Goal: Task Accomplishment & Management: Complete application form

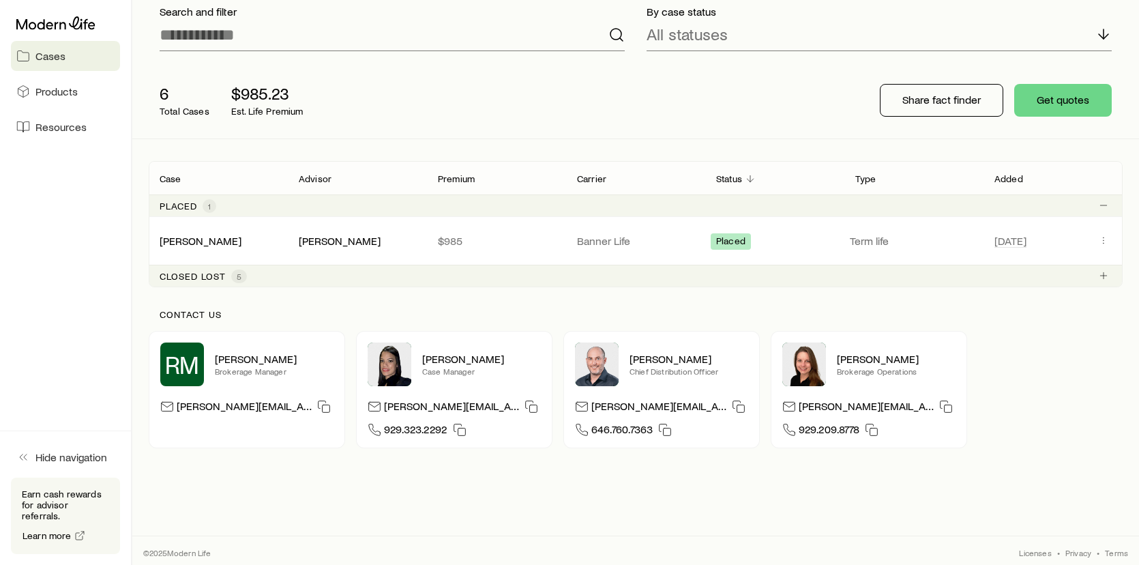
scroll to position [104, 0]
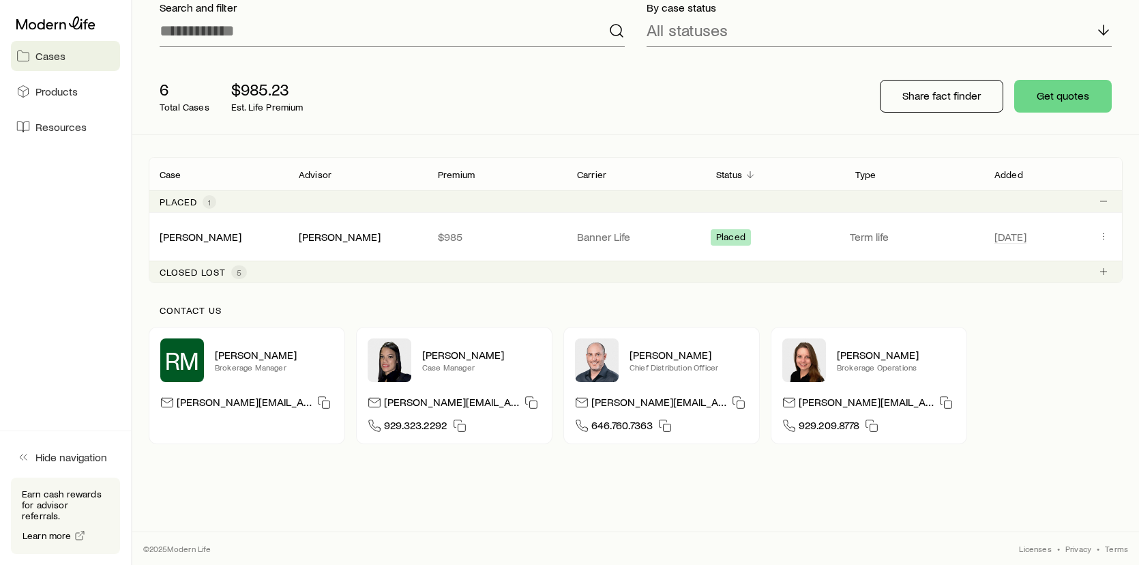
click at [195, 353] on span "RM" at bounding box center [182, 359] width 35 height 27
click at [180, 358] on span "RM" at bounding box center [182, 359] width 35 height 27
click at [227, 354] on p "[PERSON_NAME]" at bounding box center [274, 355] width 119 height 14
click at [318, 406] on icon "button" at bounding box center [324, 402] width 14 height 14
click at [329, 405] on icon "button" at bounding box center [324, 402] width 14 height 14
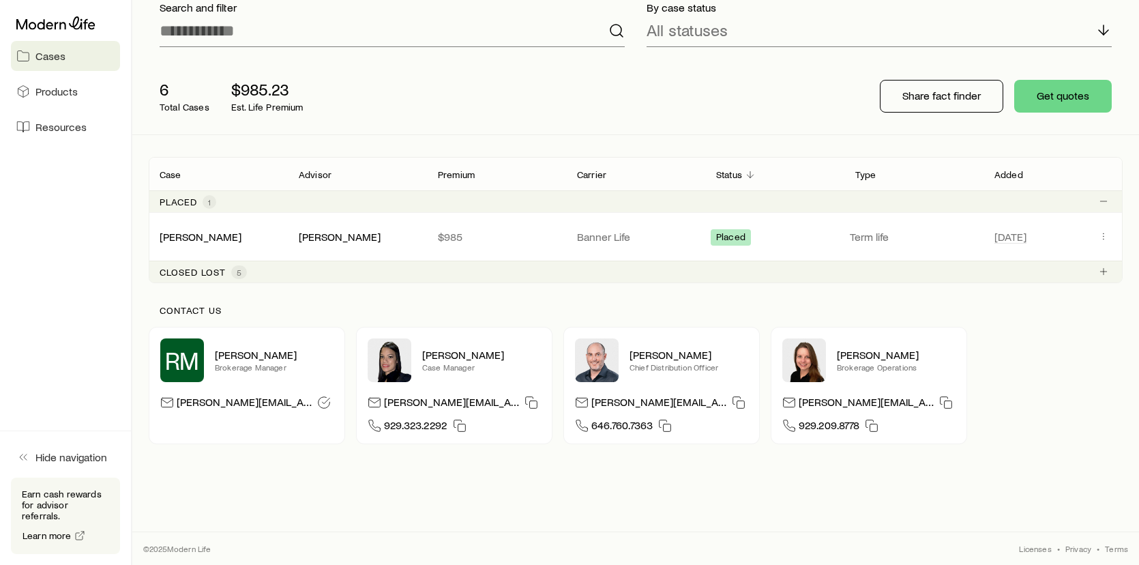
click at [256, 354] on p "[PERSON_NAME]" at bounding box center [274, 355] width 119 height 14
click at [185, 347] on span "RM" at bounding box center [182, 359] width 35 height 27
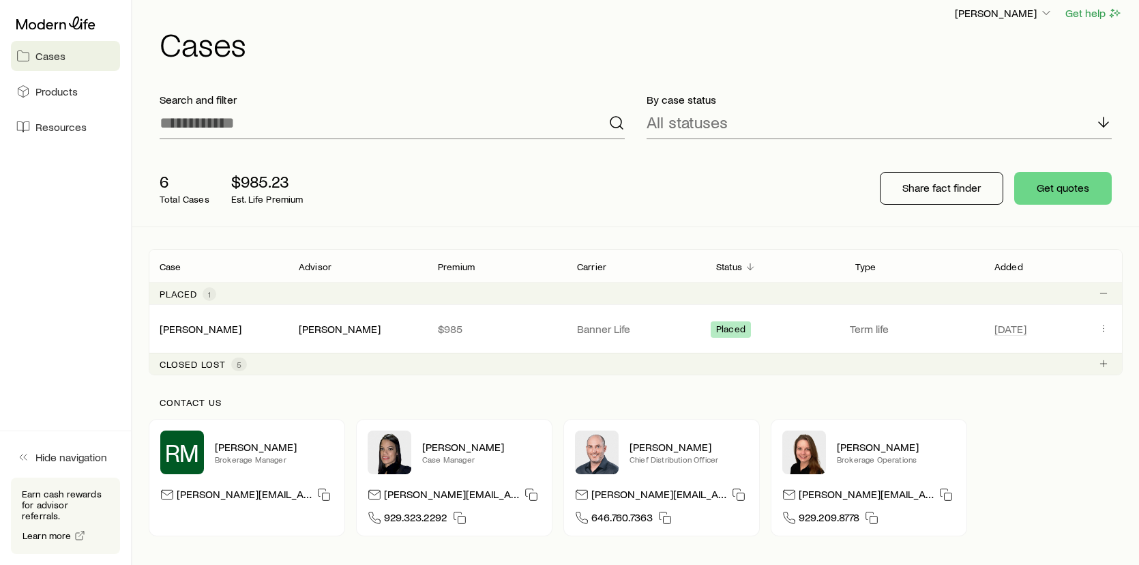
scroll to position [0, 0]
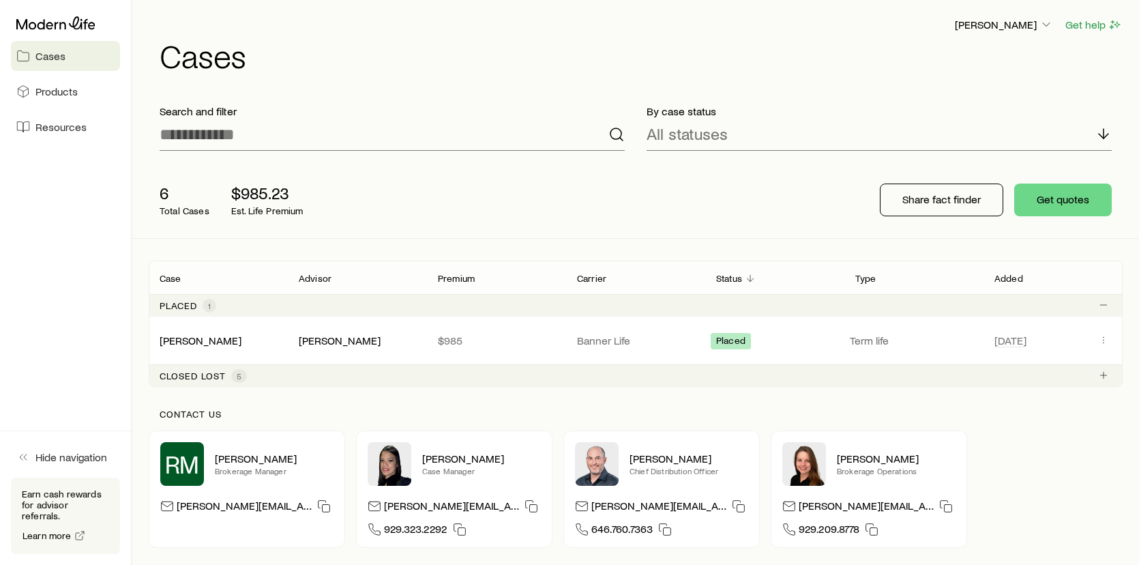
click at [203, 340] on link "[PERSON_NAME]" at bounding box center [201, 339] width 82 height 13
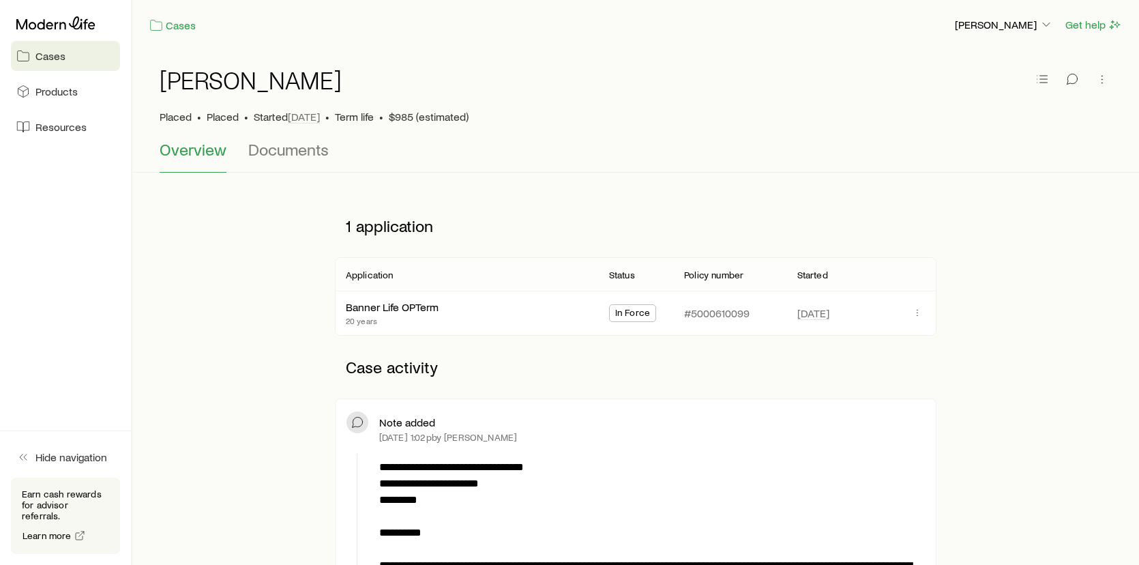
click at [57, 20] on icon at bounding box center [55, 23] width 79 height 14
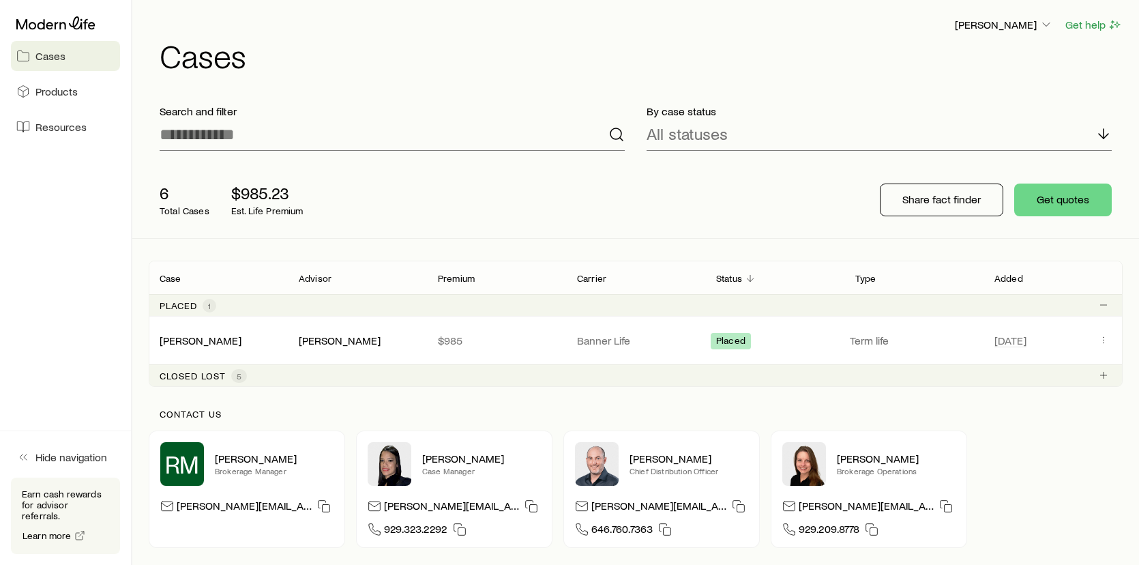
click at [38, 22] on icon at bounding box center [55, 23] width 79 height 14
click at [625, 138] on div "Search and filter" at bounding box center [392, 127] width 487 height 68
click at [612, 134] on icon at bounding box center [616, 134] width 16 height 16
click at [59, 89] on span "Products" at bounding box center [56, 92] width 42 height 14
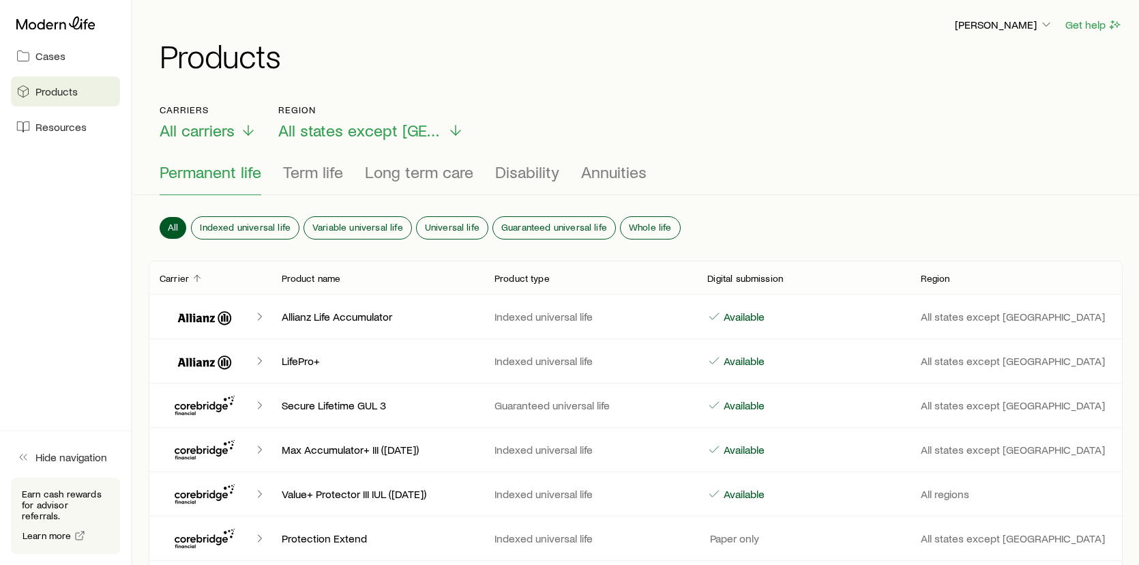
click at [33, 462] on button "Hide navigation" at bounding box center [65, 457] width 109 height 30
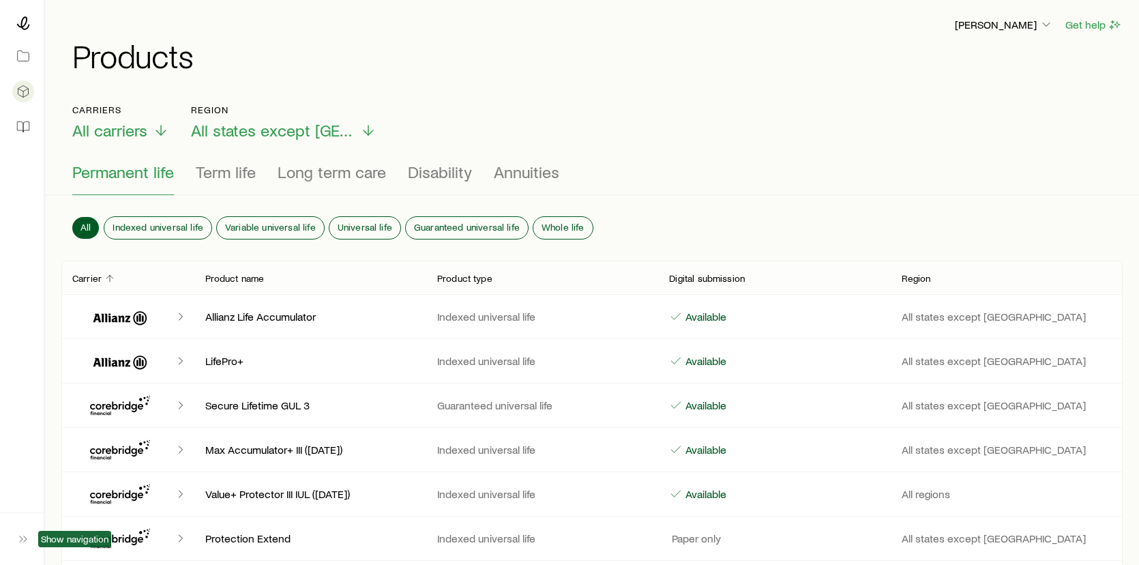
click at [19, 541] on icon "button" at bounding box center [23, 539] width 14 height 14
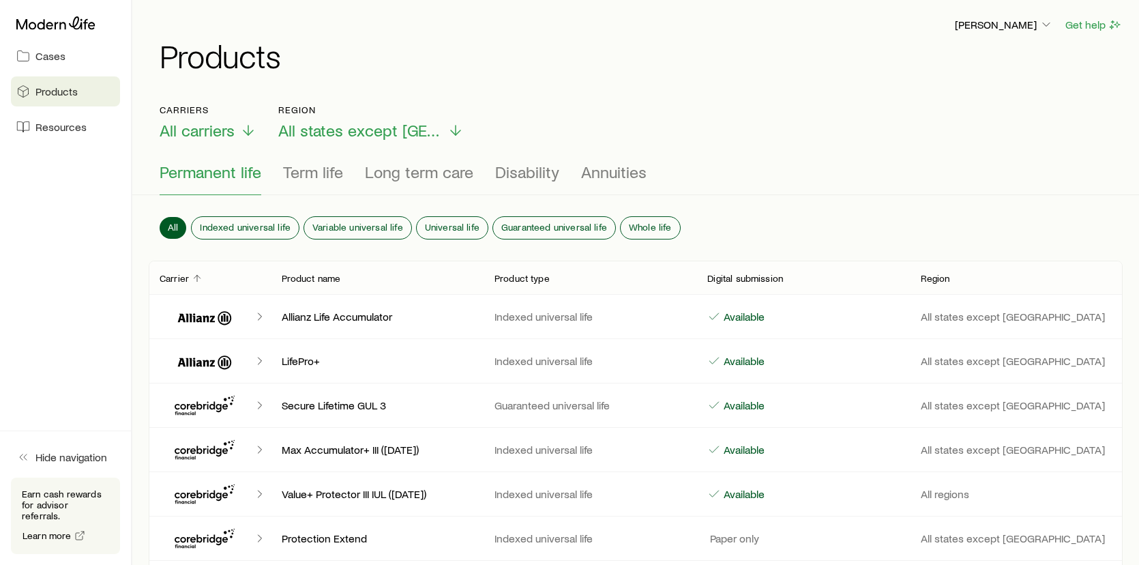
click at [51, 53] on span "Cases" at bounding box center [50, 56] width 30 height 14
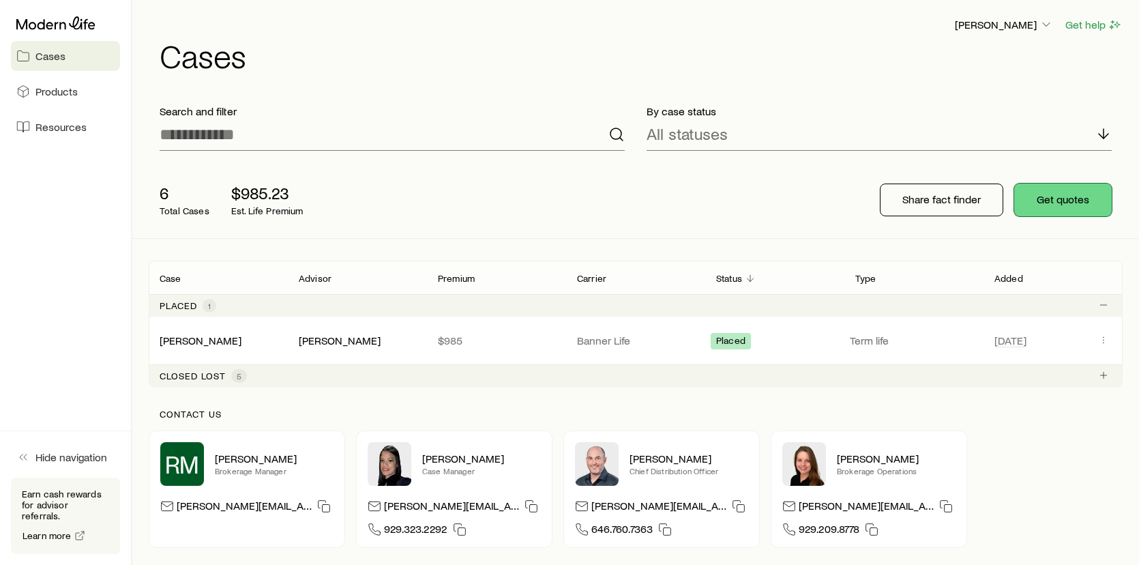
click at [1073, 210] on button "Get quotes" at bounding box center [1063, 199] width 98 height 33
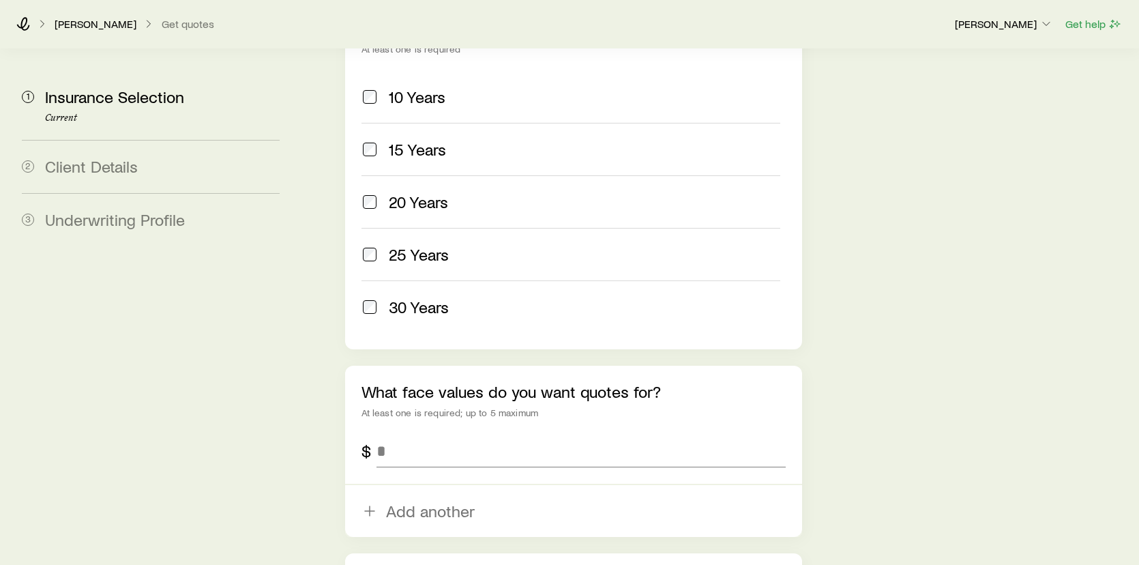
scroll to position [682, 0]
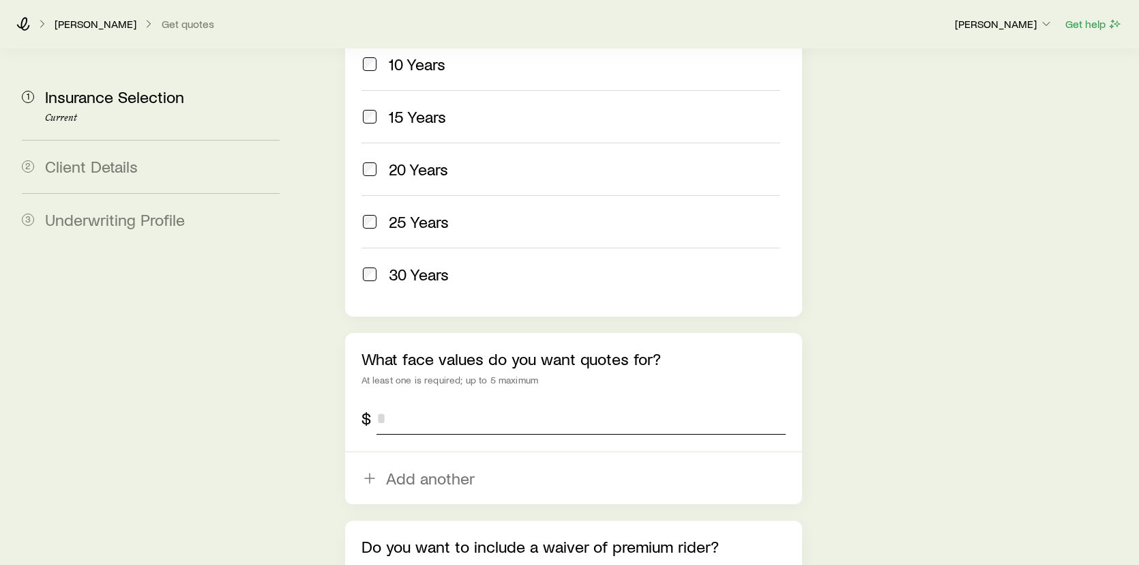
click at [473, 402] on input "tel" at bounding box center [581, 418] width 410 height 33
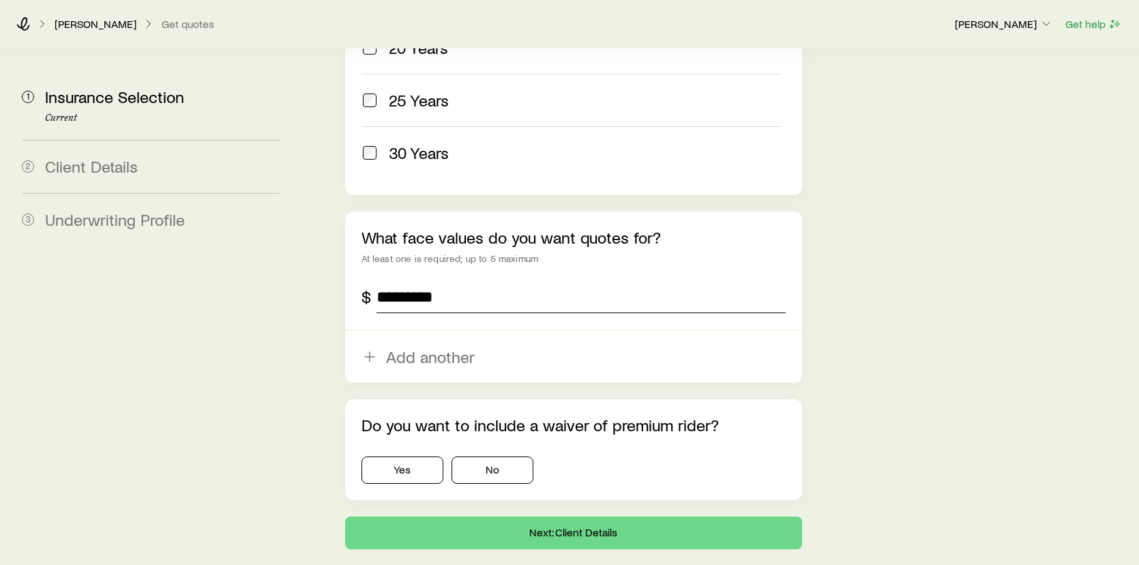
scroll to position [818, 0]
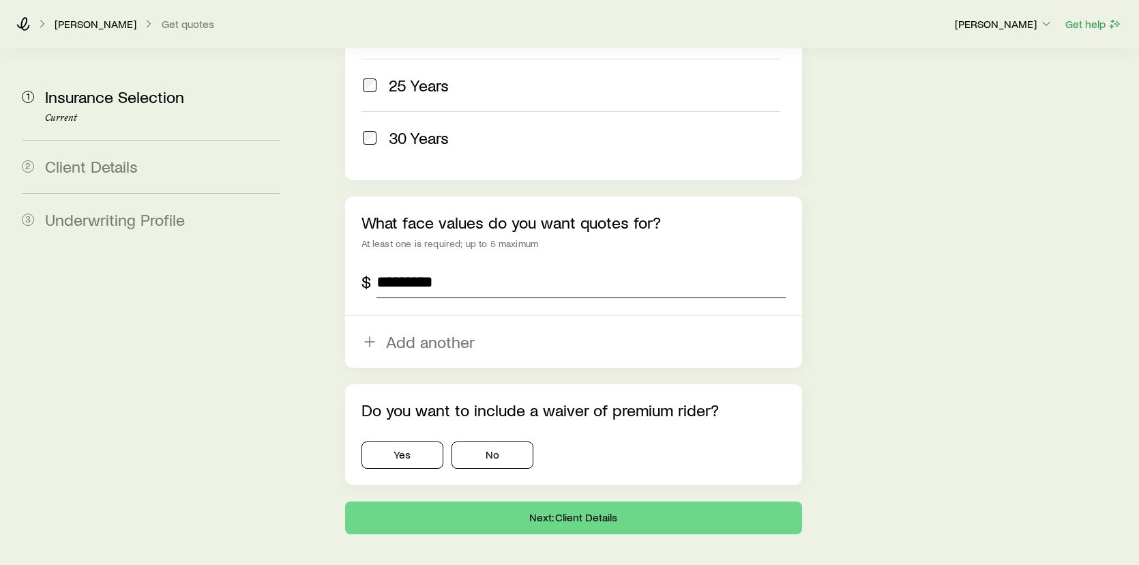
type input "*********"
click at [488, 441] on button "No" at bounding box center [492, 454] width 82 height 27
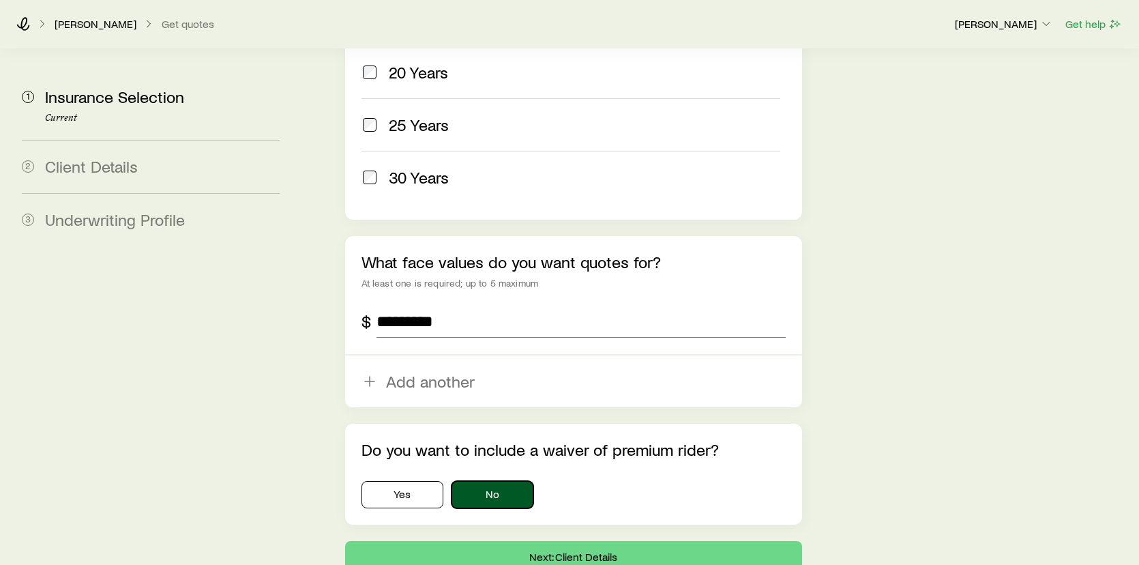
scroll to position [826, 0]
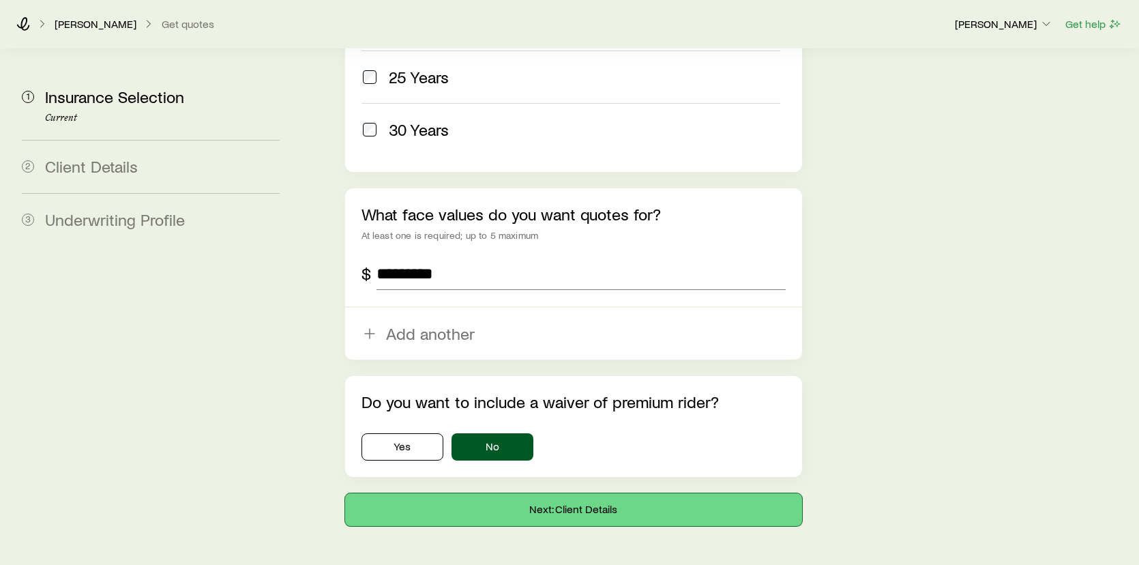
click at [505, 493] on button "Next: Client Details" at bounding box center [574, 509] width 458 height 33
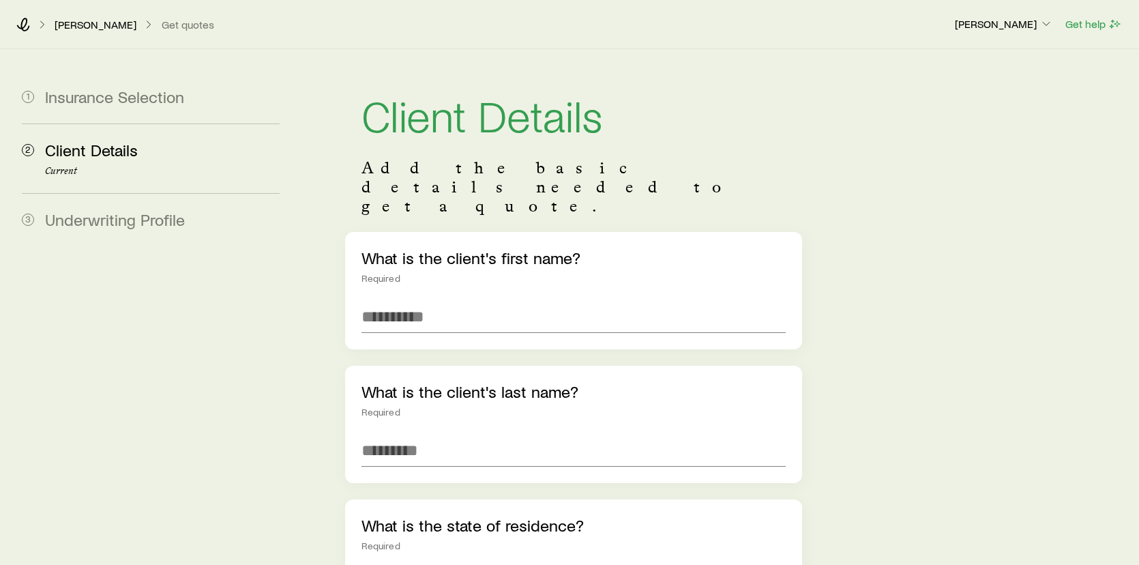
click at [526, 299] on div "What is the client's first name? Required" at bounding box center [574, 290] width 458 height 117
click at [498, 300] on input "text" at bounding box center [573, 316] width 425 height 33
type input "******"
type input "********"
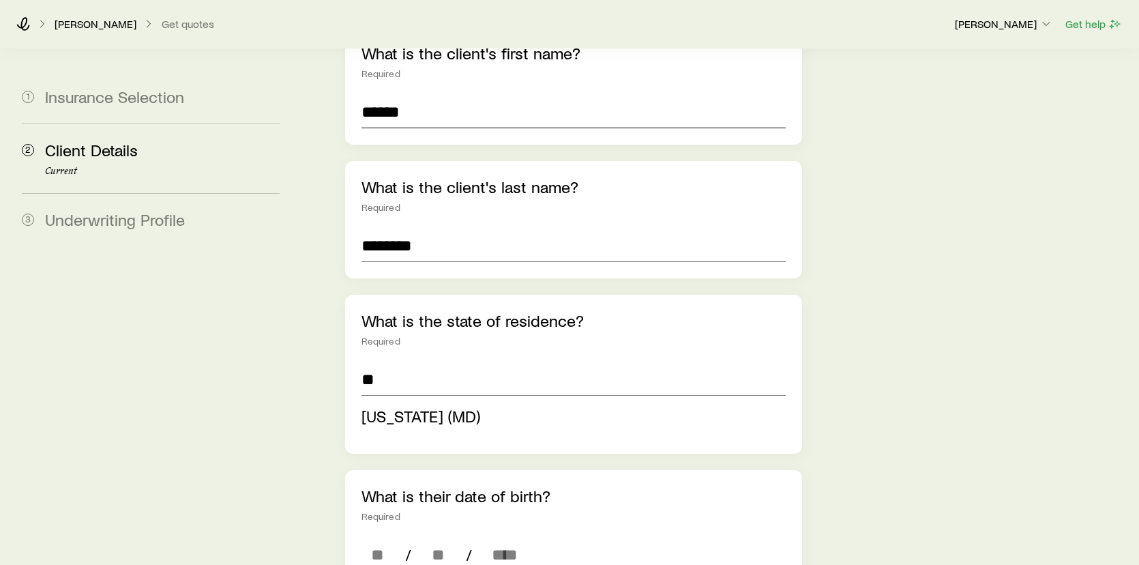
scroll to position [273, 0]
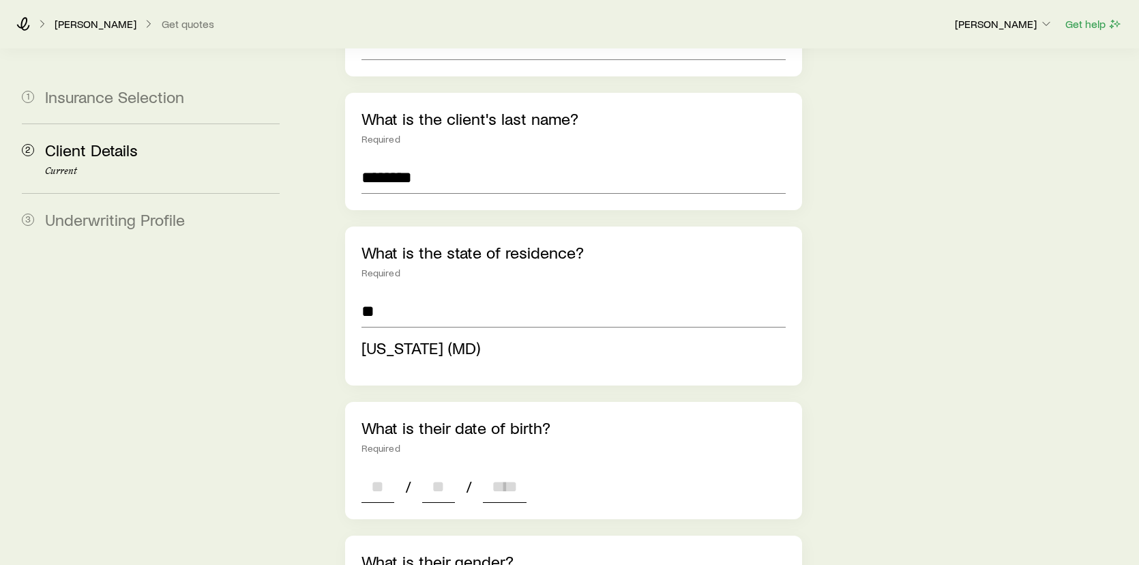
type input "**********"
click at [384, 449] on div "**********" at bounding box center [574, 547] width 458 height 1176
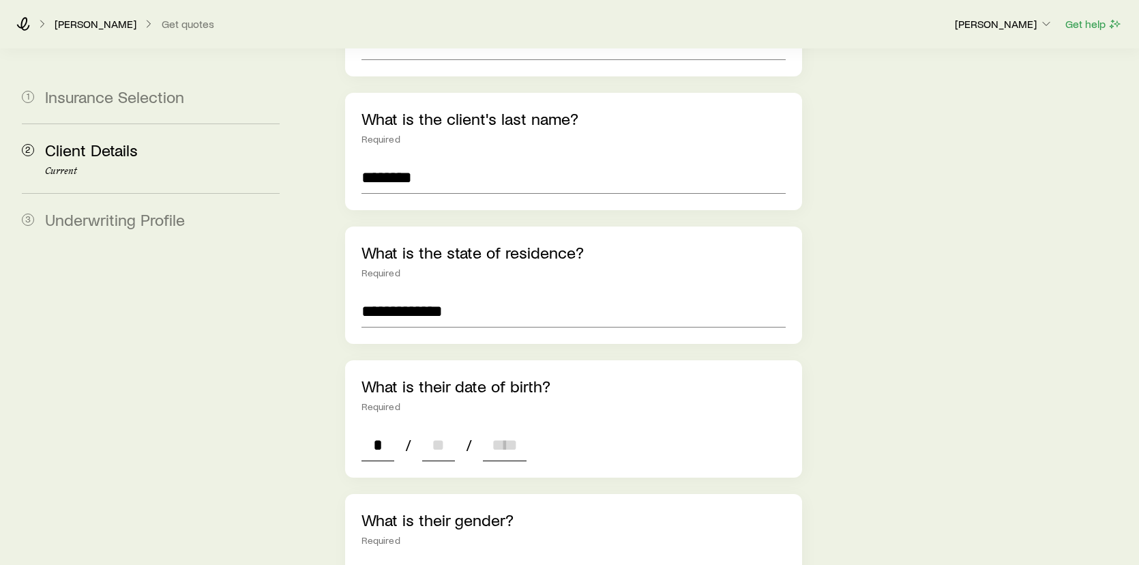
type input "**"
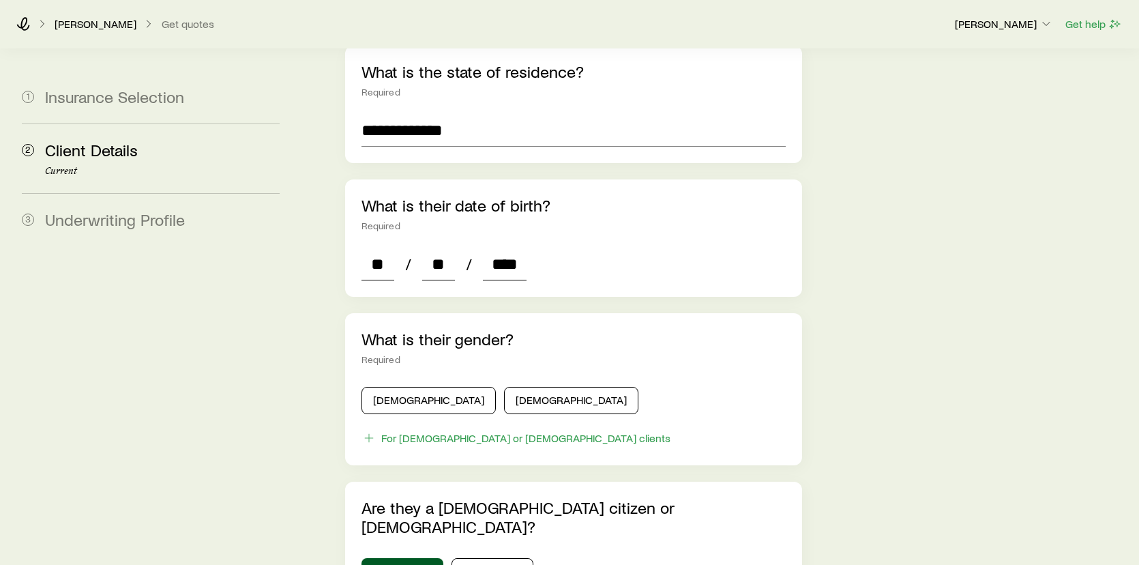
scroll to position [477, 0]
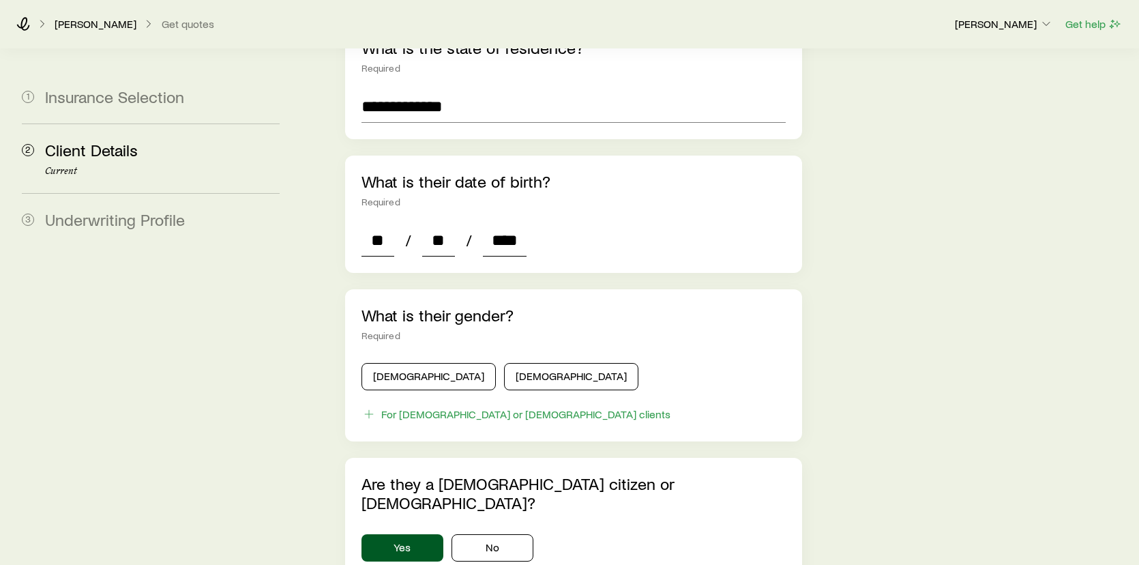
type input "****"
click at [396, 353] on div "What is their gender? Required [DEMOGRAPHIC_DATA] [DEMOGRAPHIC_DATA] For [DEMOG…" at bounding box center [574, 365] width 458 height 152
click at [387, 363] on button "[DEMOGRAPHIC_DATA]" at bounding box center [428, 376] width 134 height 27
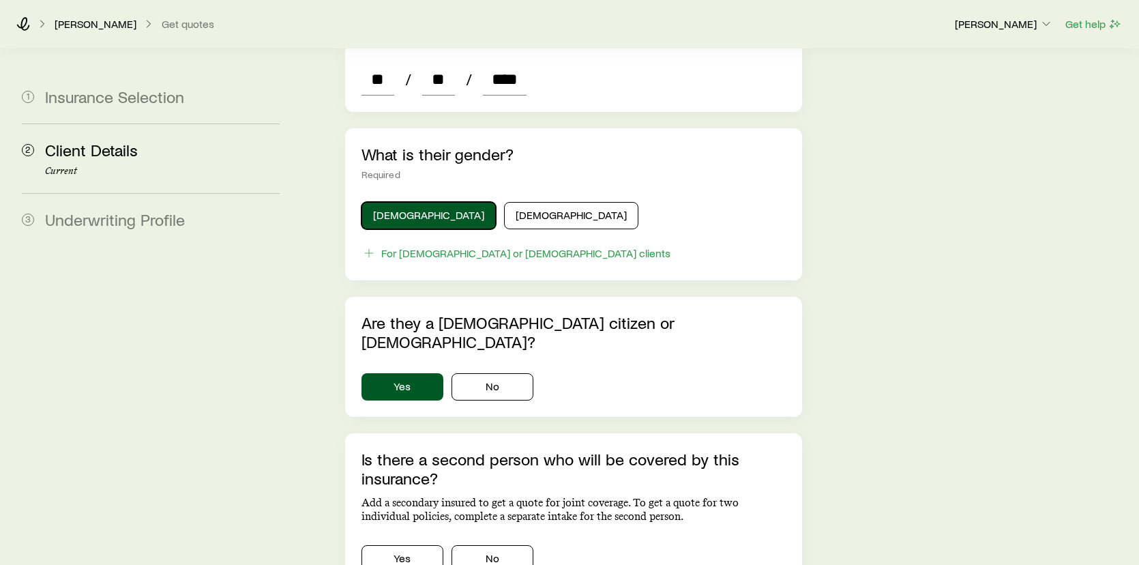
scroll to position [682, 0]
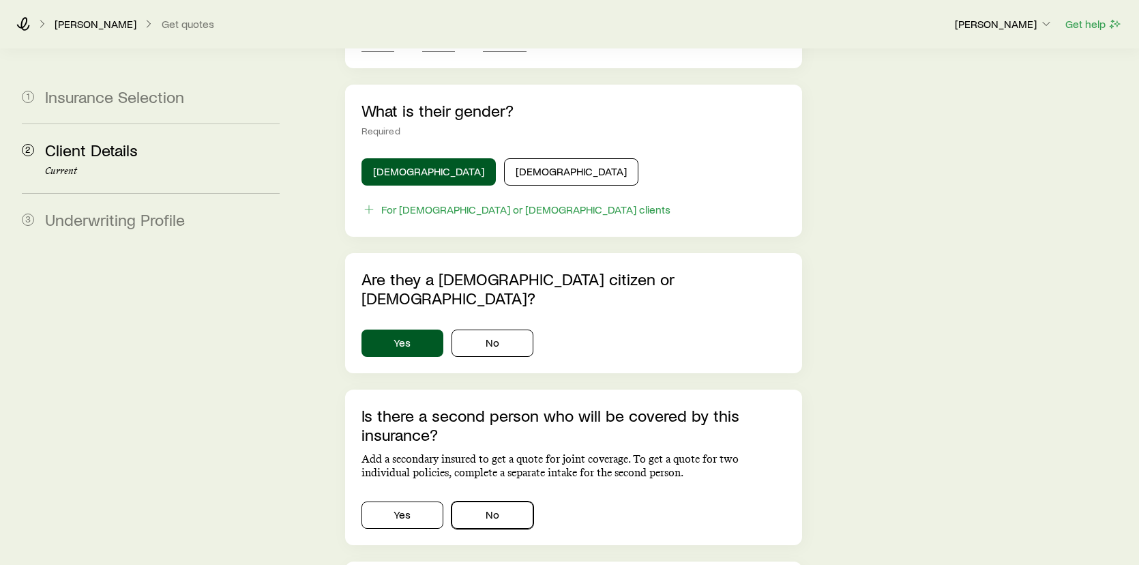
click at [494, 501] on button "No" at bounding box center [492, 514] width 82 height 27
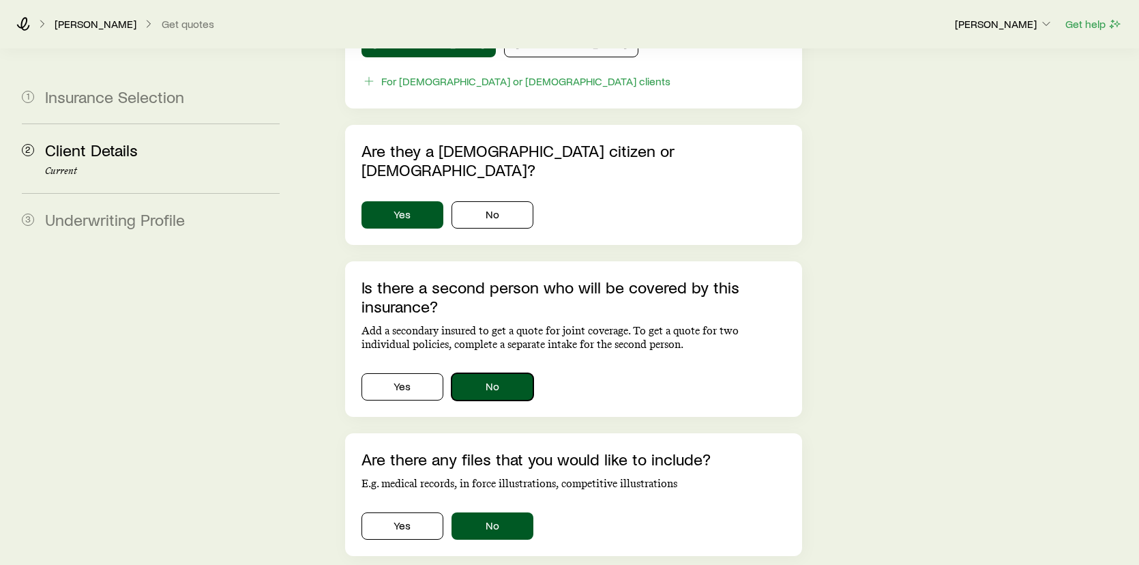
scroll to position [818, 0]
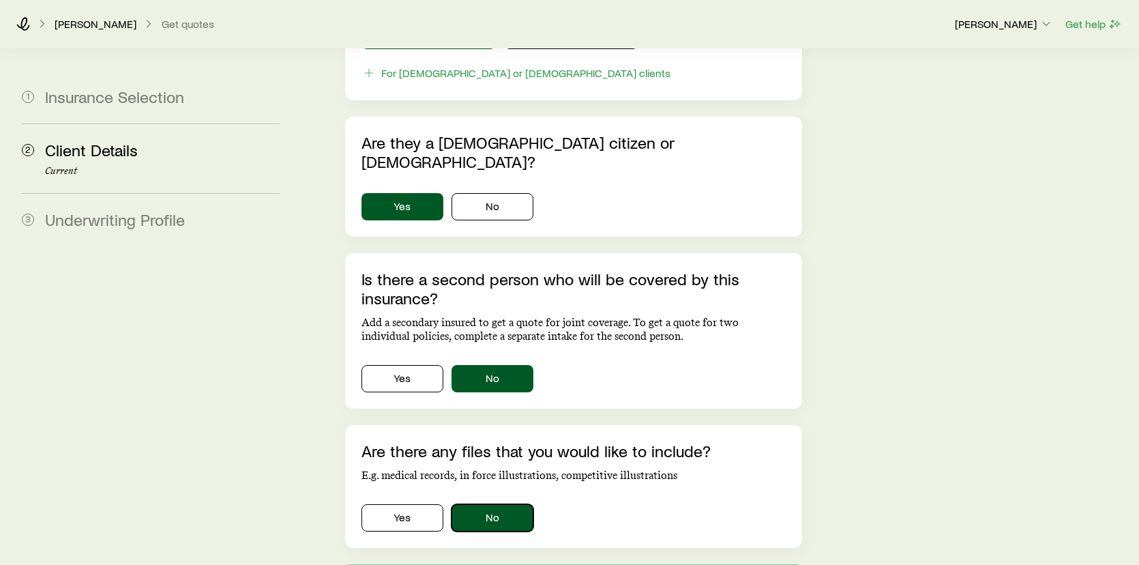
click at [488, 504] on button "No" at bounding box center [492, 517] width 82 height 27
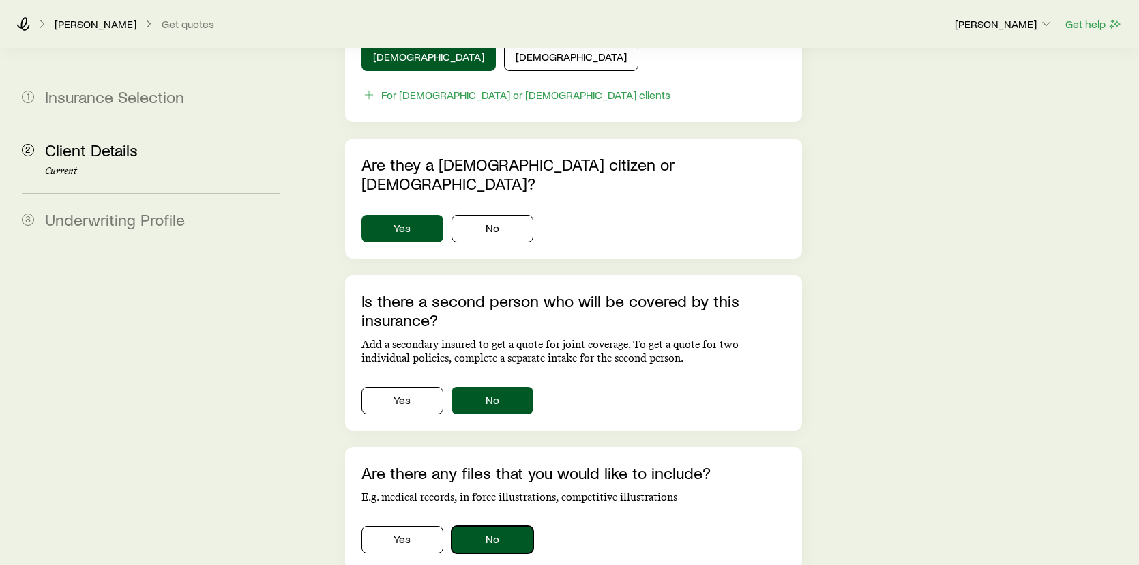
scroll to position [870, 0]
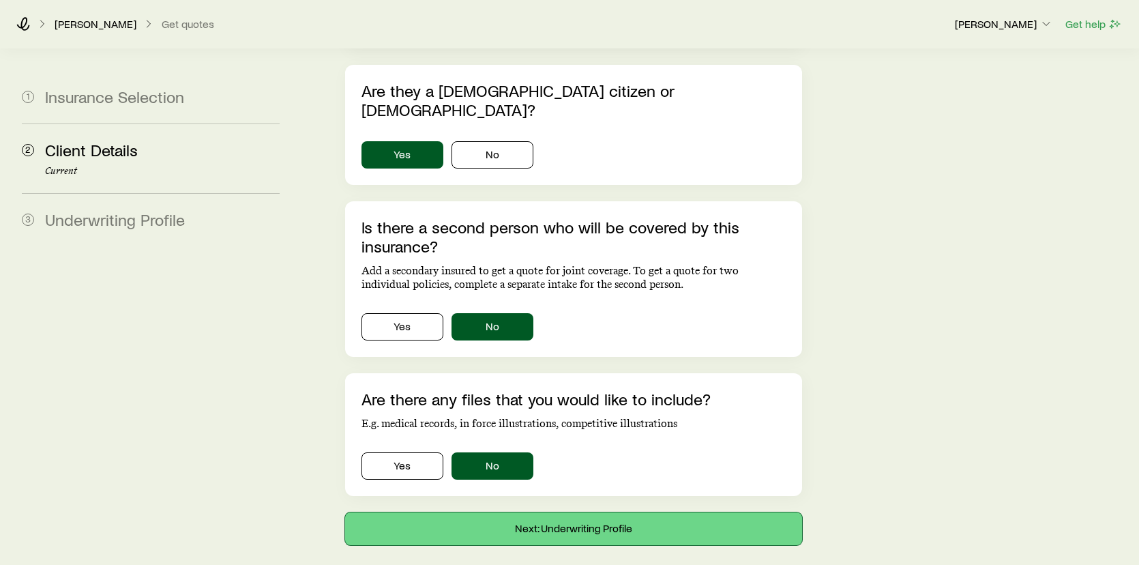
click at [685, 512] on button "Next: Underwriting Profile" at bounding box center [574, 528] width 458 height 33
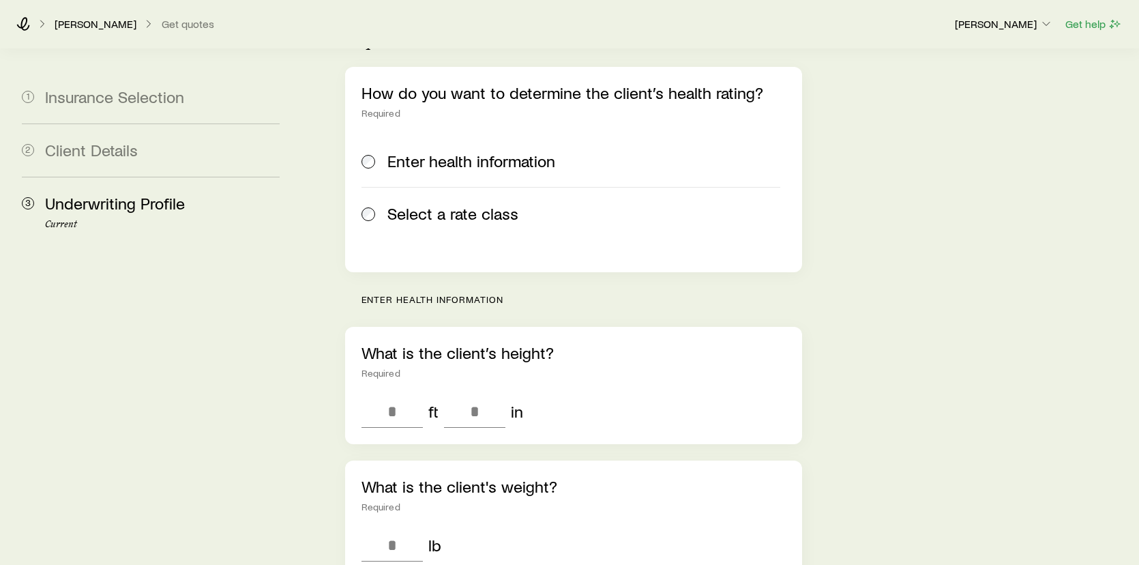
scroll to position [205, 0]
click at [390, 393] on input "tel" at bounding box center [391, 409] width 61 height 33
type input "*"
click at [503, 393] on input "tel" at bounding box center [474, 409] width 61 height 33
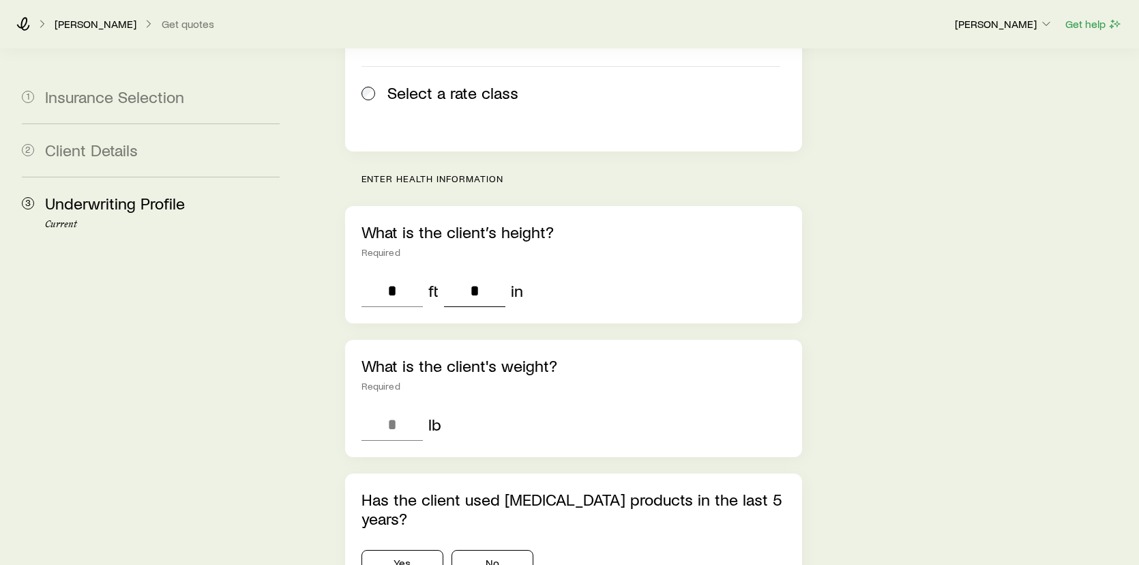
scroll to position [341, 0]
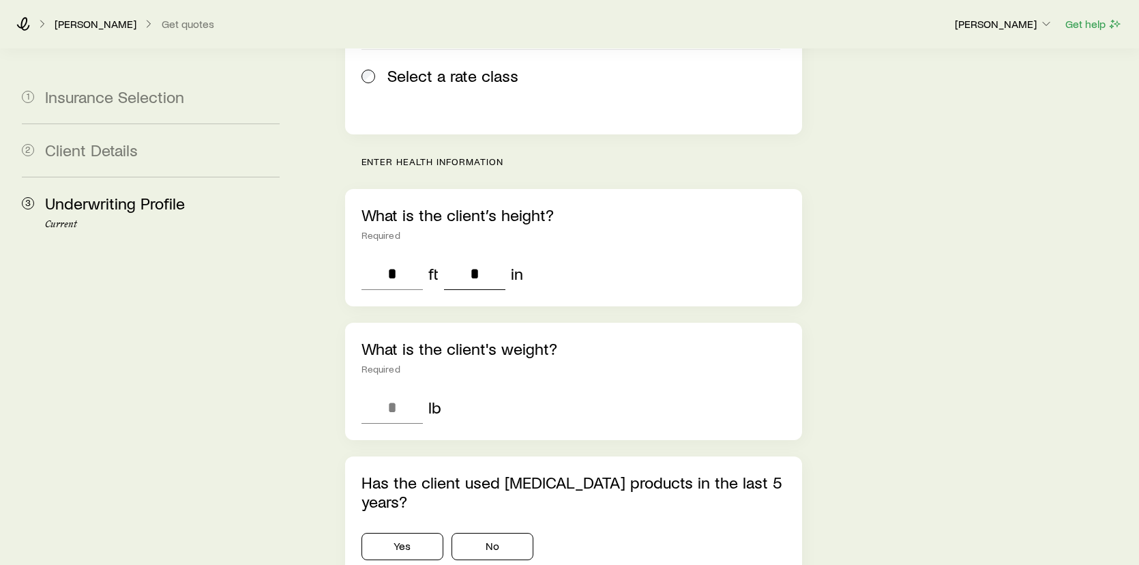
type input "*"
click at [399, 391] on input "tel" at bounding box center [391, 407] width 61 height 33
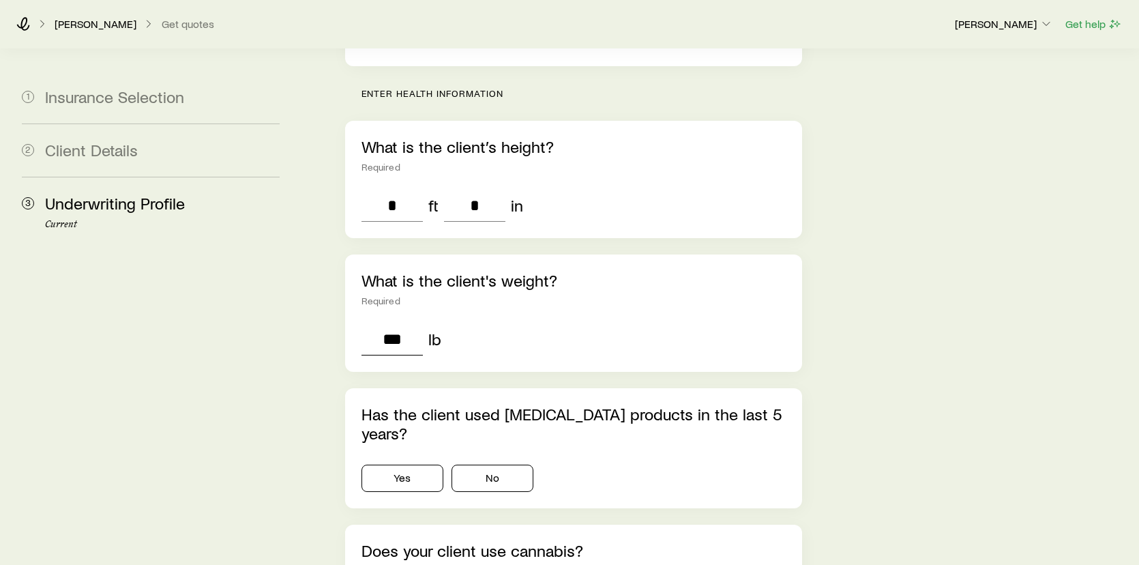
type input "***"
click at [506, 464] on button "No" at bounding box center [492, 477] width 82 height 27
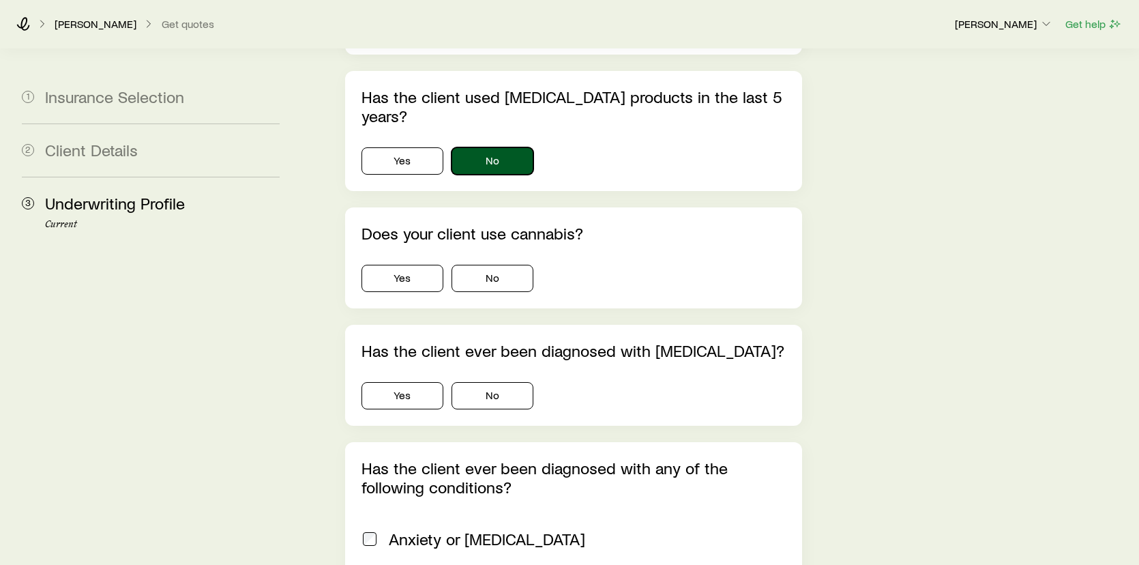
scroll to position [750, 0]
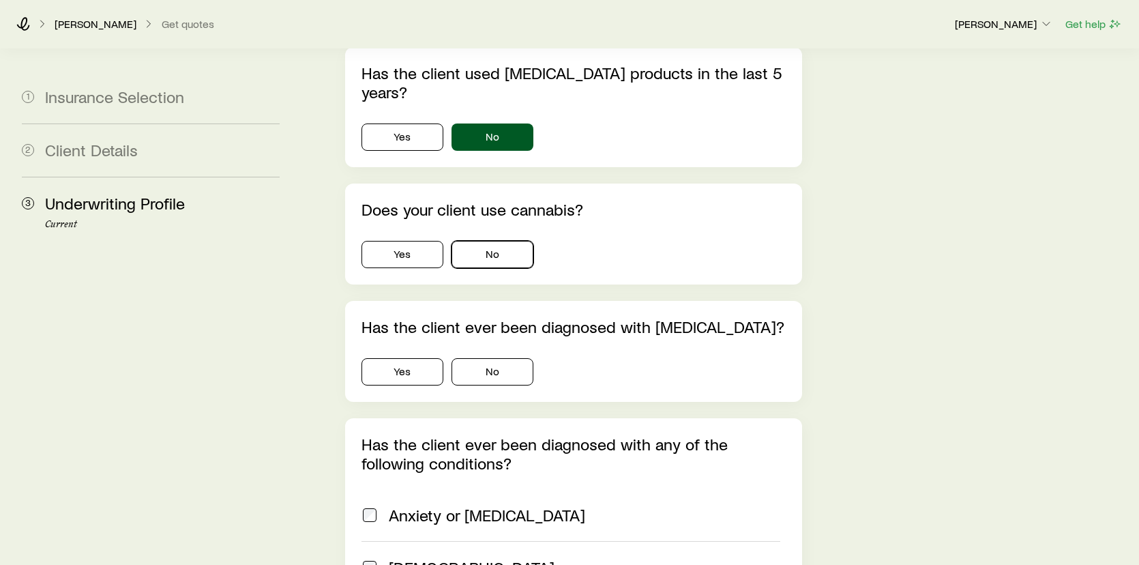
click at [487, 241] on button "No" at bounding box center [492, 254] width 82 height 27
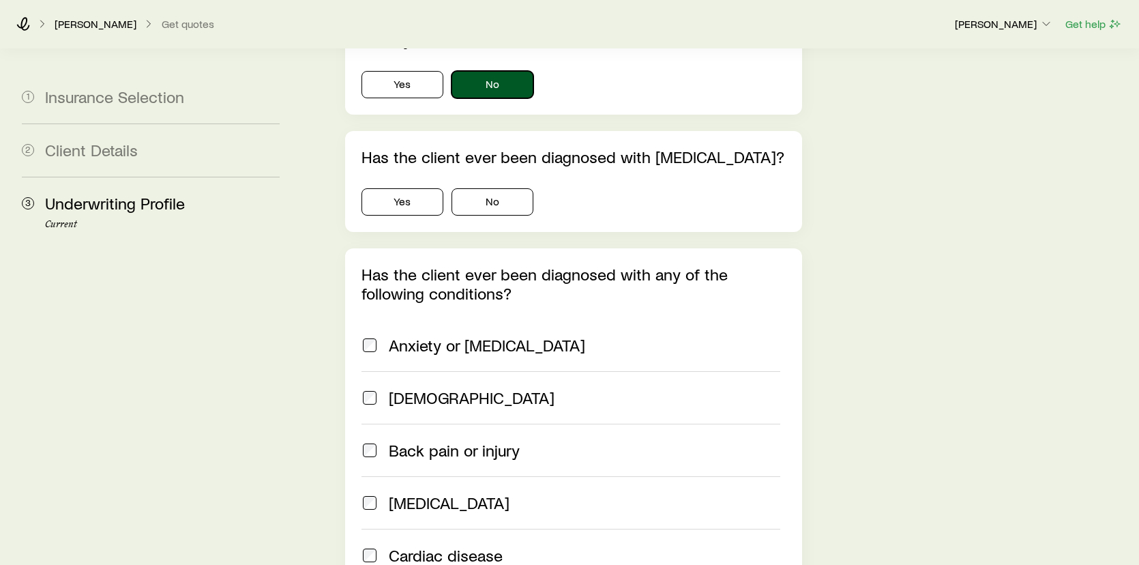
scroll to position [886, 0]
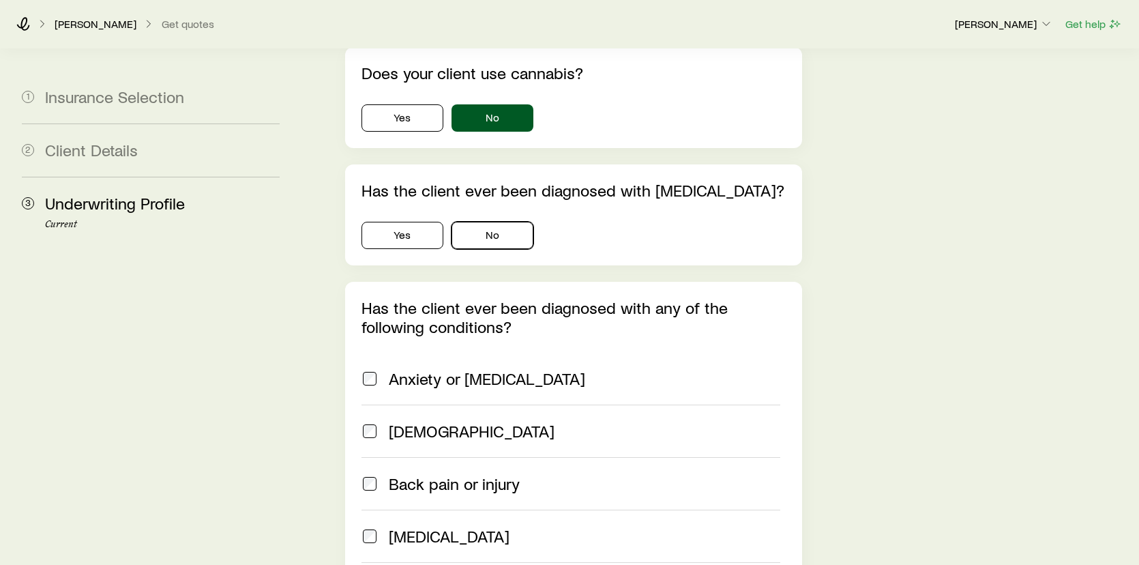
click at [496, 222] on button "No" at bounding box center [492, 235] width 82 height 27
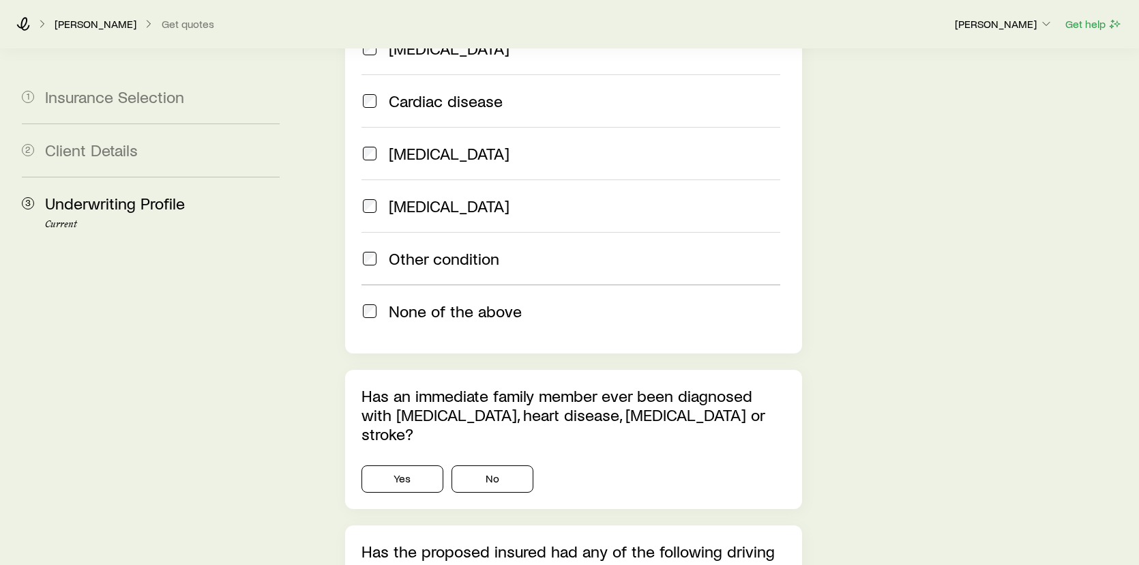
scroll to position [1420, 0]
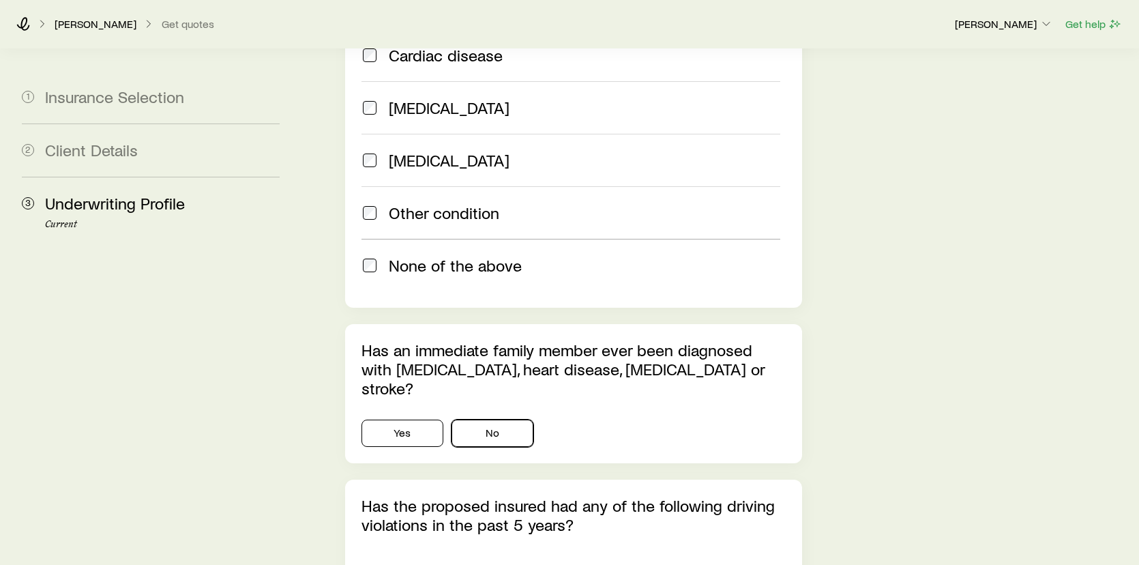
drag, startPoint x: 467, startPoint y: 345, endPoint x: 475, endPoint y: 346, distance: 8.2
click at [468, 419] on button "No" at bounding box center [492, 432] width 82 height 27
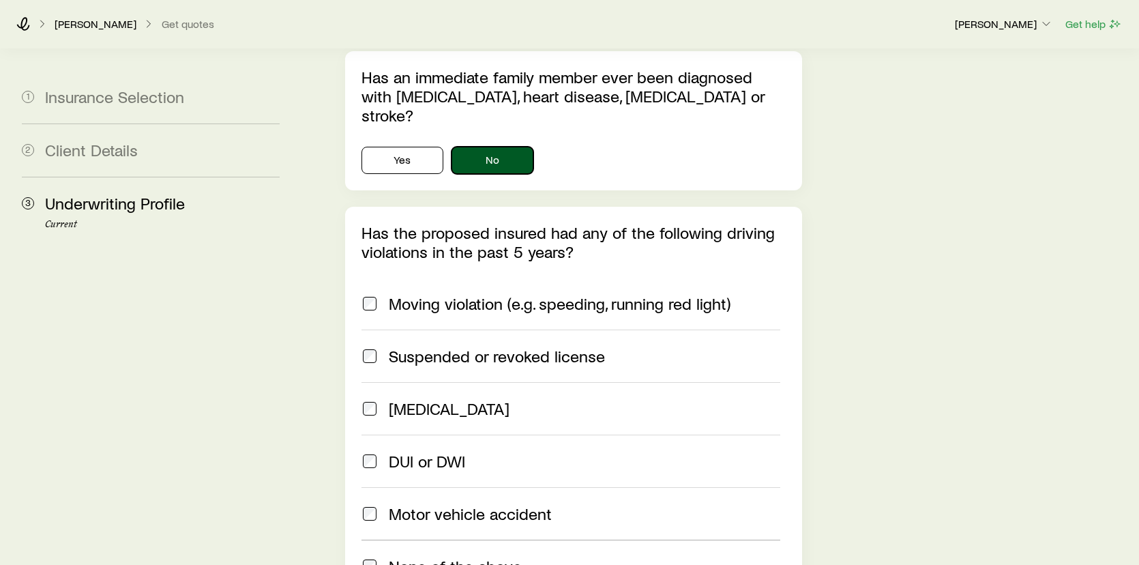
scroll to position [1761, 0]
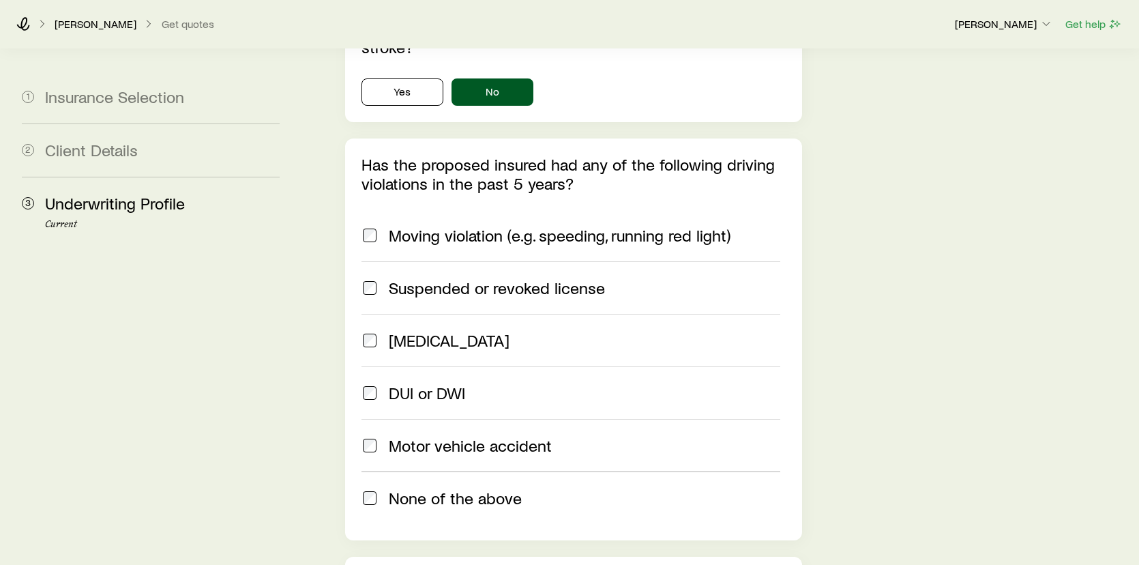
drag, startPoint x: 358, startPoint y: 433, endPoint x: 372, endPoint y: 431, distance: 13.8
click at [359, 433] on div "Has the proposed insured had any of the following driving violations in the pas…" at bounding box center [574, 339] width 458 height 402
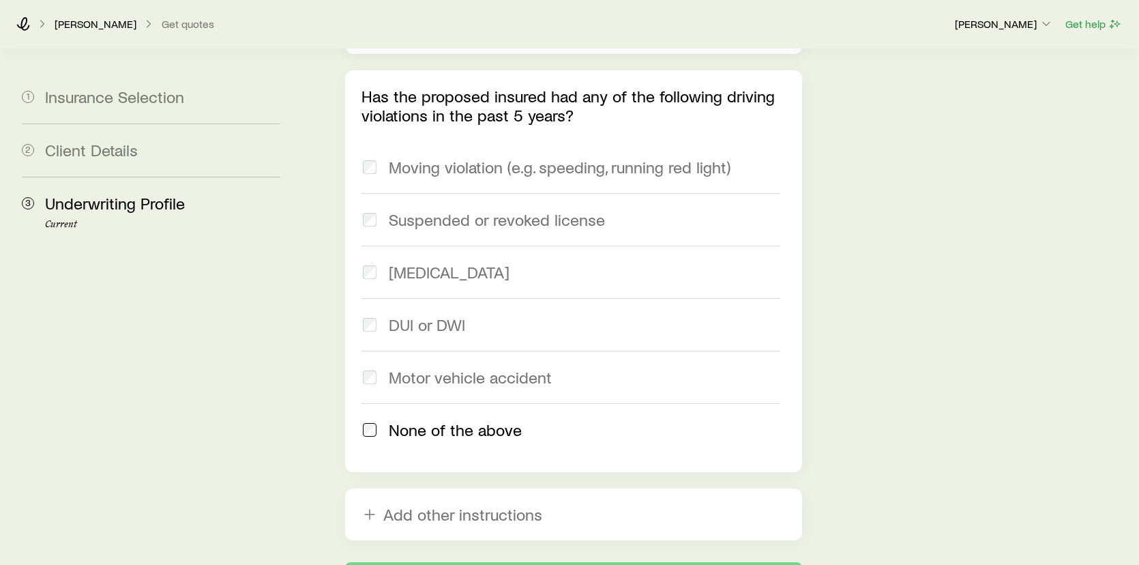
scroll to position [1897, 0]
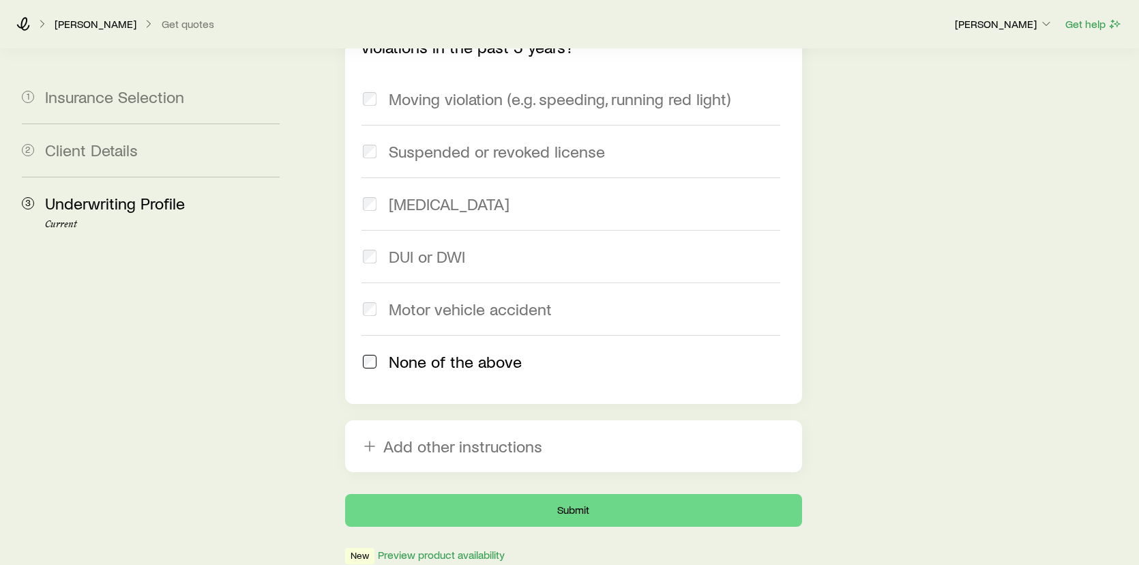
click at [678, 494] on button "Submit" at bounding box center [574, 510] width 458 height 33
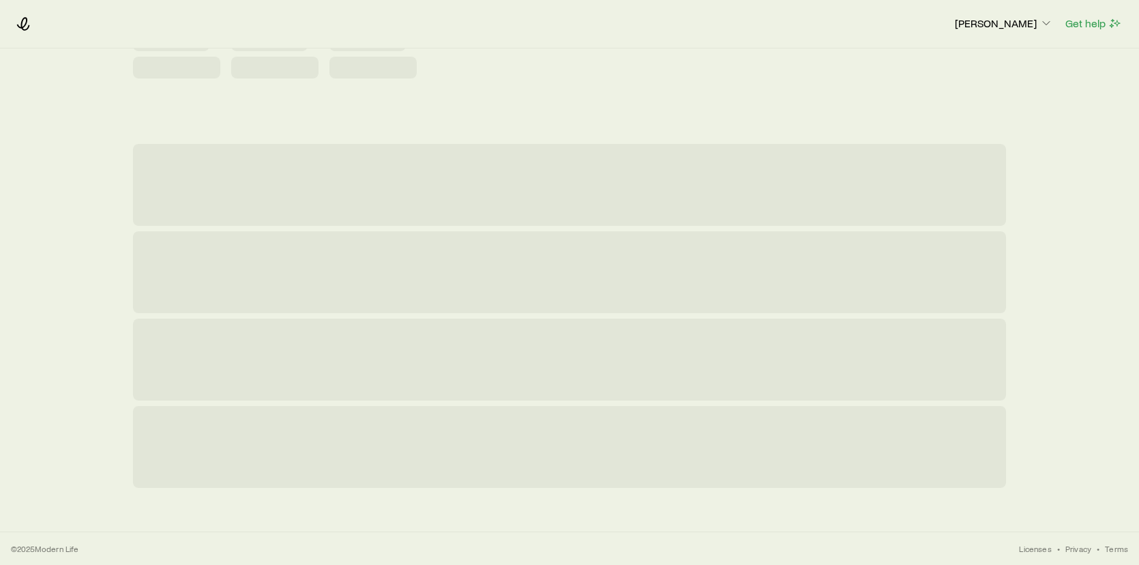
scroll to position [0, 0]
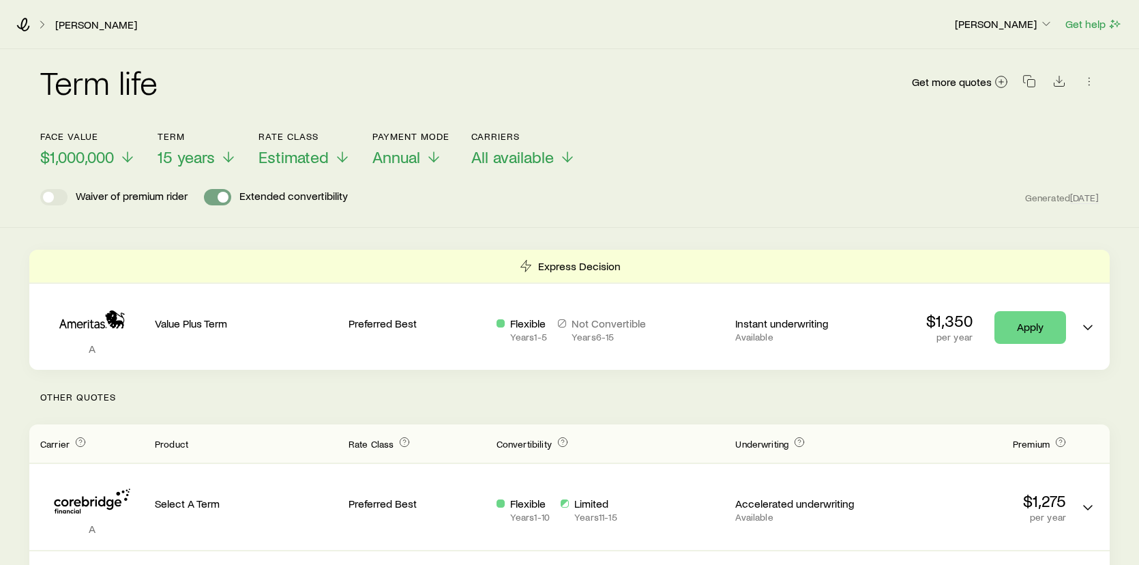
click at [222, 194] on span at bounding box center [223, 197] width 11 height 11
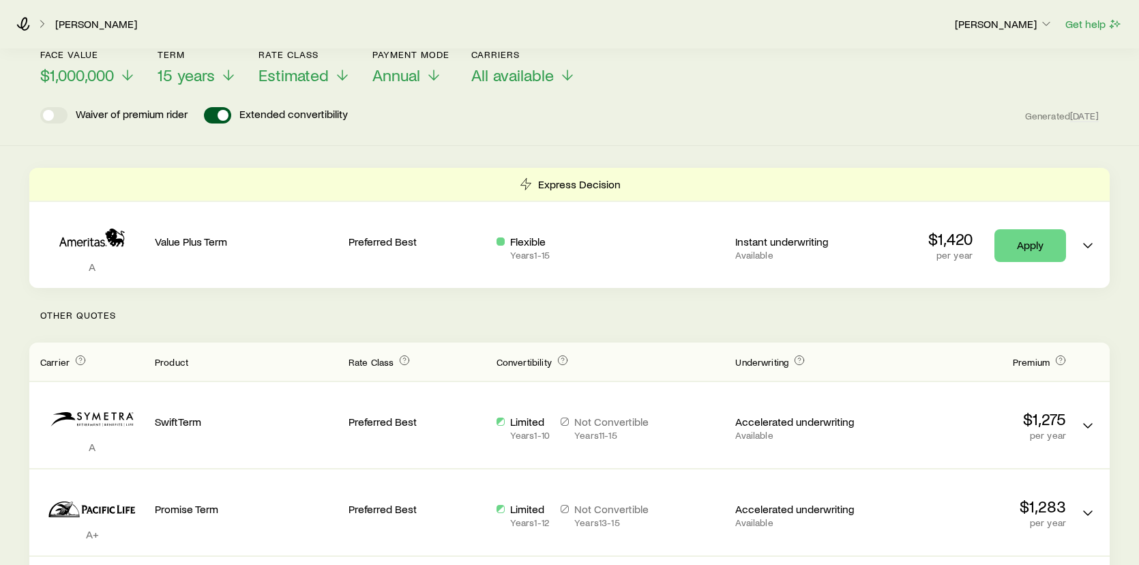
scroll to position [68, 0]
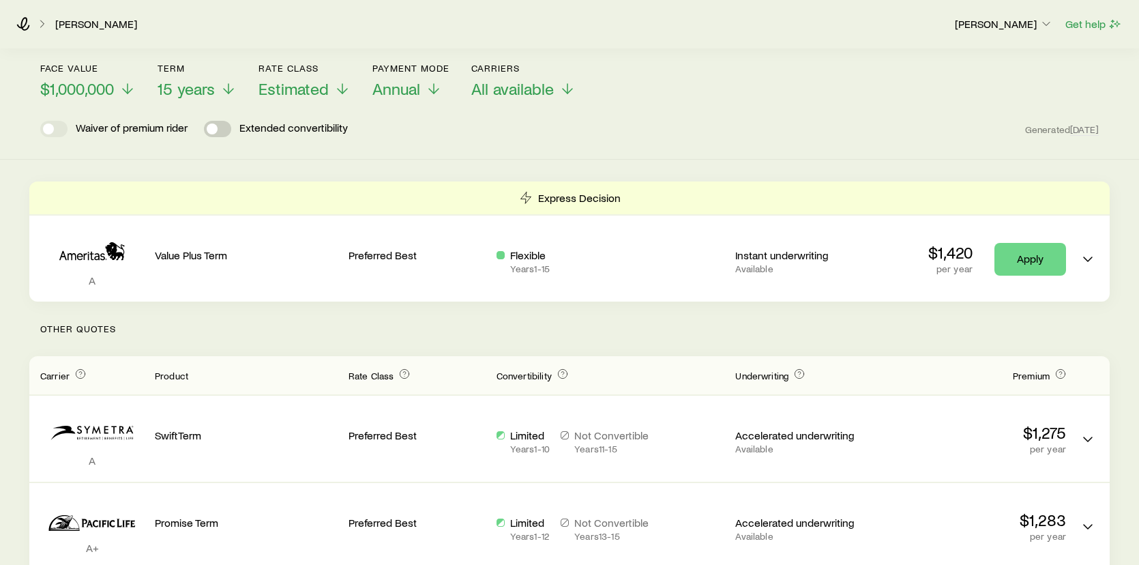
click at [209, 127] on span at bounding box center [212, 128] width 11 height 11
click at [210, 128] on span at bounding box center [212, 128] width 11 height 11
click at [210, 128] on span at bounding box center [217, 129] width 27 height 16
click at [210, 128] on span at bounding box center [212, 128] width 11 height 11
click at [210, 128] on span at bounding box center [217, 129] width 27 height 16
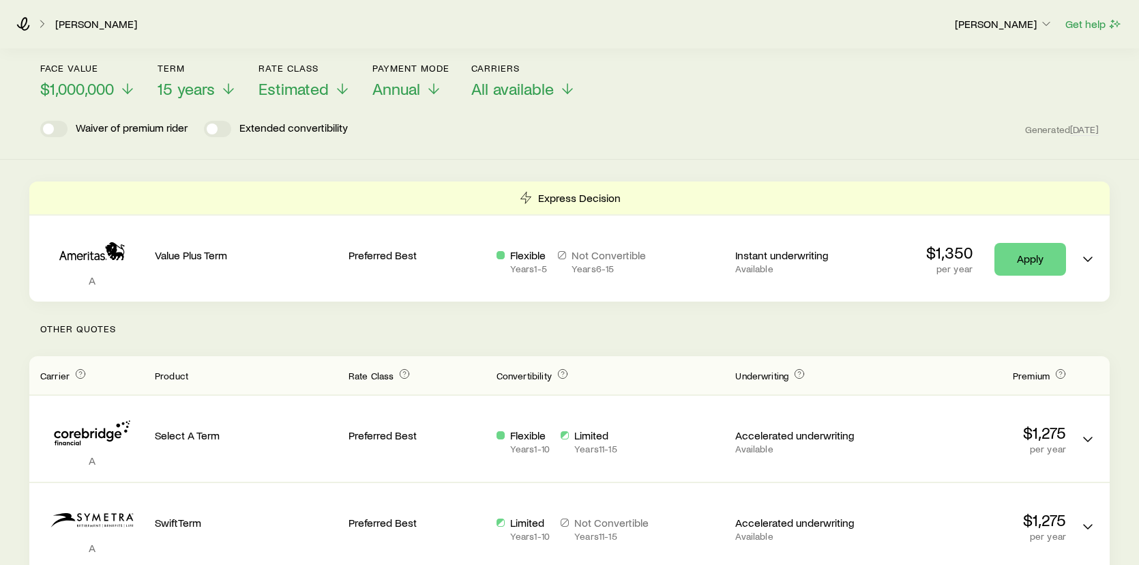
click at [210, 128] on span at bounding box center [212, 128] width 11 height 11
click at [210, 128] on span at bounding box center [217, 129] width 27 height 16
click at [210, 128] on span at bounding box center [212, 128] width 11 height 11
click at [210, 128] on span at bounding box center [217, 129] width 27 height 16
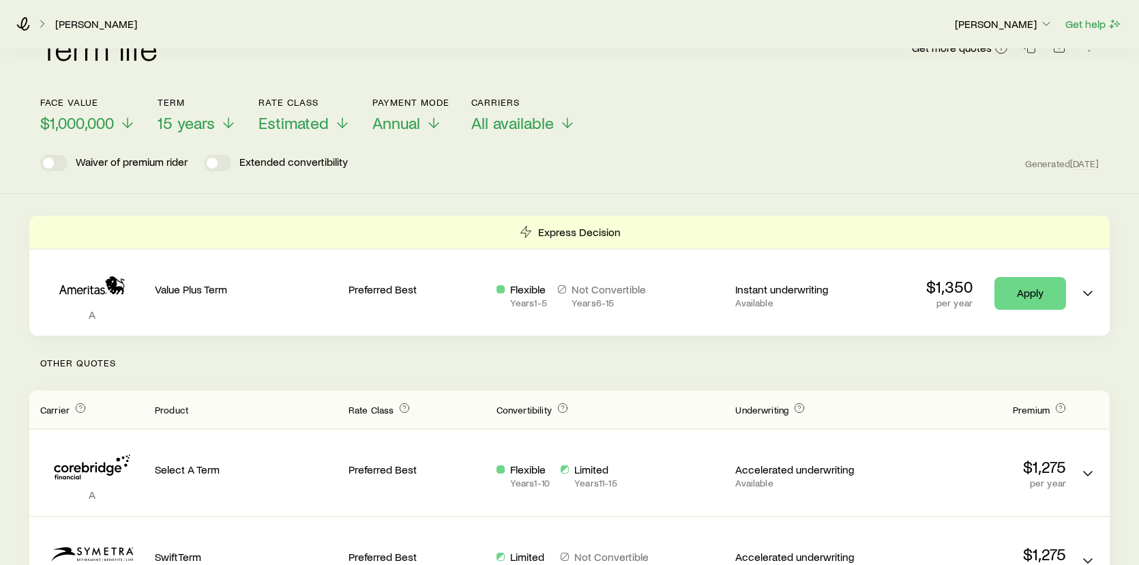
scroll to position [0, 0]
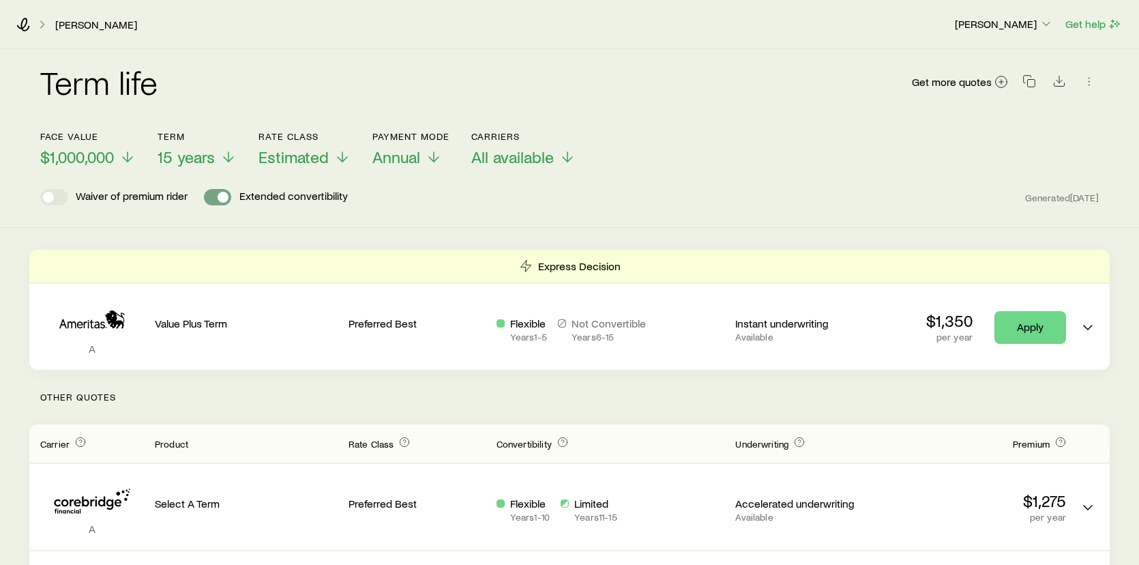
click at [215, 199] on span at bounding box center [217, 197] width 27 height 16
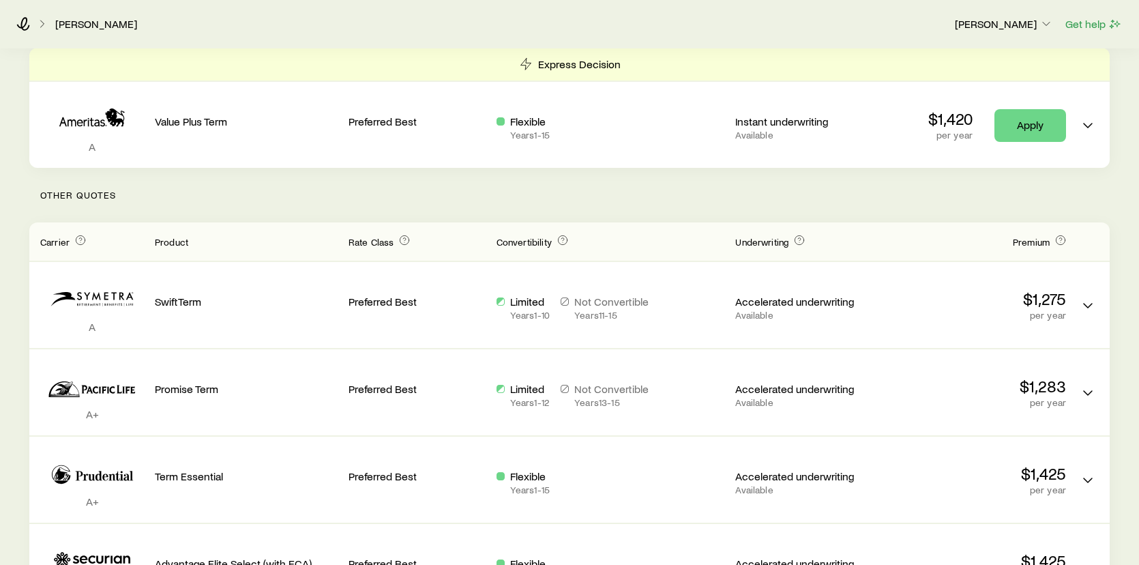
scroll to position [226, 0]
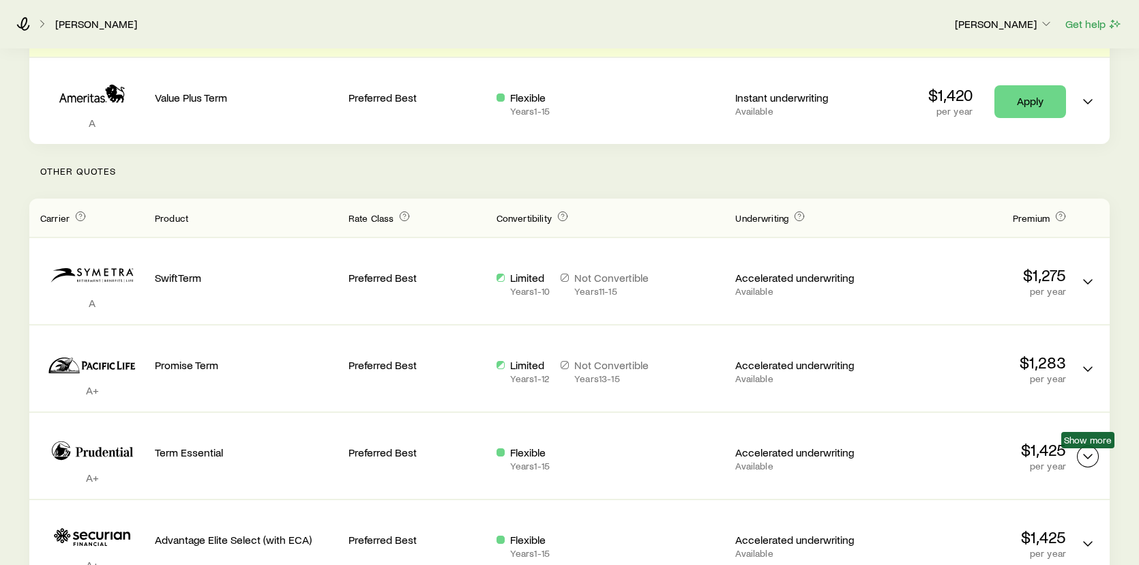
click at [1094, 462] on icon "Term quotes" at bounding box center [1087, 456] width 16 height 16
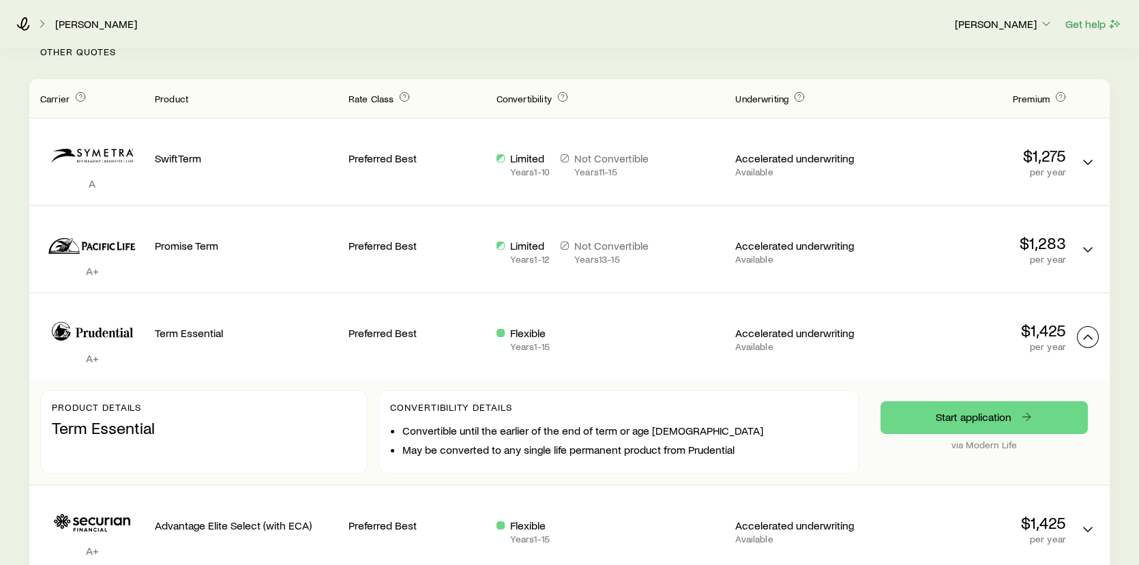
scroll to position [362, 0]
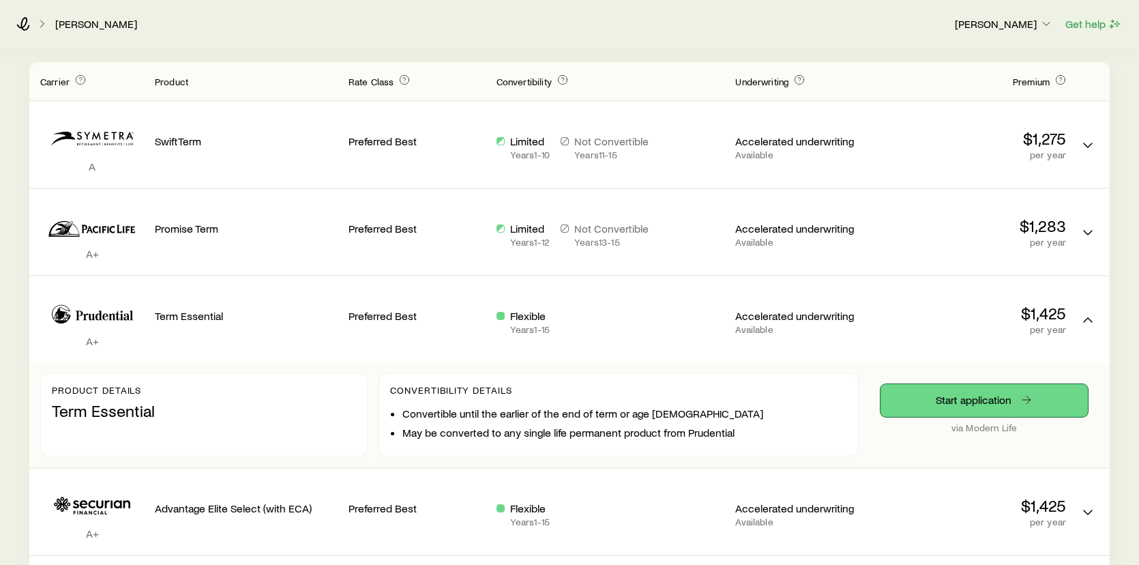
click at [989, 398] on link "Start application" at bounding box center [983, 400] width 207 height 33
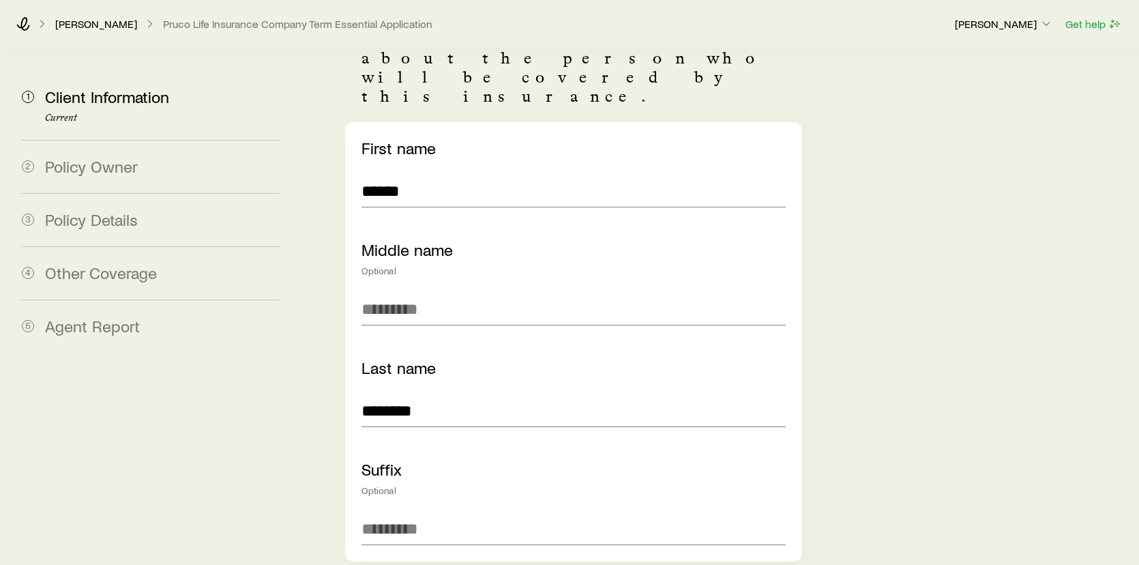
scroll to position [136, 0]
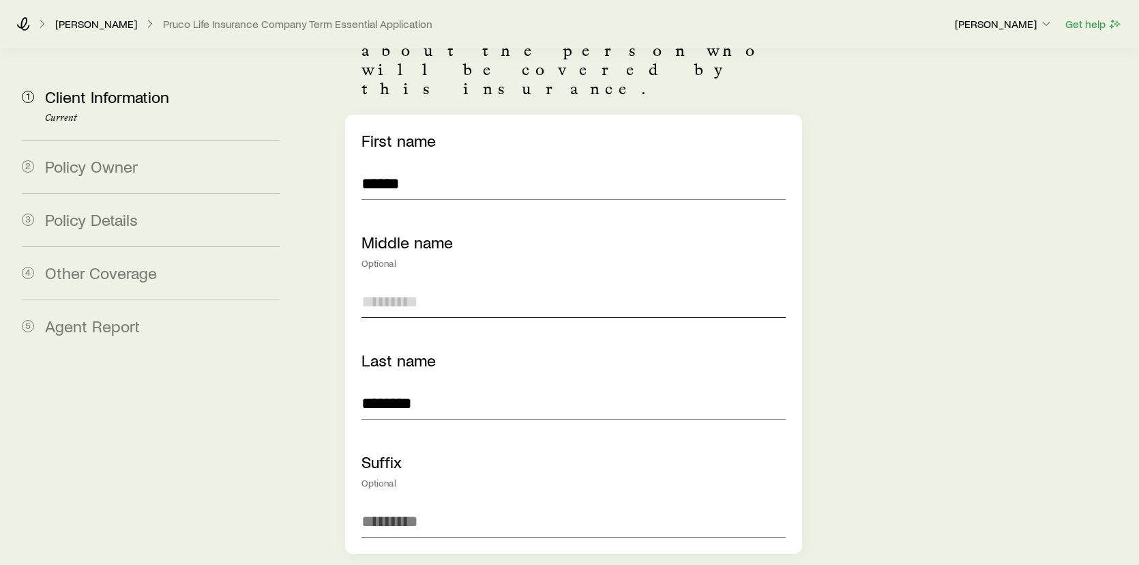
click at [442, 285] on input "text" at bounding box center [573, 301] width 425 height 33
type input "****"
type input "**********"
type input "*****"
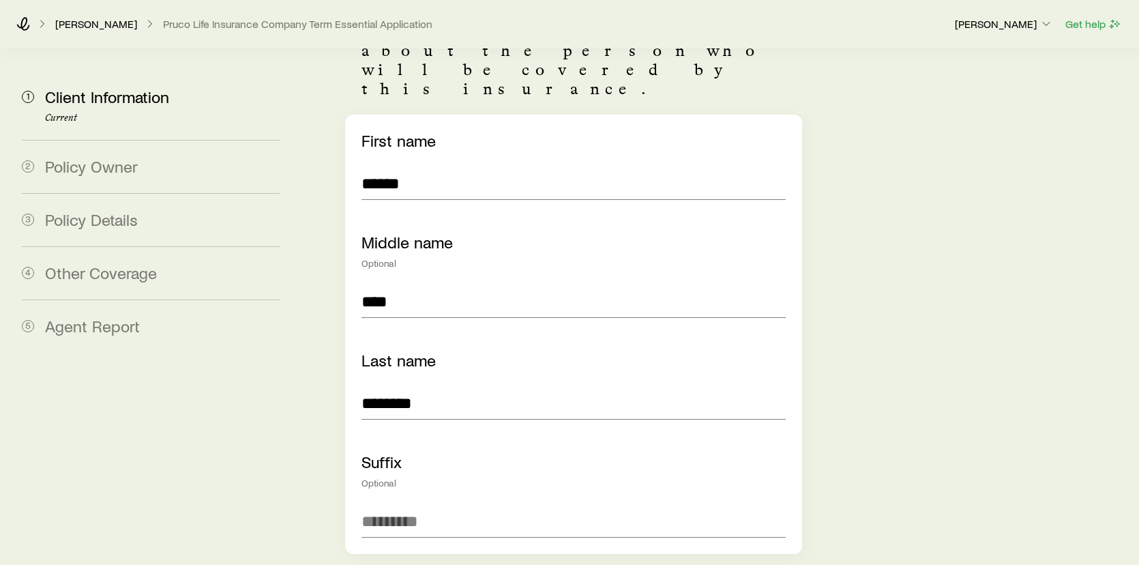
type input "**********"
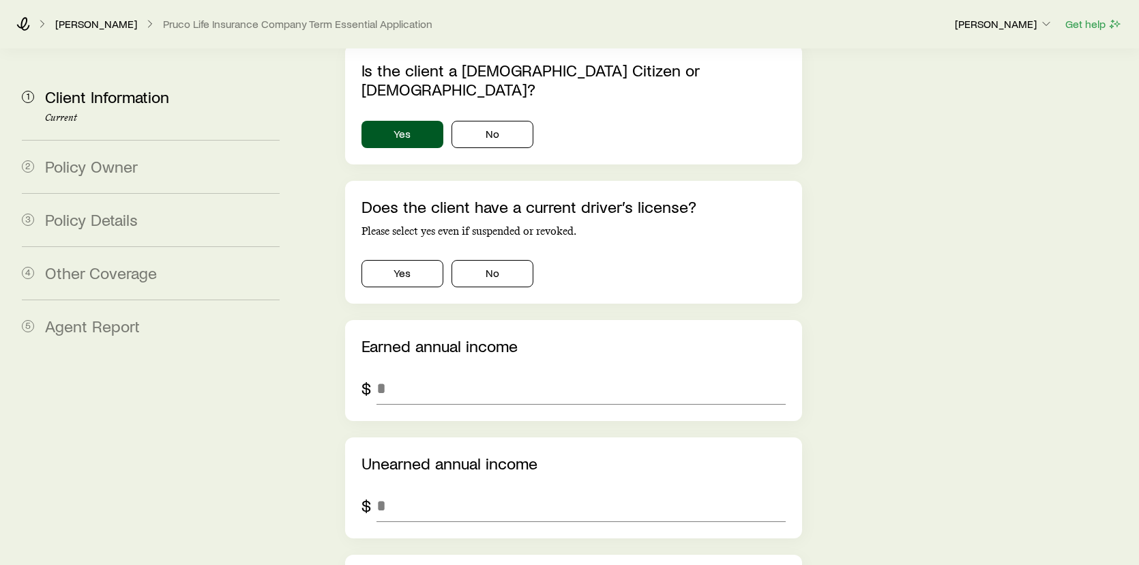
scroll to position [1637, 0]
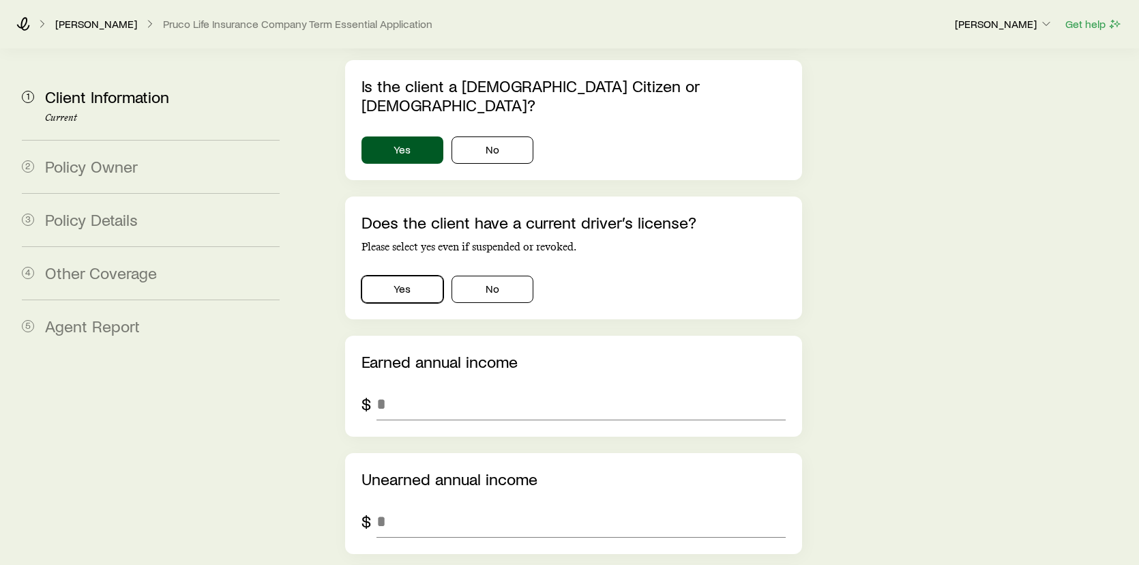
click at [412, 275] on button "Yes" at bounding box center [402, 288] width 82 height 27
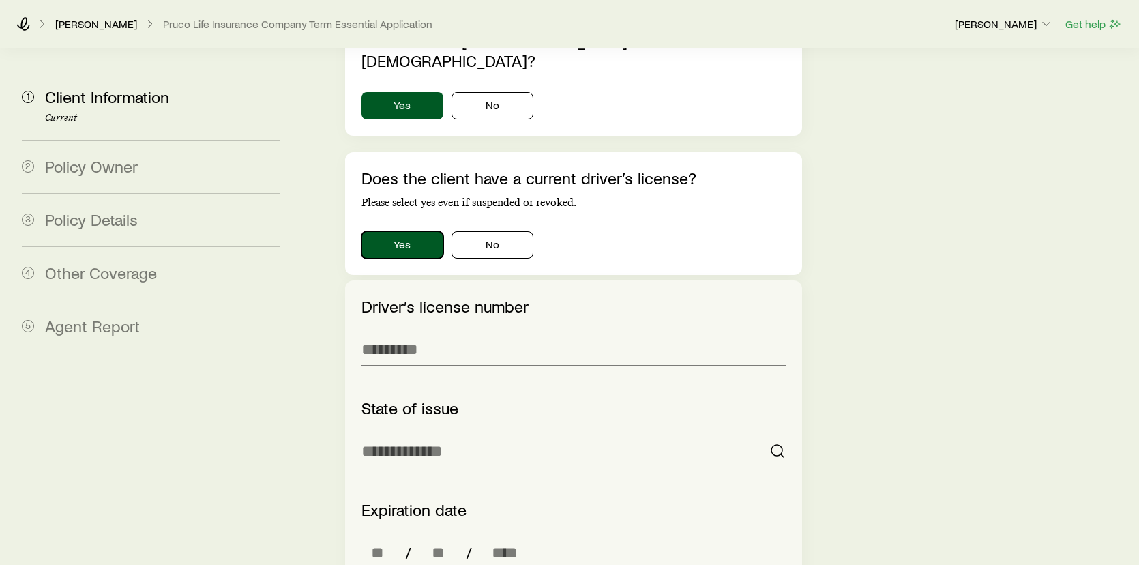
scroll to position [1705, 0]
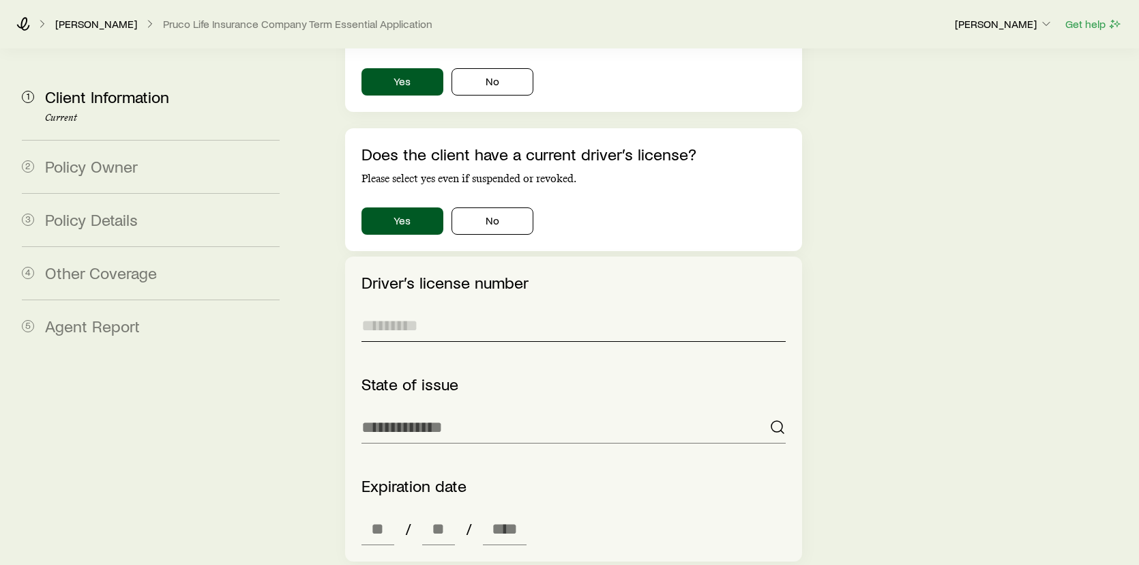
click at [426, 309] on input "text" at bounding box center [573, 325] width 425 height 33
type input "**********"
click at [501, 410] on input at bounding box center [573, 426] width 425 height 33
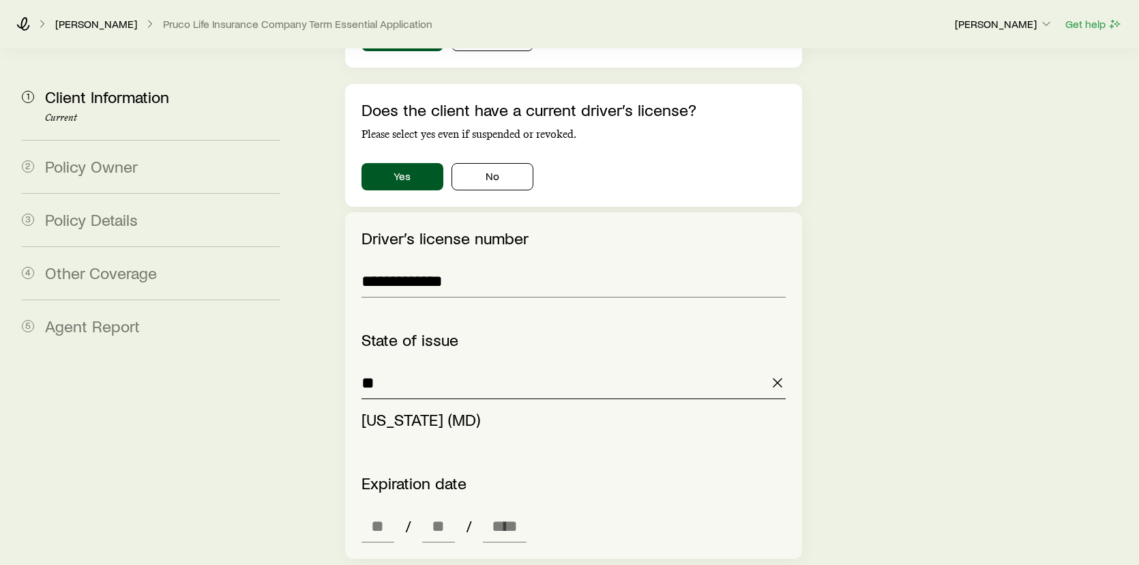
scroll to position [1773, 0]
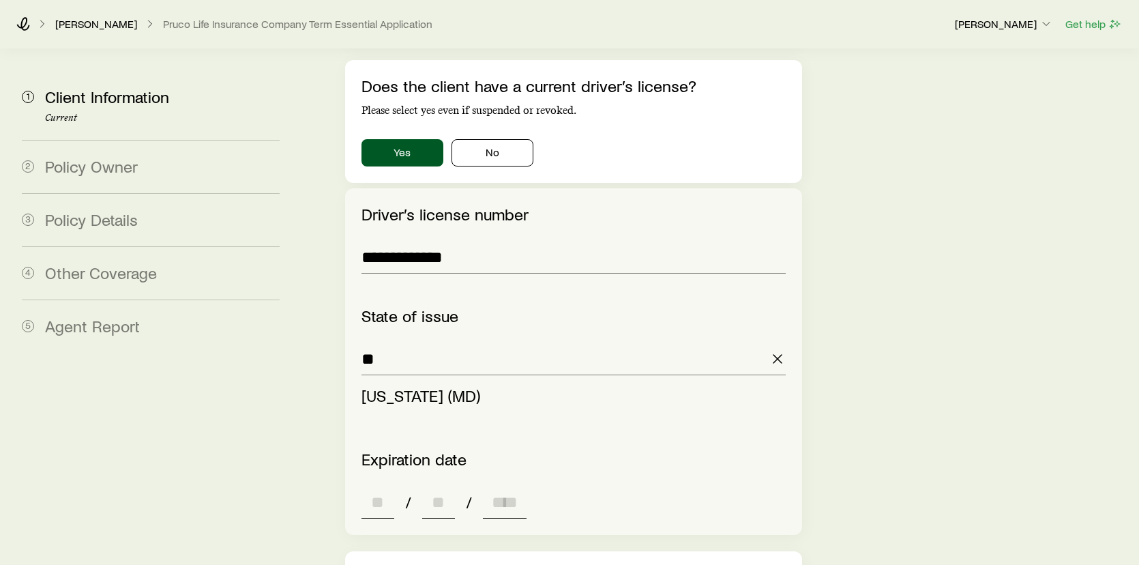
type input "**********"
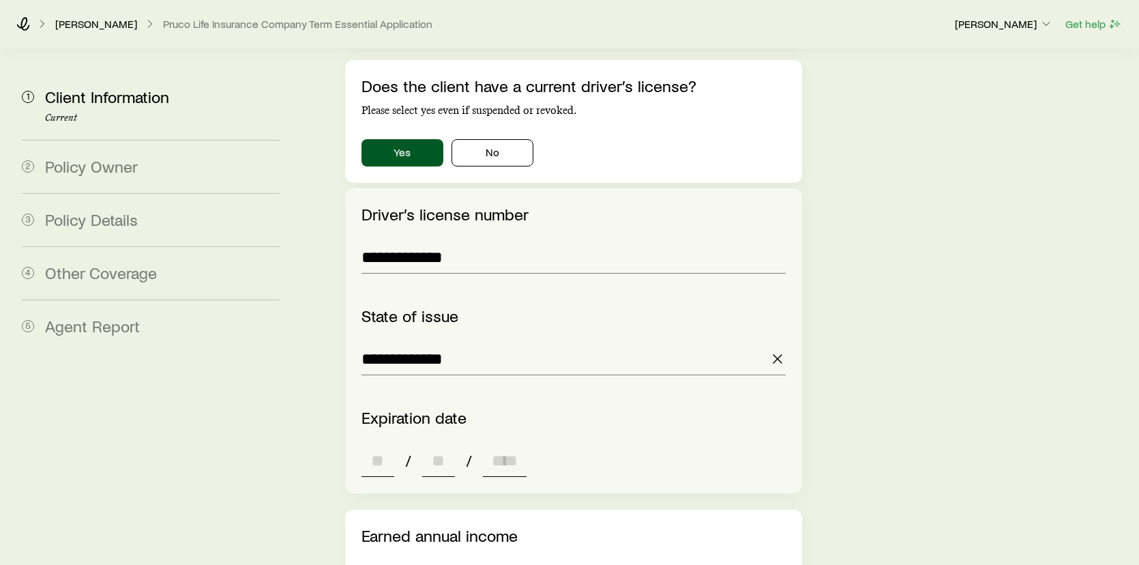
click at [370, 446] on div "**********" at bounding box center [574, 117] width 458 height 3279
type input "**"
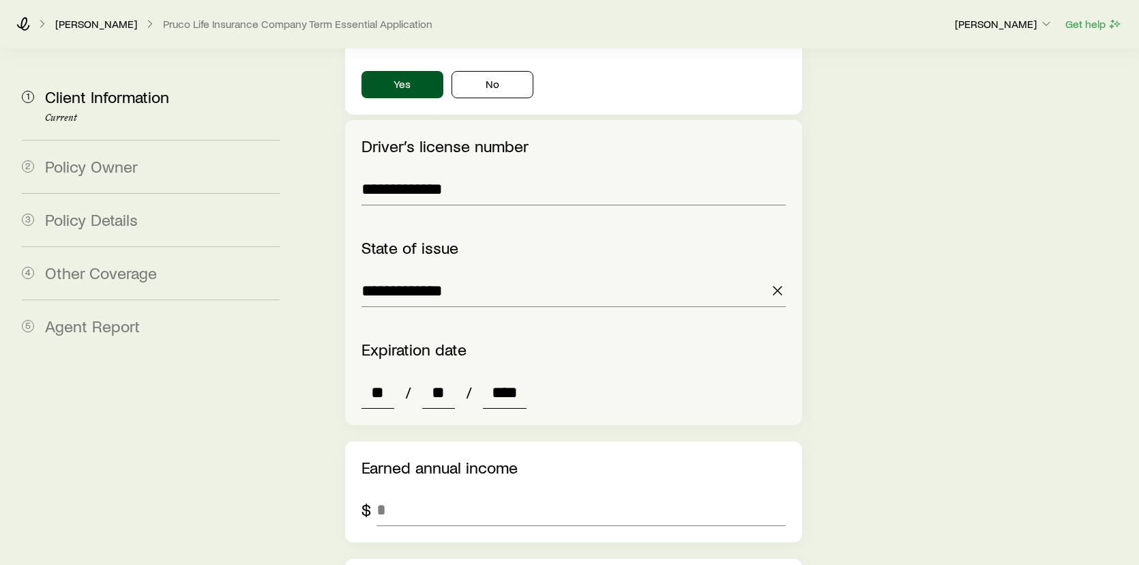
type input "****"
click at [584, 441] on div "Earned annual income $" at bounding box center [574, 491] width 458 height 101
click at [435, 441] on div "Earned annual income $" at bounding box center [574, 491] width 458 height 101
click at [416, 493] on input "tel" at bounding box center [581, 509] width 410 height 33
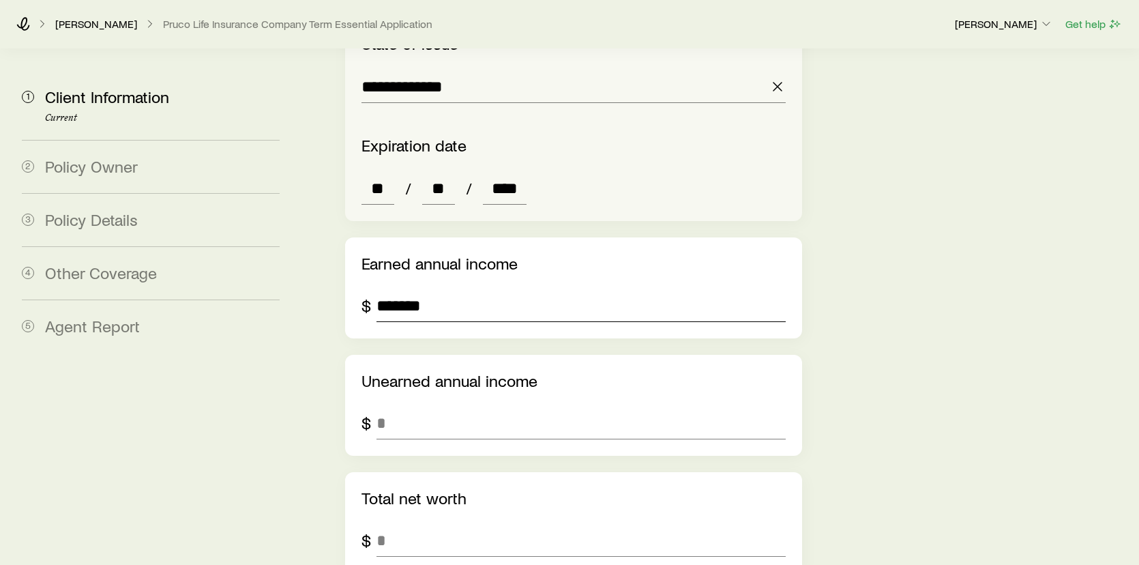
scroll to position [2046, 0]
click at [406, 406] on input "tel" at bounding box center [581, 422] width 410 height 33
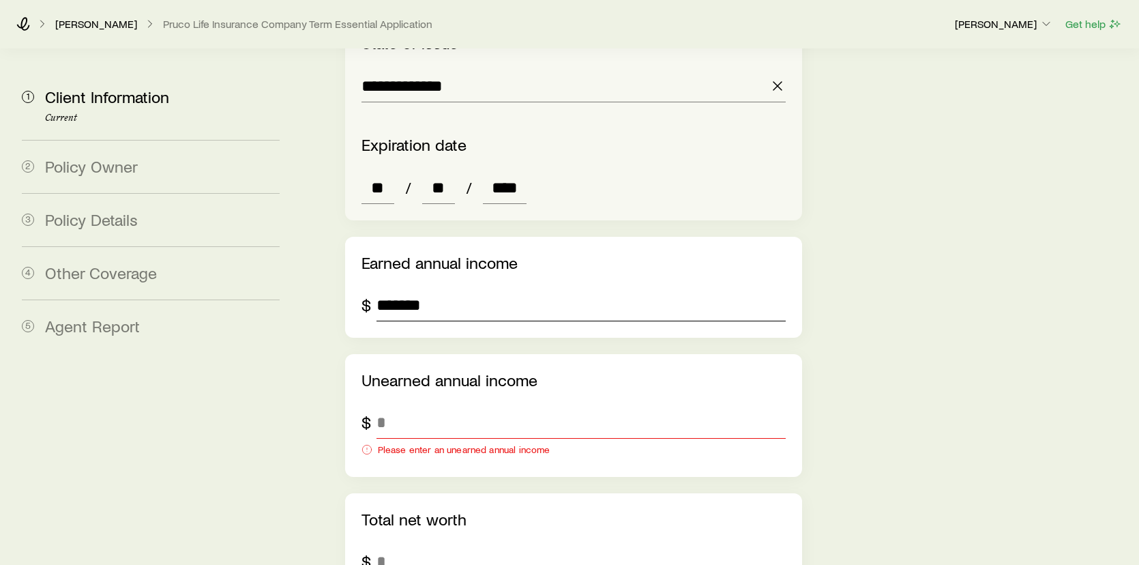
click at [392, 288] on input "*******" at bounding box center [581, 304] width 410 height 33
type input "*******"
click at [421, 406] on input "tel" at bounding box center [581, 422] width 410 height 33
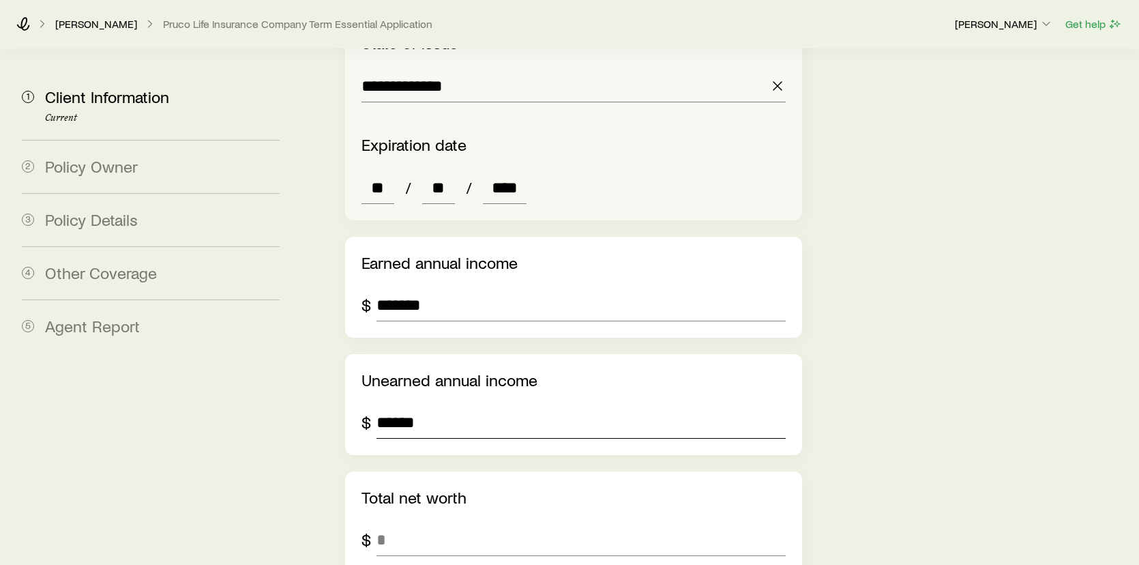
type input "******"
click at [402, 523] on input "tel" at bounding box center [581, 539] width 410 height 33
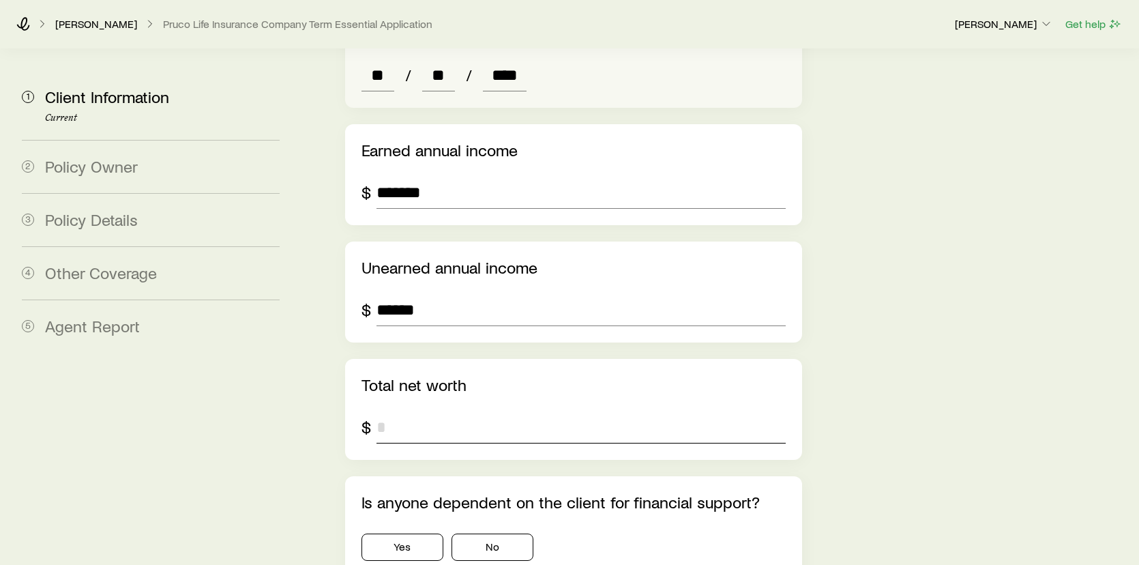
scroll to position [2182, 0]
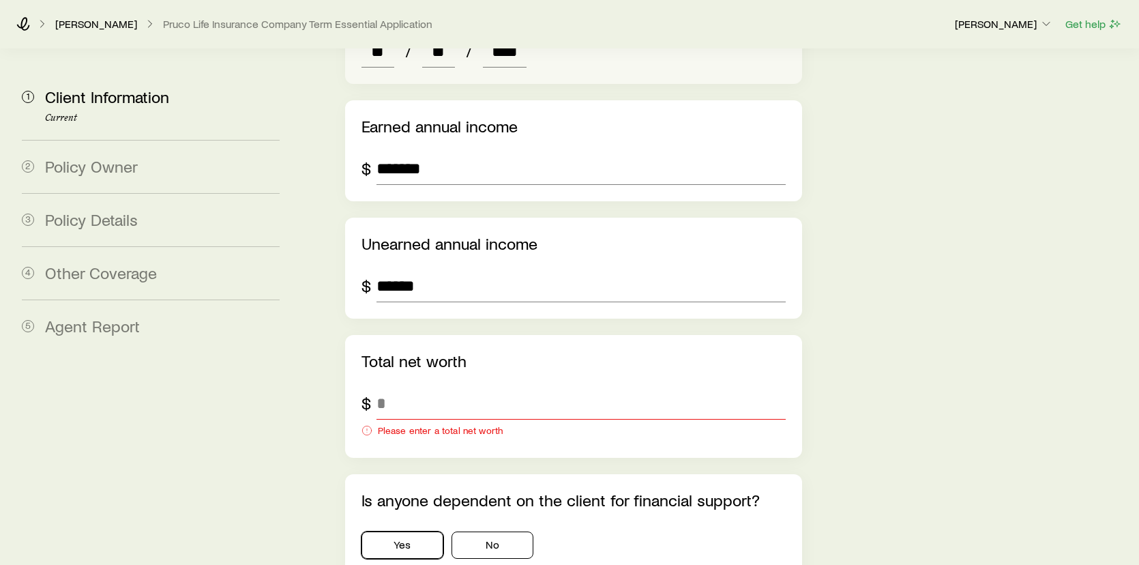
click at [413, 474] on div "Is anyone dependent on the client for financial support? Yes No" at bounding box center [574, 524] width 458 height 101
click at [406, 531] on button "Yes" at bounding box center [402, 544] width 82 height 27
click at [413, 387] on input "tel" at bounding box center [581, 403] width 410 height 33
click at [365, 425] on icon at bounding box center [366, 430] width 11 height 11
click at [394, 387] on input "tel" at bounding box center [581, 403] width 410 height 33
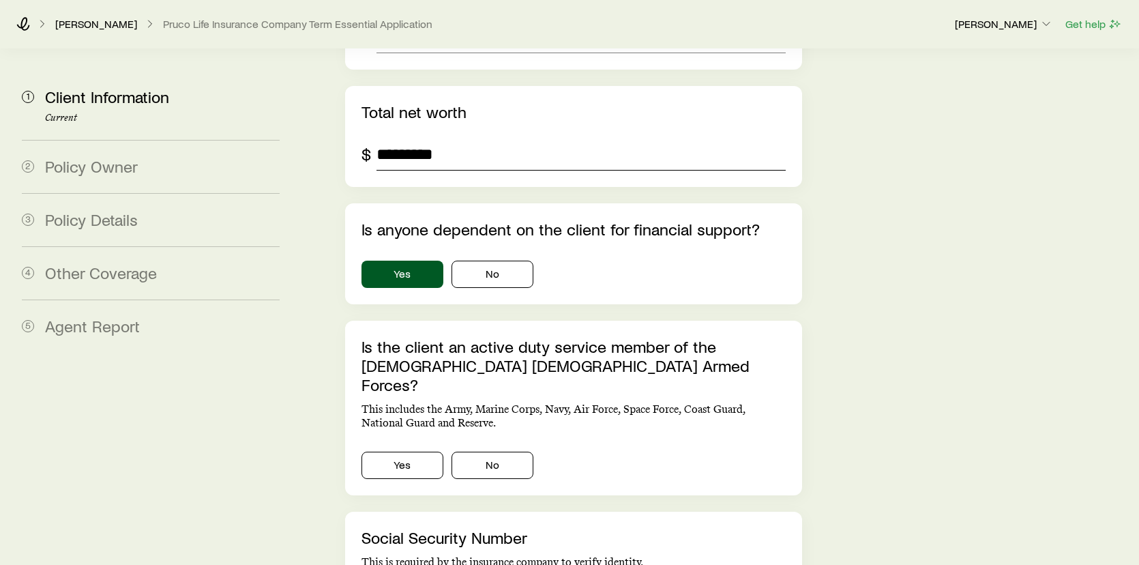
scroll to position [2455, 0]
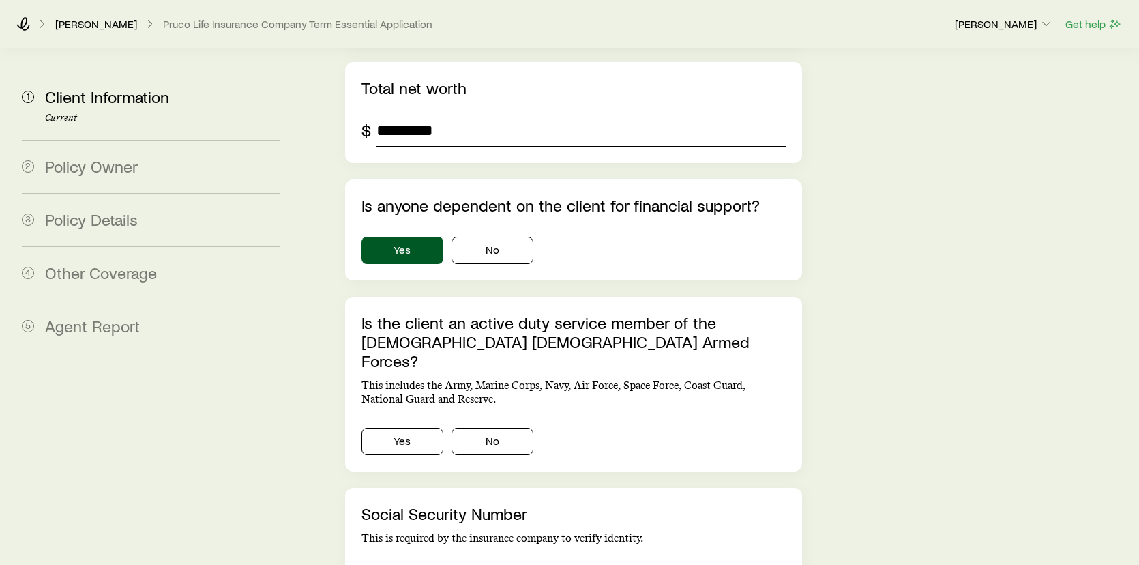
type input "*********"
click at [517, 428] on button "No" at bounding box center [492, 441] width 82 height 27
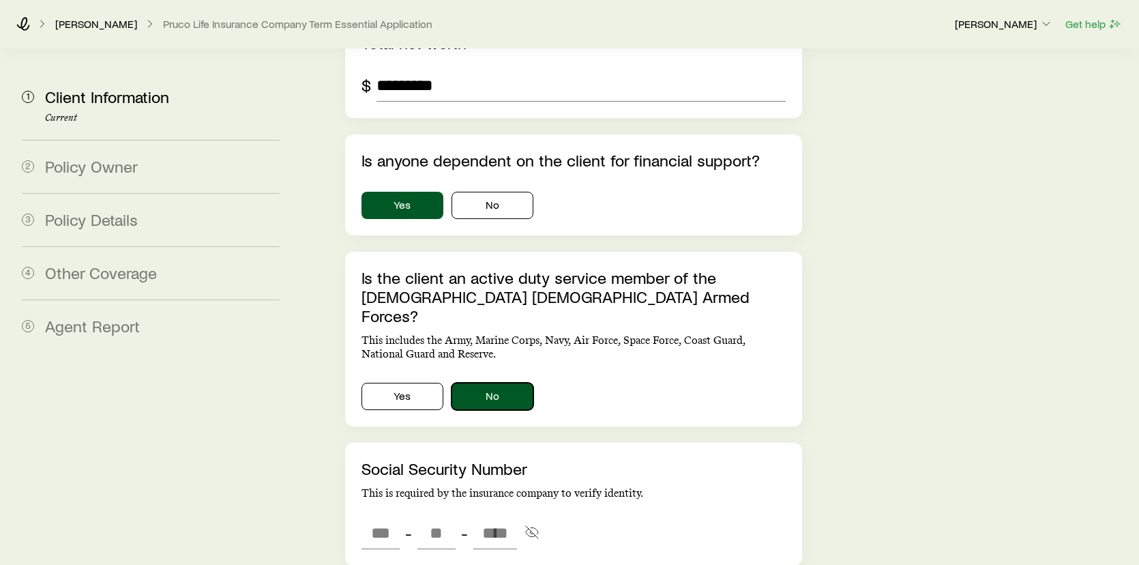
scroll to position [2523, 0]
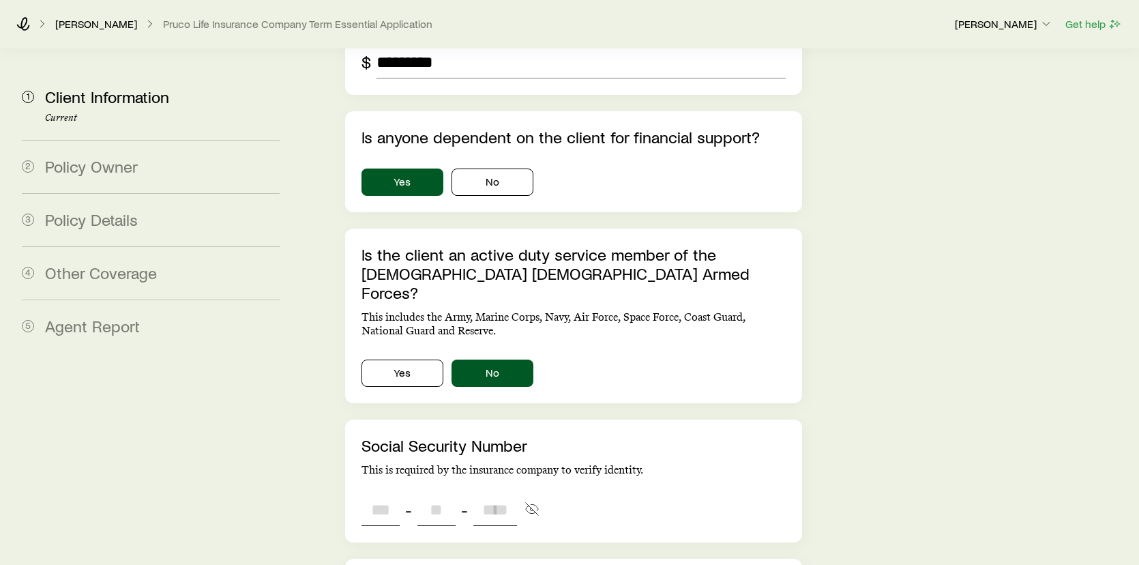
click at [390, 493] on input "tel" at bounding box center [380, 509] width 38 height 33
type input "***"
type input "**"
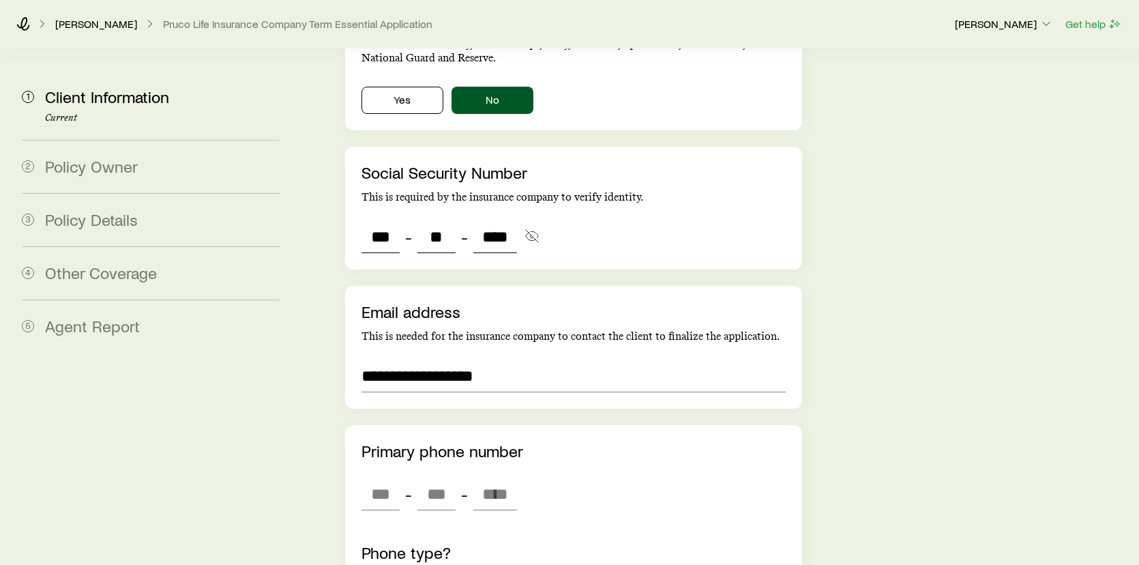
scroll to position [2864, 0]
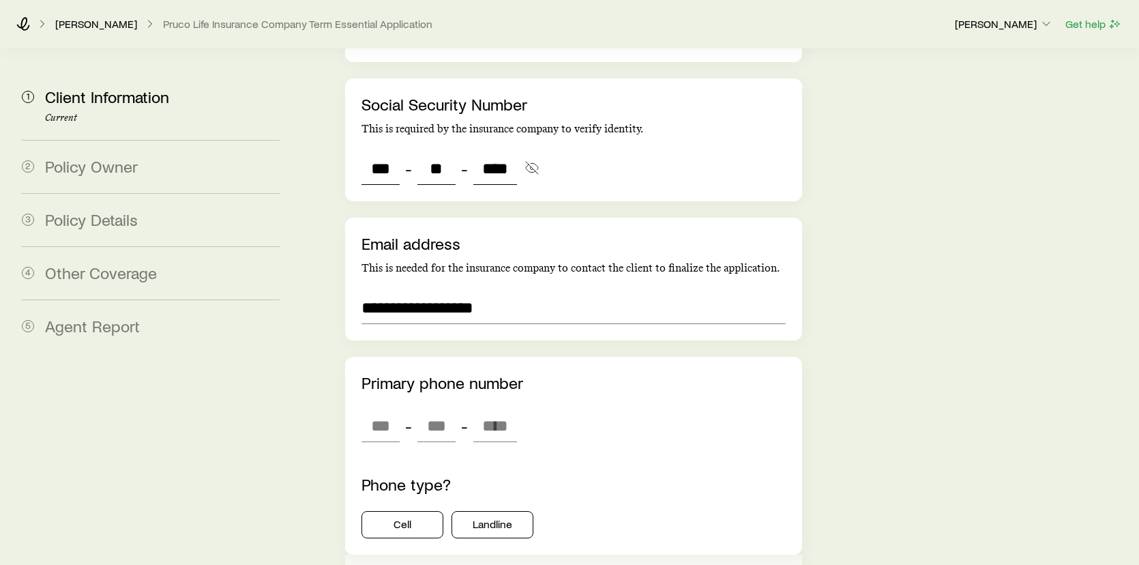
type input "****"
click at [400, 409] on div "- -" at bounding box center [438, 425] width 155 height 33
type input "***"
type input "**"
click at [392, 409] on input "tel" at bounding box center [380, 425] width 38 height 33
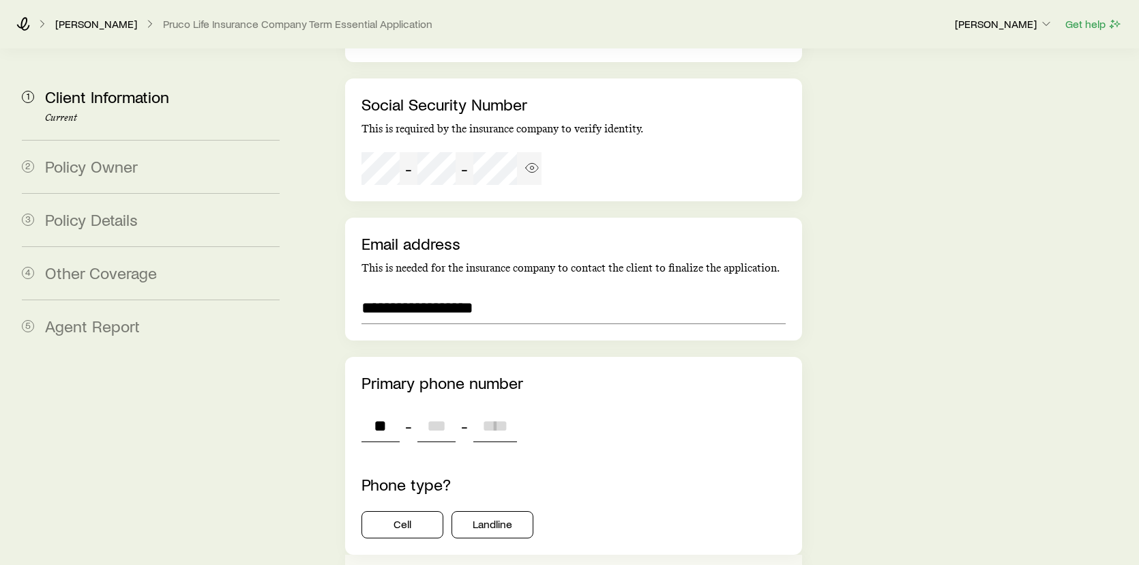
type input "***"
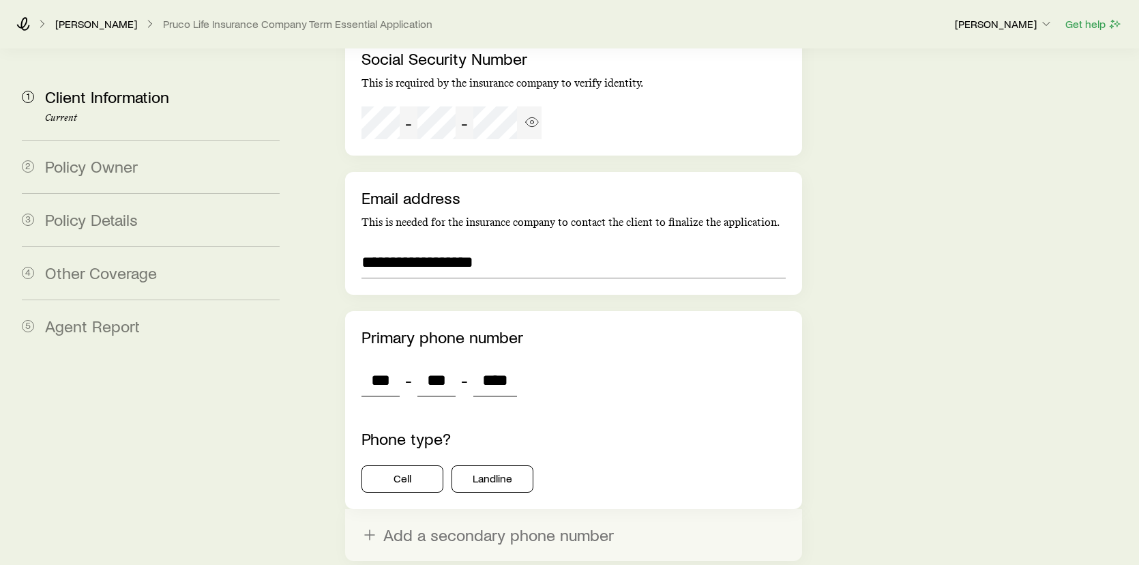
scroll to position [2932, 0]
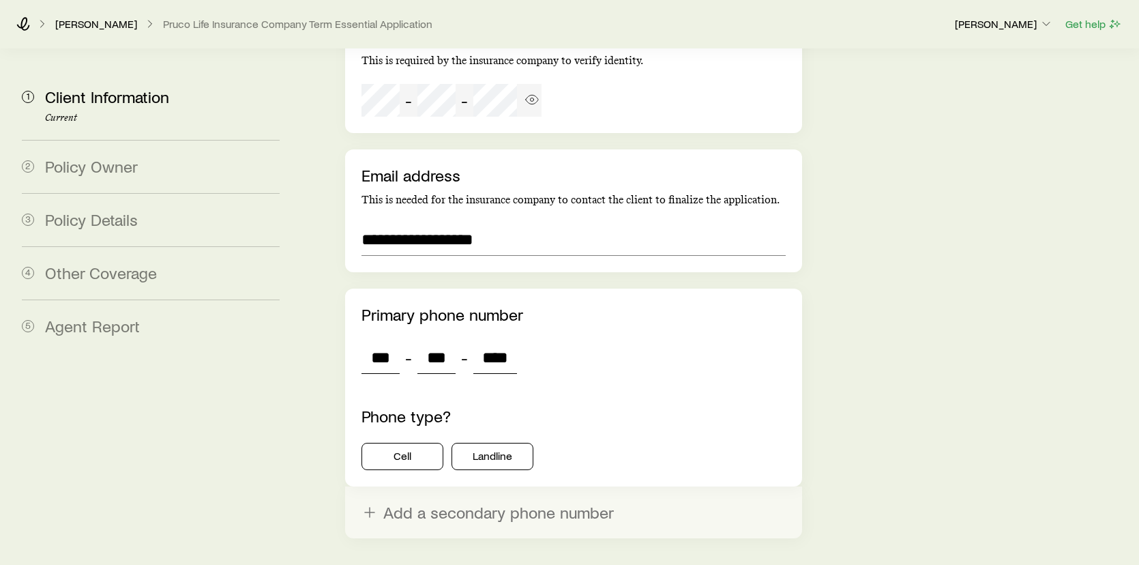
type input "****"
click at [434, 443] on button "Cell" at bounding box center [402, 456] width 82 height 27
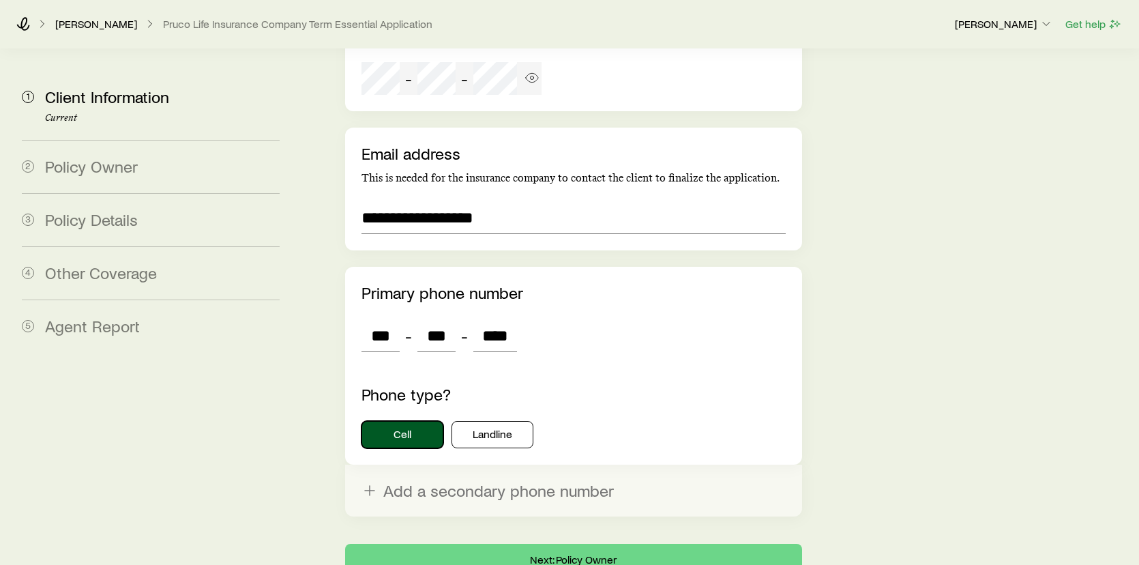
scroll to position [2966, 0]
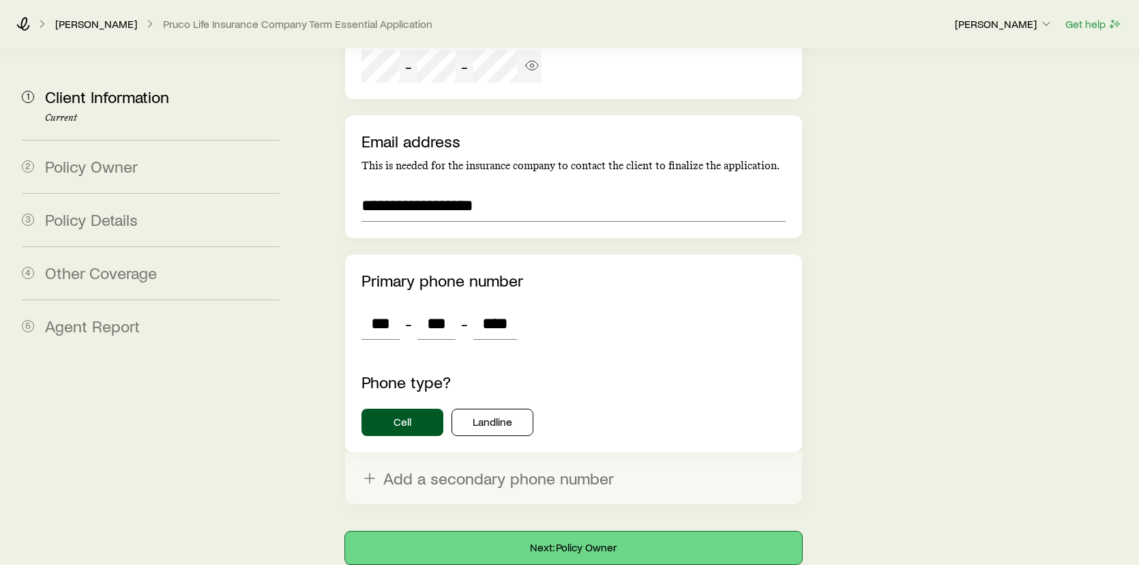
click at [618, 531] on button "Next: Policy Owner" at bounding box center [574, 547] width 458 height 33
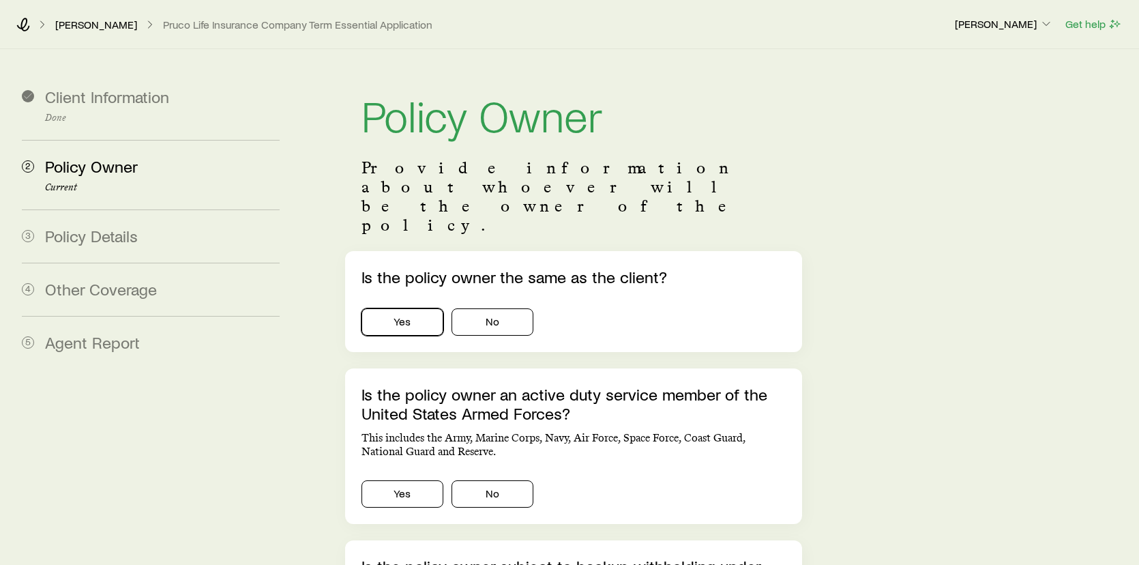
click at [406, 308] on button "Yes" at bounding box center [402, 321] width 82 height 27
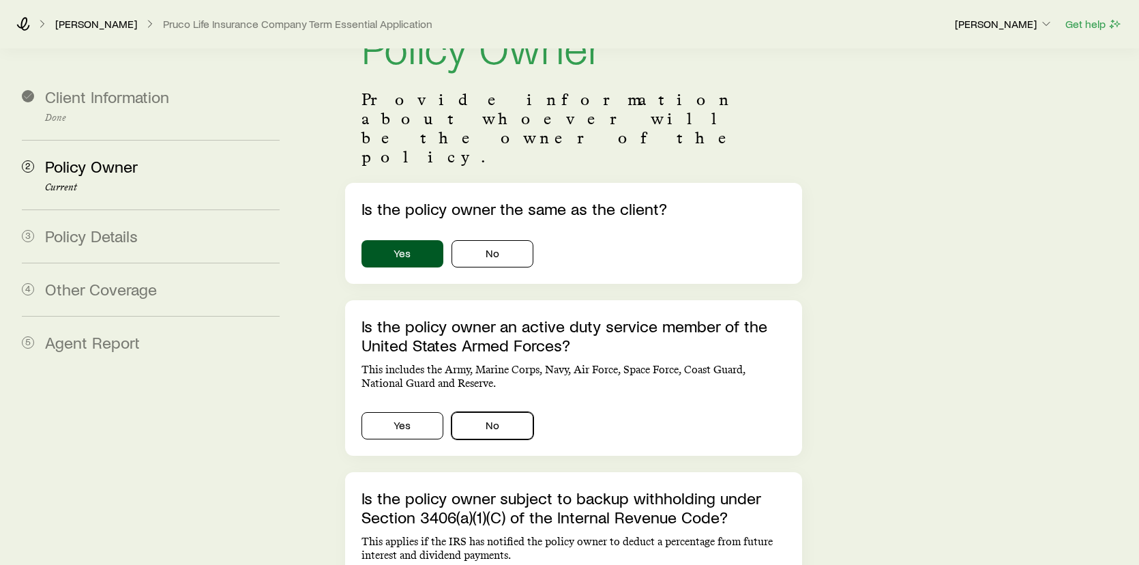
click at [494, 412] on button "No" at bounding box center [492, 425] width 82 height 27
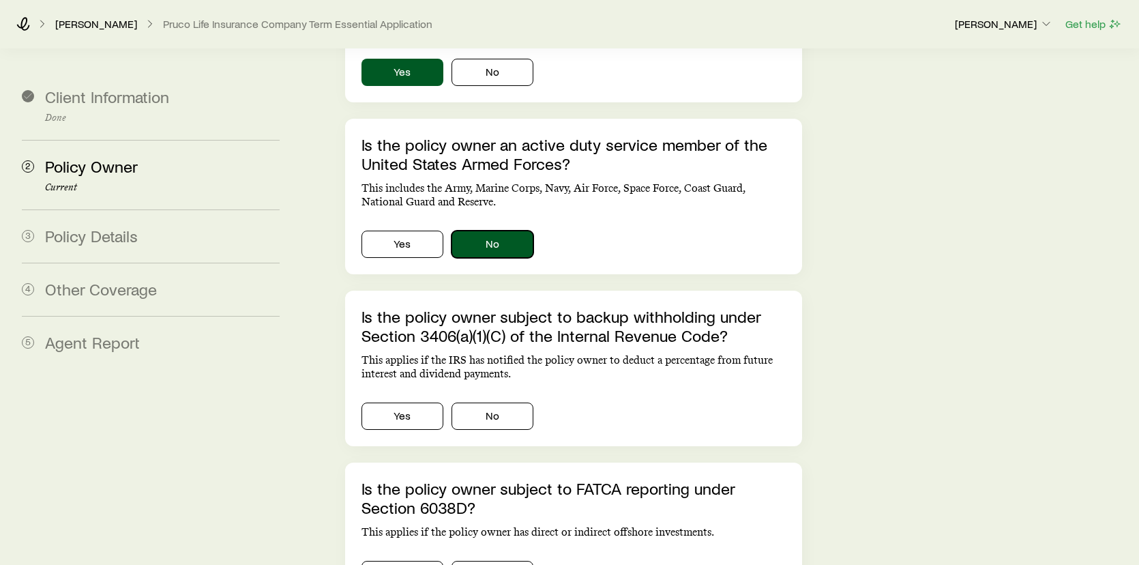
scroll to position [273, 0]
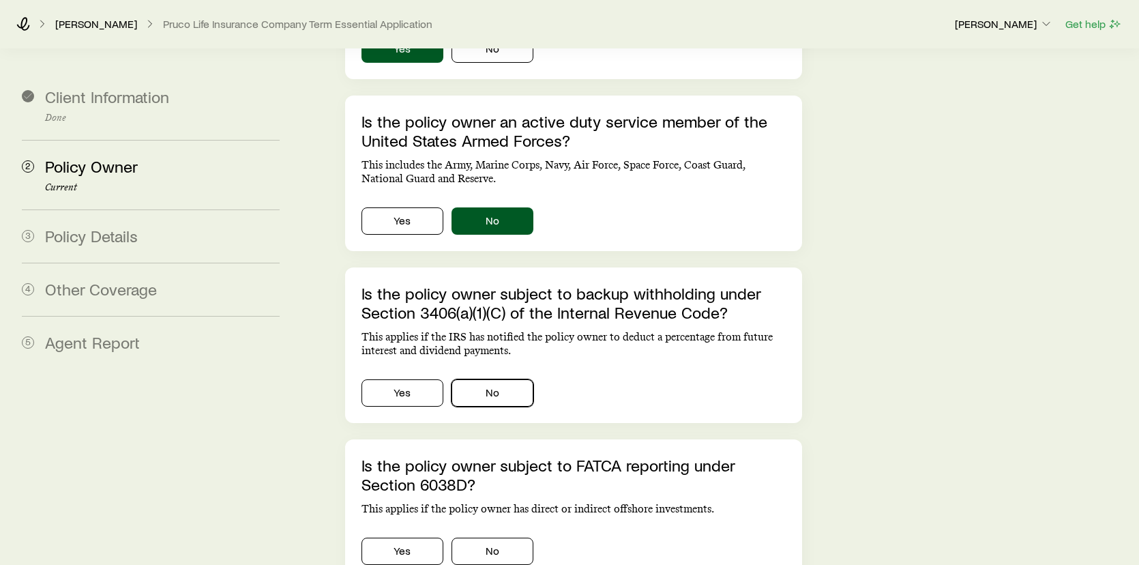
click at [515, 379] on button "No" at bounding box center [492, 392] width 82 height 27
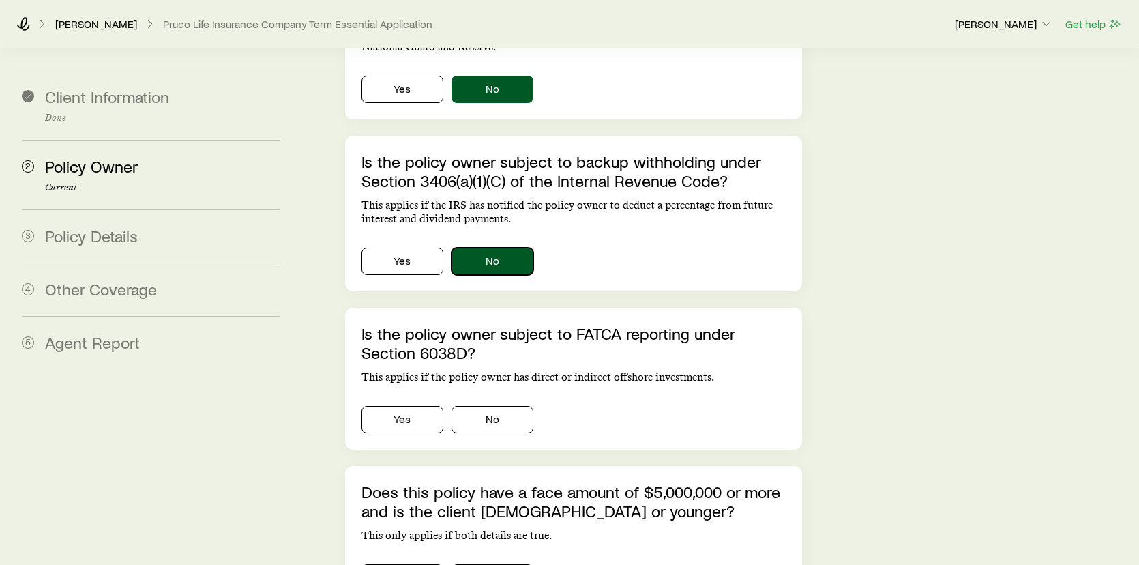
scroll to position [409, 0]
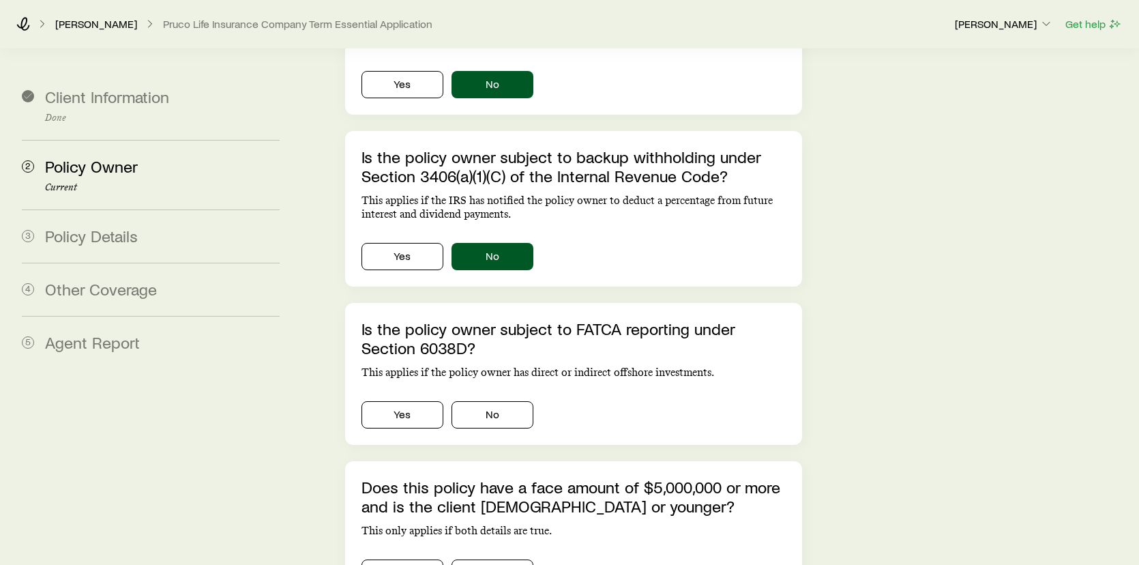
click at [501, 395] on div "Yes No" at bounding box center [573, 411] width 425 height 33
click at [499, 401] on button "No" at bounding box center [492, 414] width 82 height 27
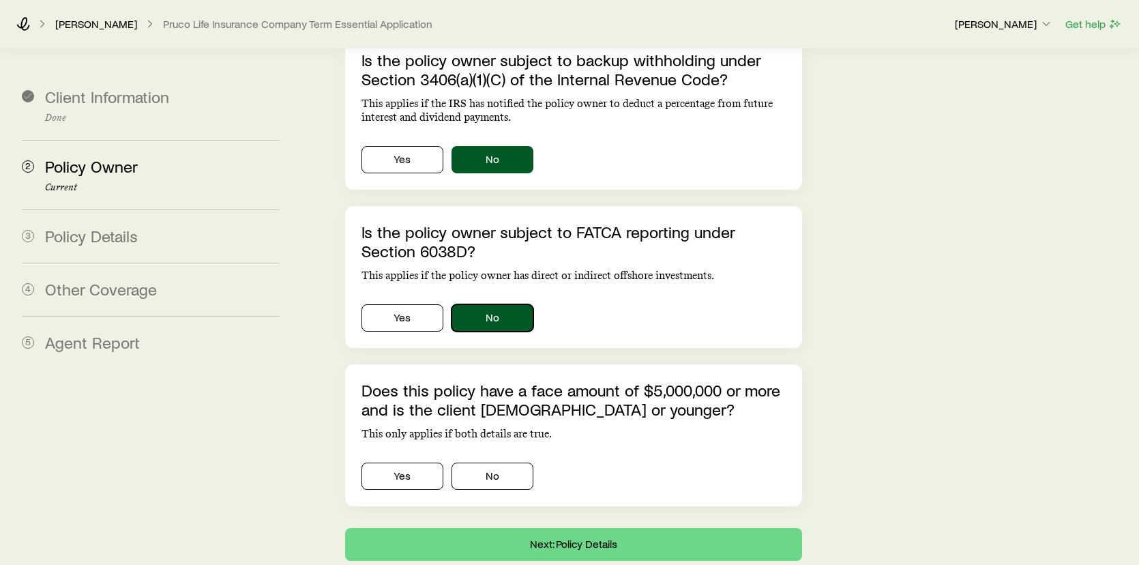
scroll to position [473, 0]
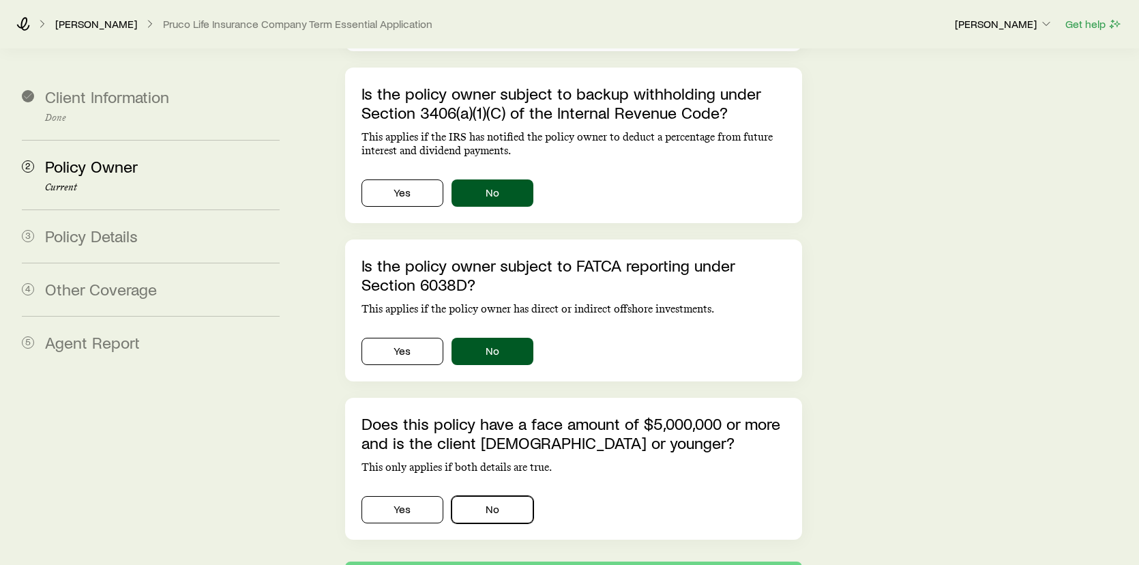
click at [486, 496] on button "No" at bounding box center [492, 509] width 82 height 27
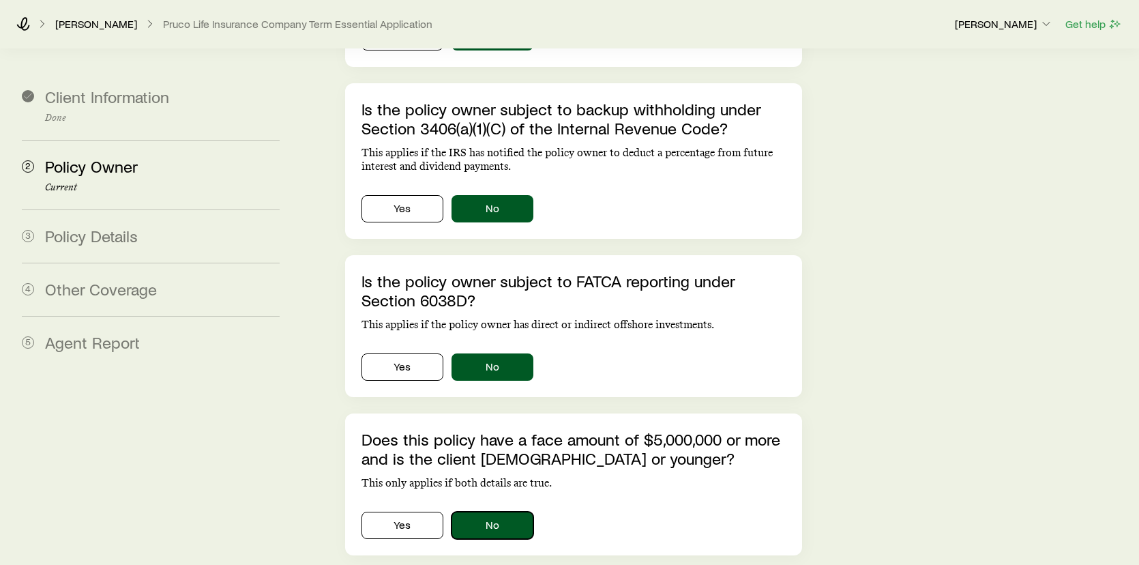
scroll to position [541, 0]
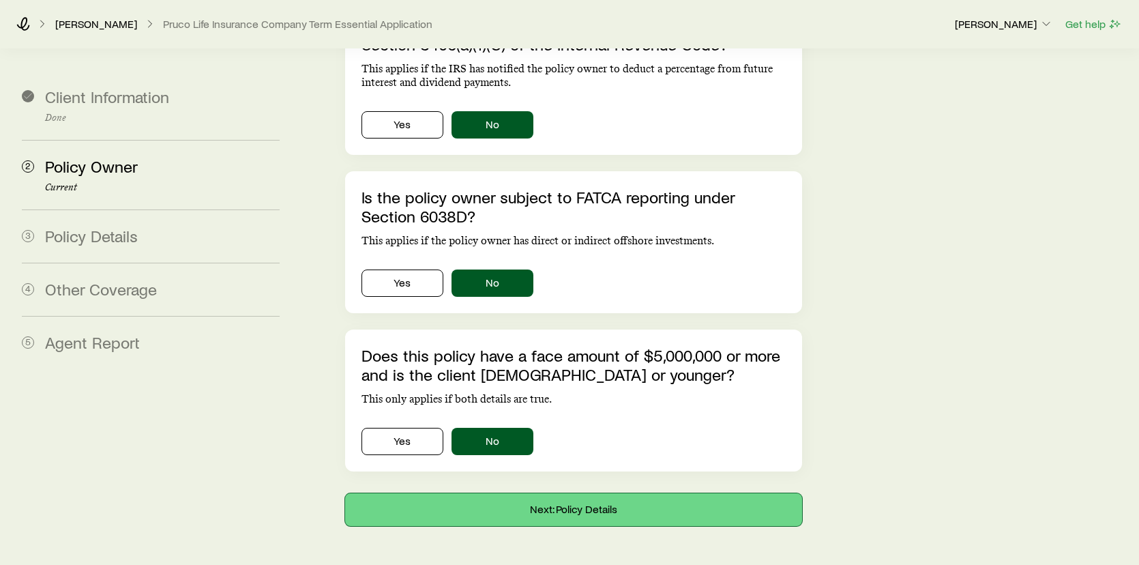
click at [565, 493] on button "Next: Policy Details" at bounding box center [574, 509] width 458 height 33
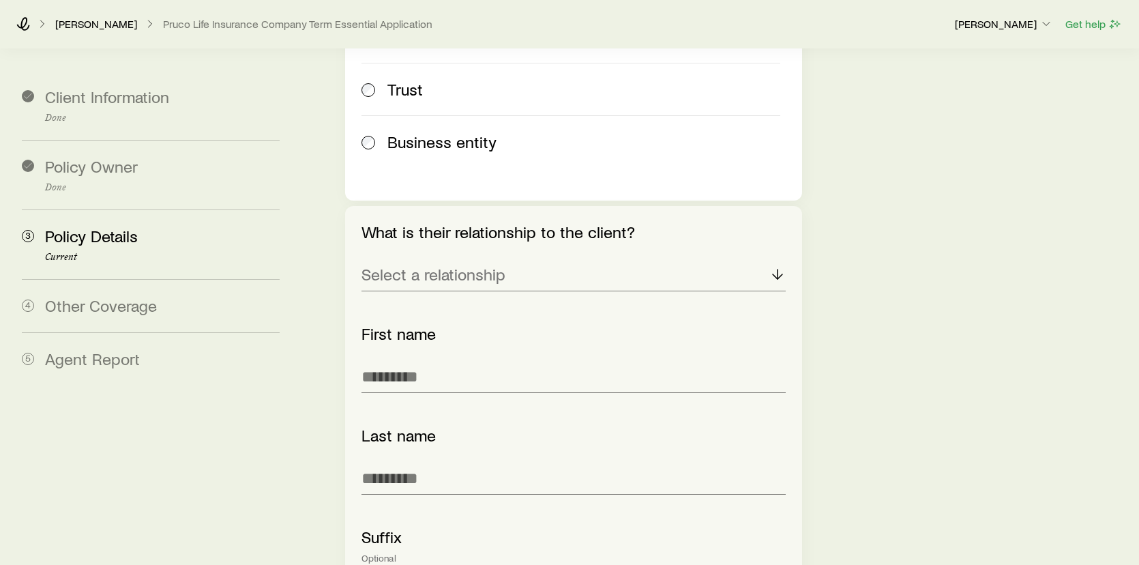
scroll to position [1812, 0]
click at [728, 258] on div "Select a relationship" at bounding box center [573, 274] width 425 height 33
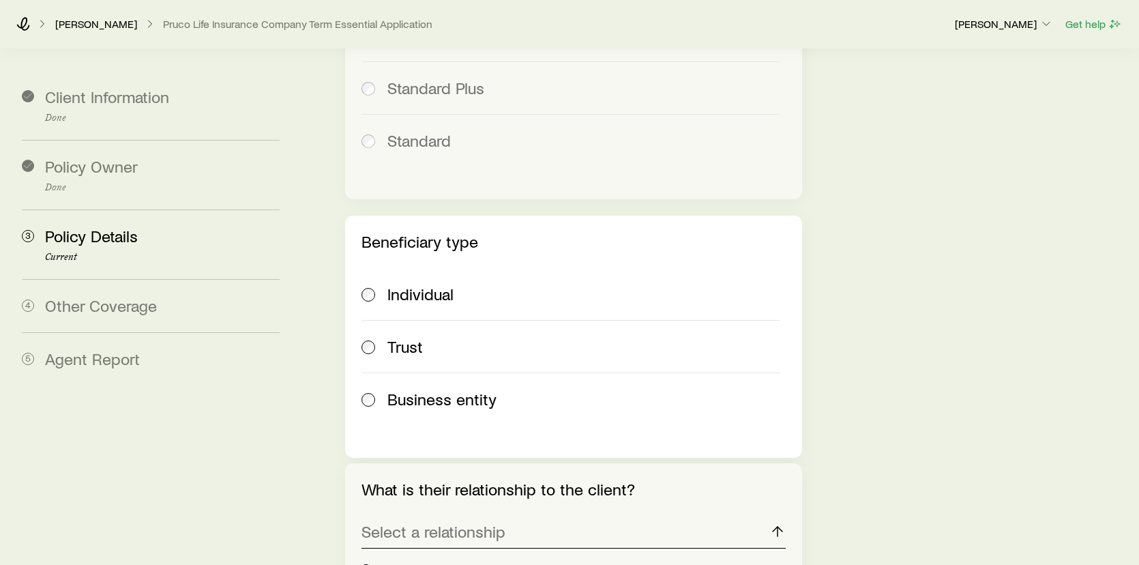
scroll to position [1539, 0]
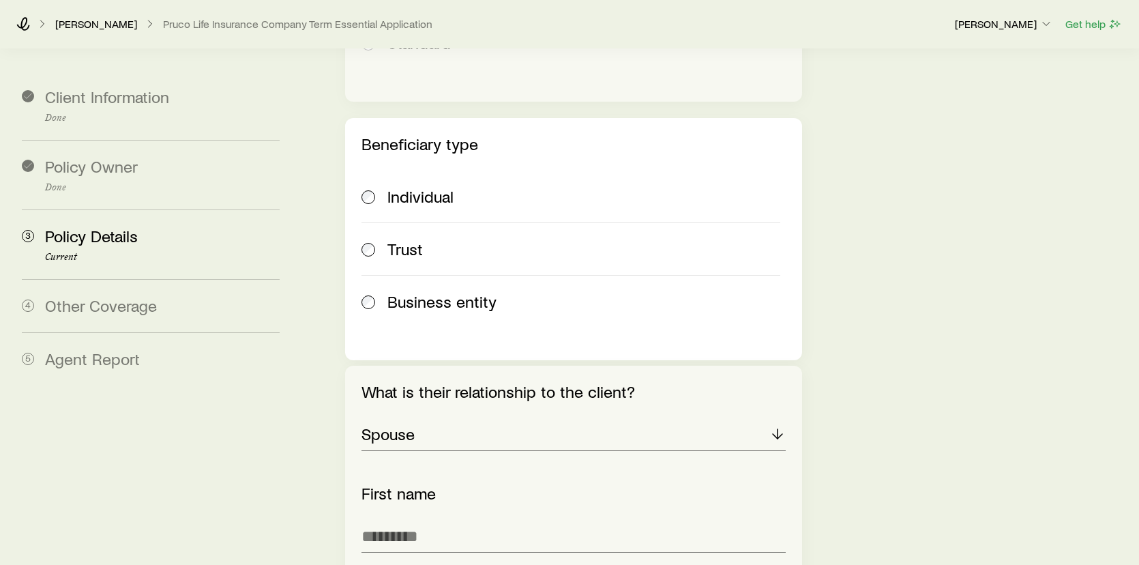
scroll to position [1675, 0]
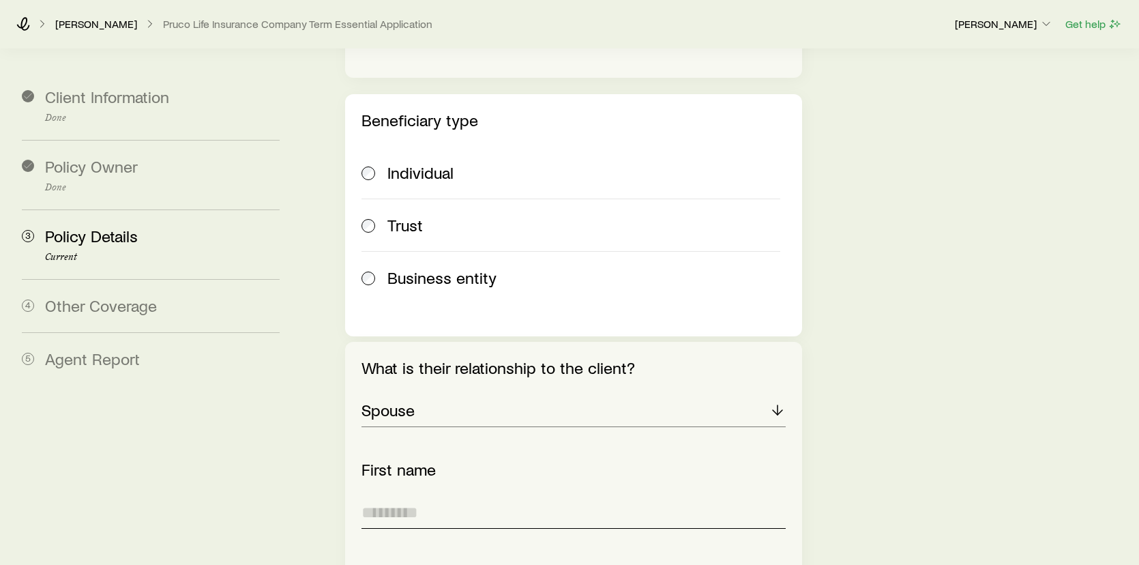
click at [467, 496] on input "text" at bounding box center [573, 512] width 425 height 33
type input "*****"
type input "********"
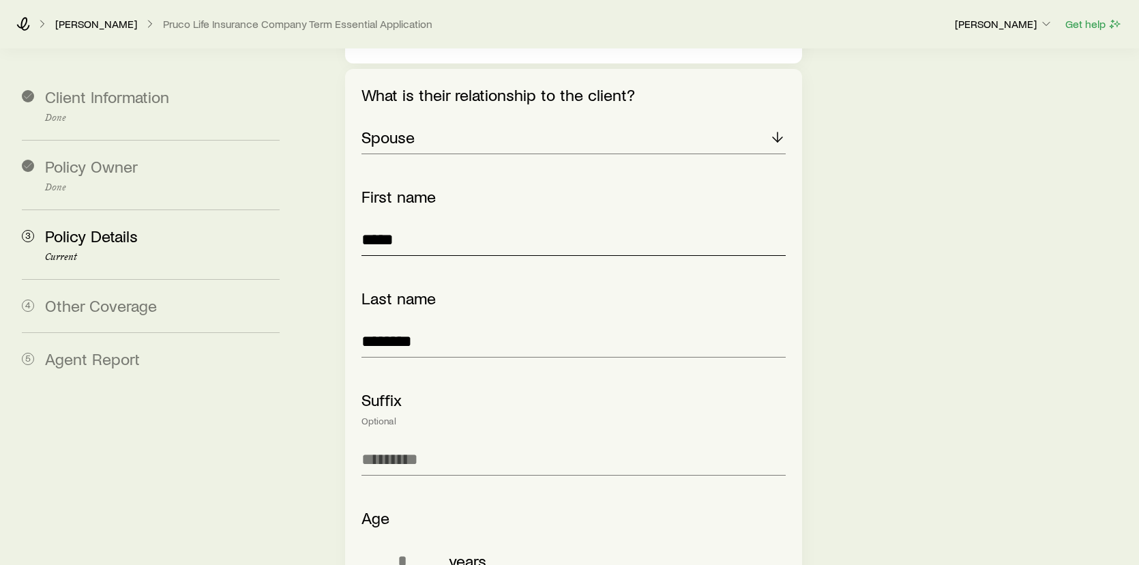
scroll to position [2016, 0]
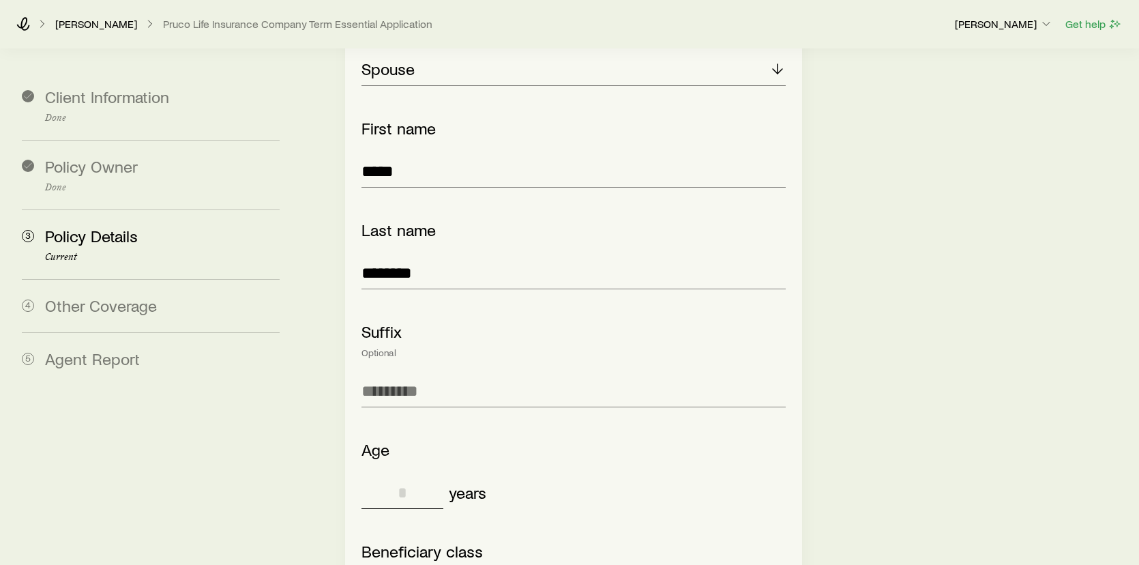
click at [416, 476] on input "tel" at bounding box center [402, 492] width 82 height 33
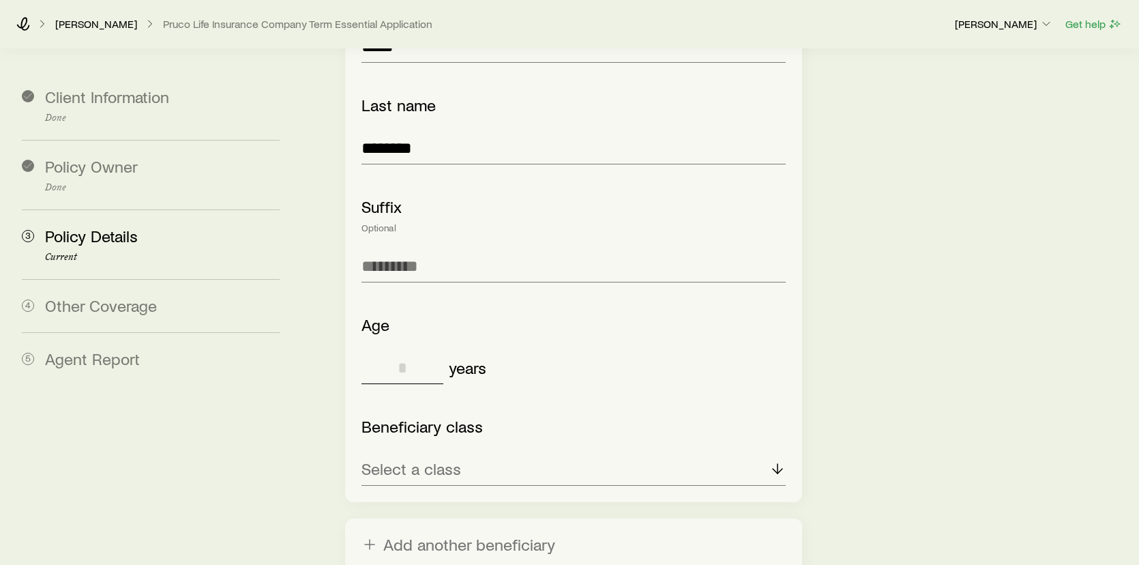
scroll to position [2153, 0]
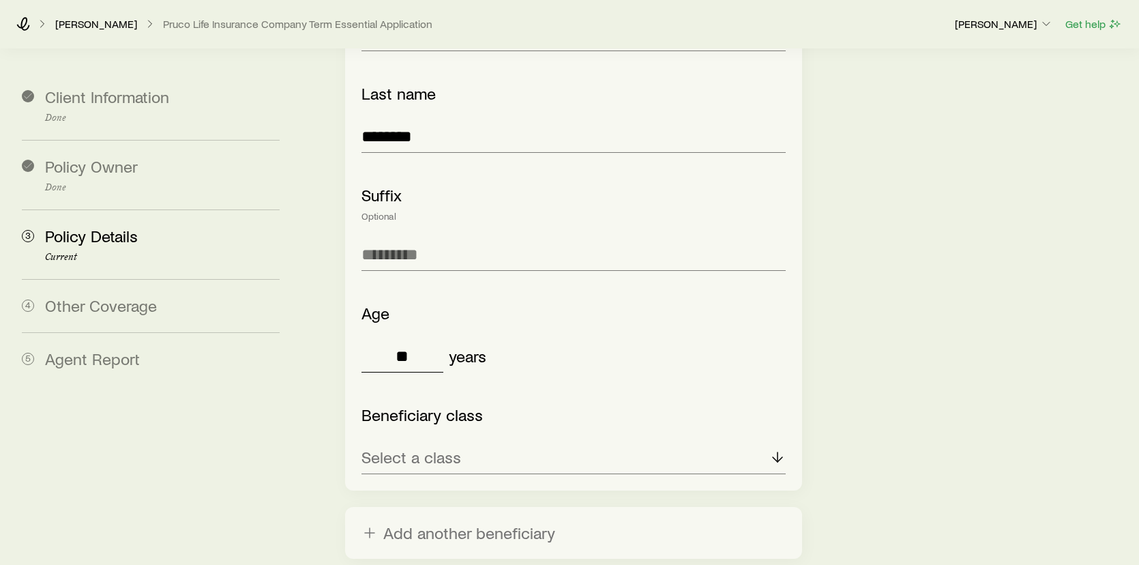
type input "**"
click at [524, 441] on div "Select a class" at bounding box center [573, 457] width 425 height 33
click at [771, 449] on icon at bounding box center [777, 457] width 16 height 16
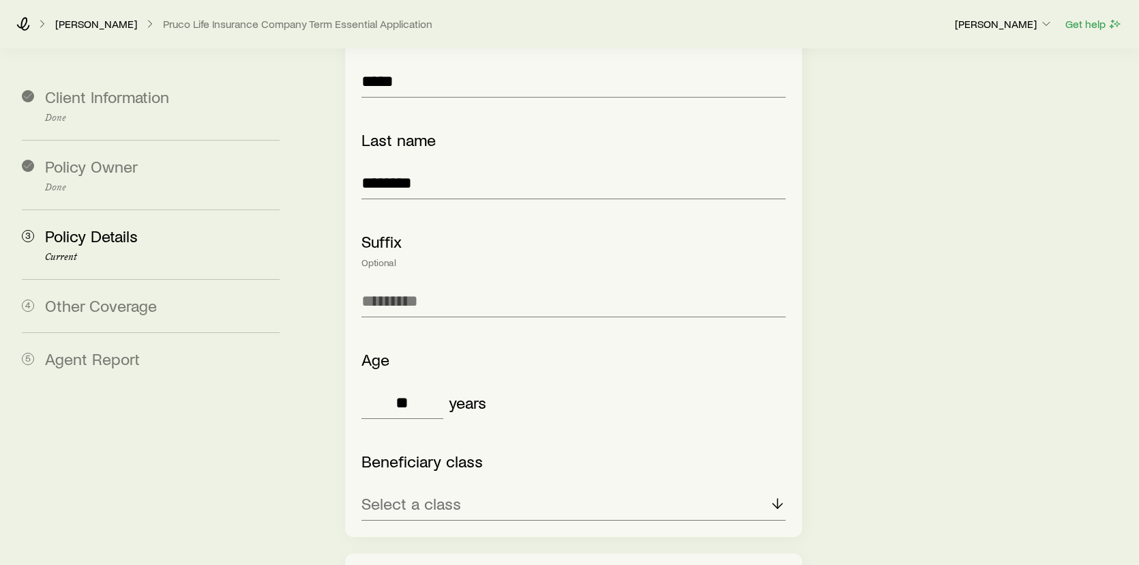
click at [728, 398] on div "What is their relationship to the client? Spouse First name ***** Last name ***…" at bounding box center [573, 223] width 425 height 593
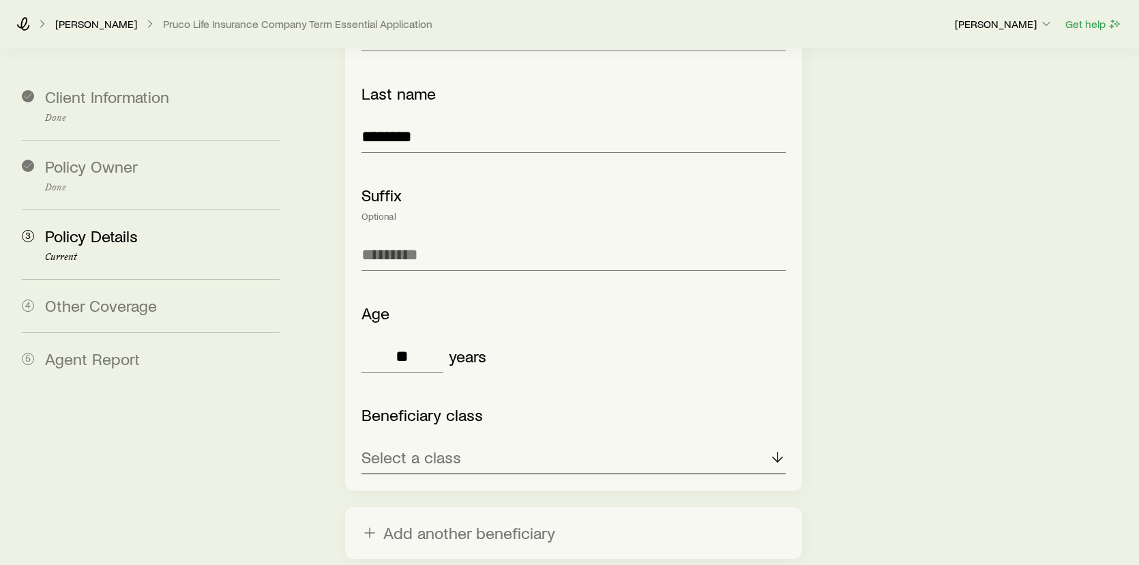
drag, startPoint x: 766, startPoint y: 400, endPoint x: 753, endPoint y: 406, distance: 14.0
click at [765, 441] on div "Select a class" at bounding box center [573, 457] width 425 height 33
click at [419, 479] on li "Primary" at bounding box center [569, 494] width 417 height 31
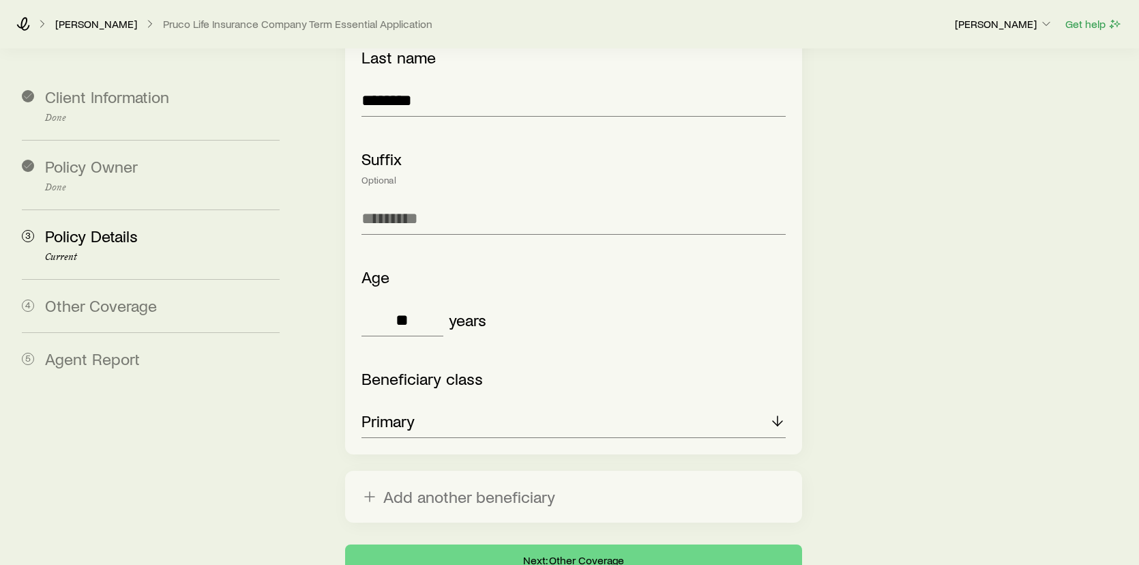
scroll to position [2221, 0]
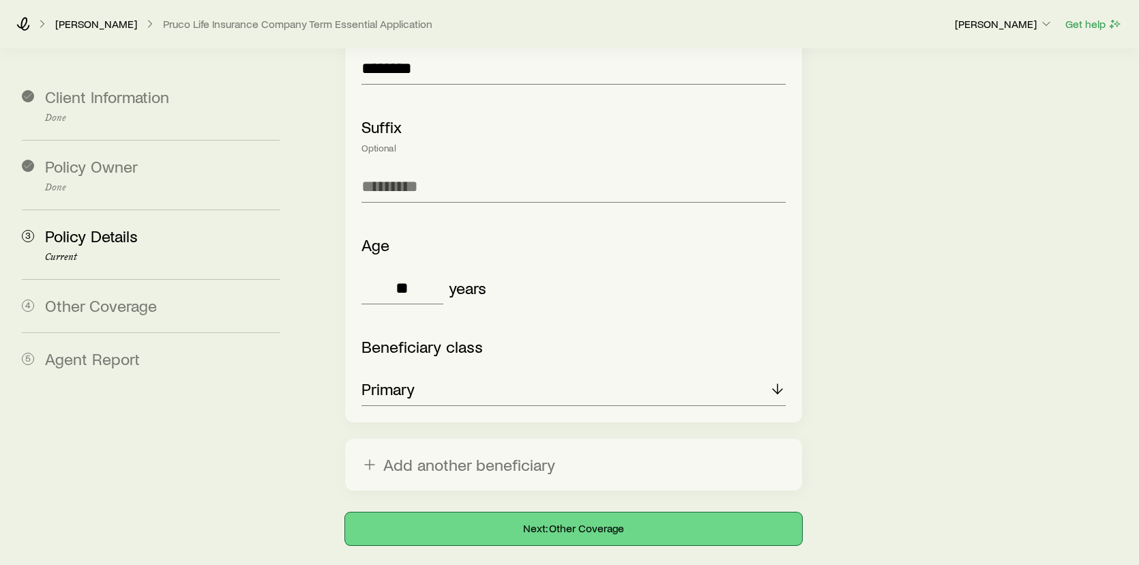
click at [585, 512] on button "Next: Other Coverage" at bounding box center [574, 528] width 458 height 33
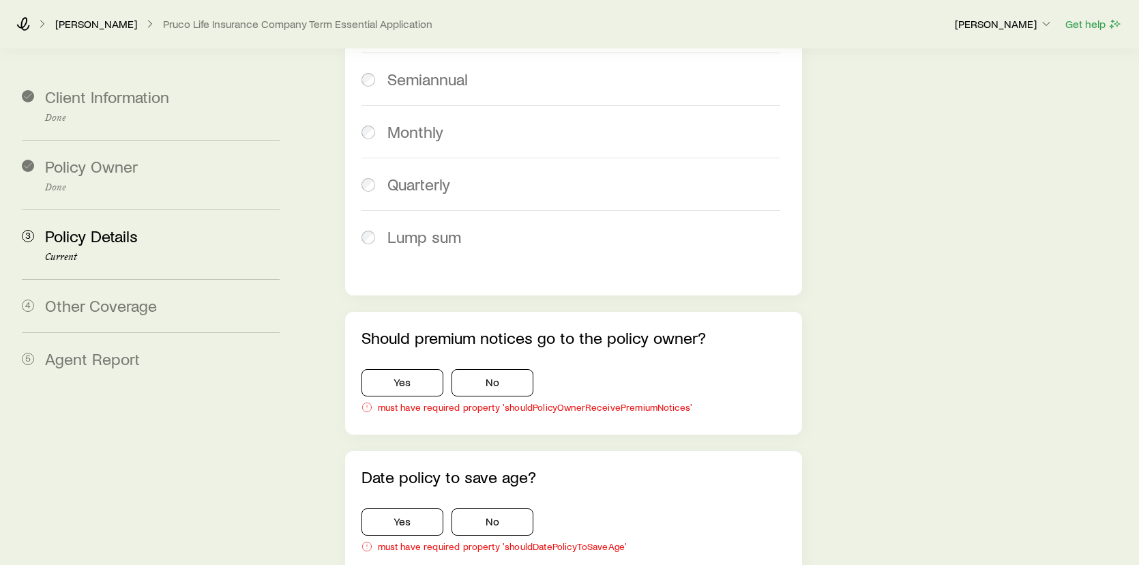
scroll to position [886, 0]
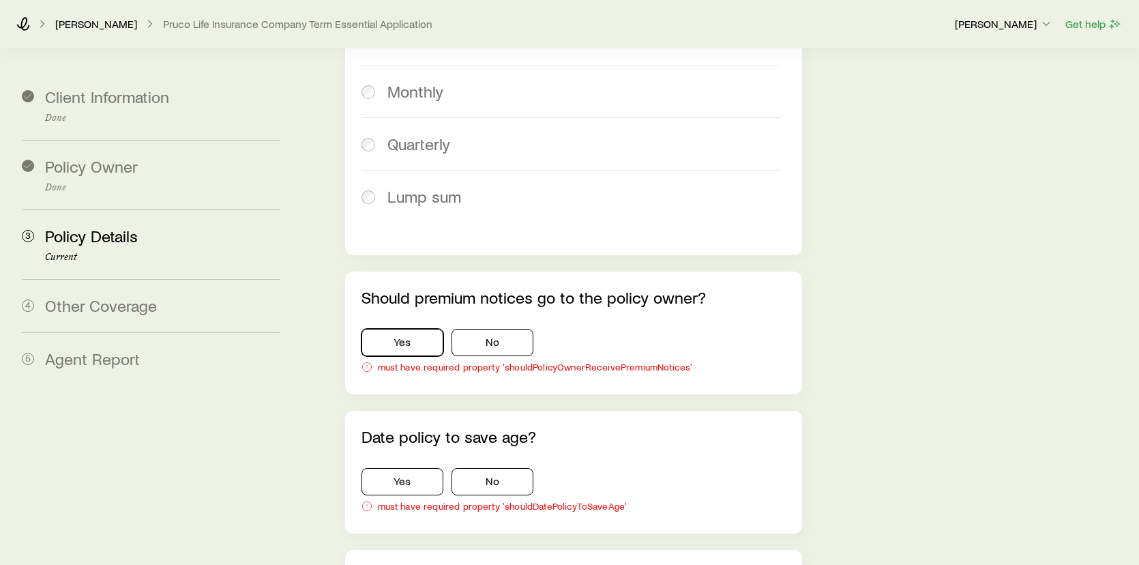
click at [398, 329] on button "Yes" at bounding box center [402, 342] width 82 height 27
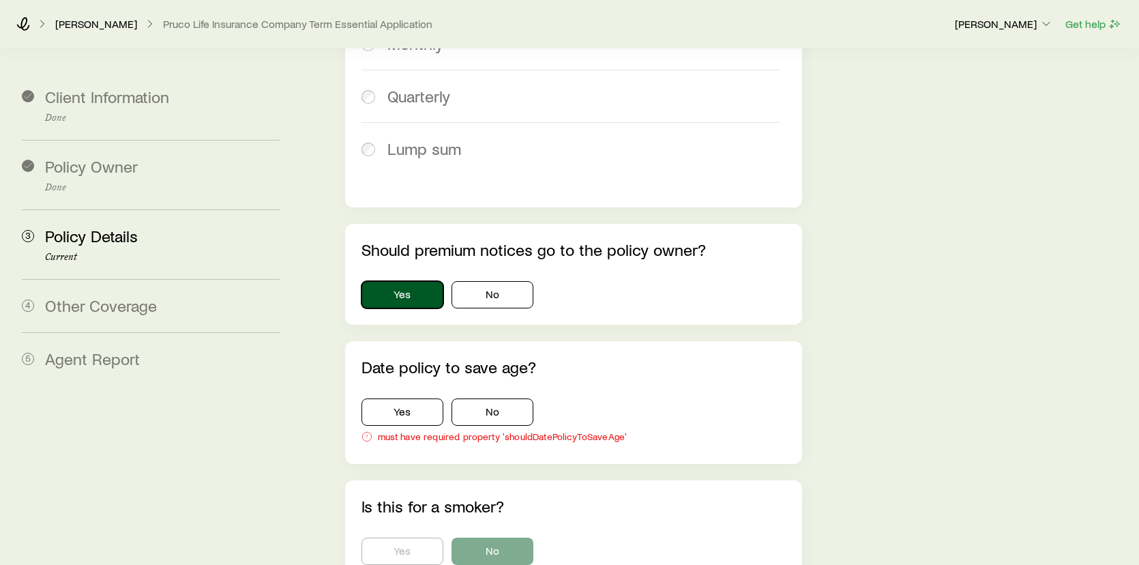
scroll to position [955, 0]
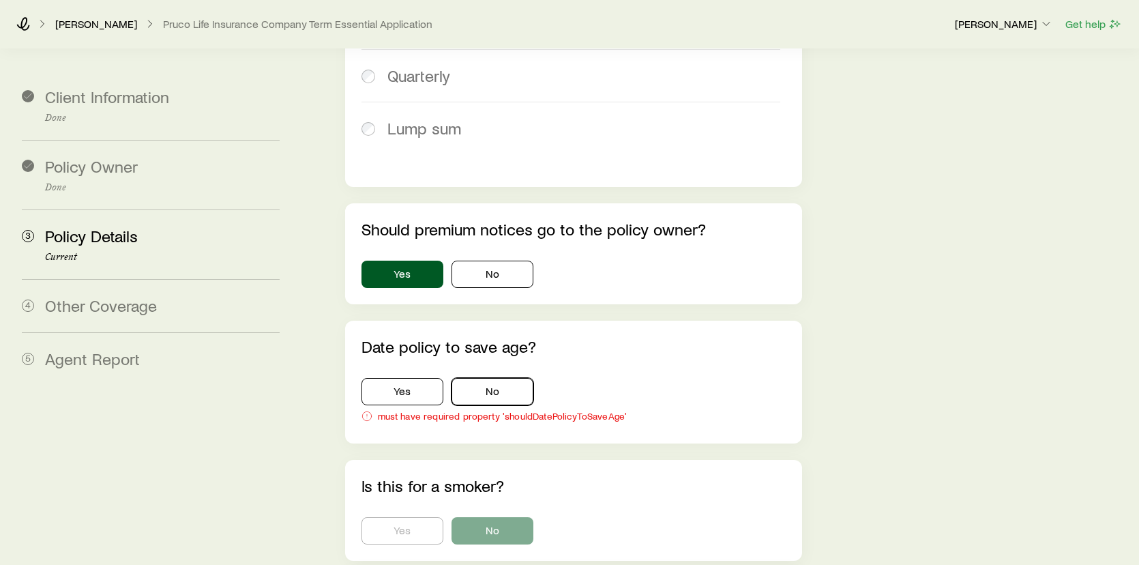
click at [494, 378] on button "No" at bounding box center [492, 391] width 82 height 27
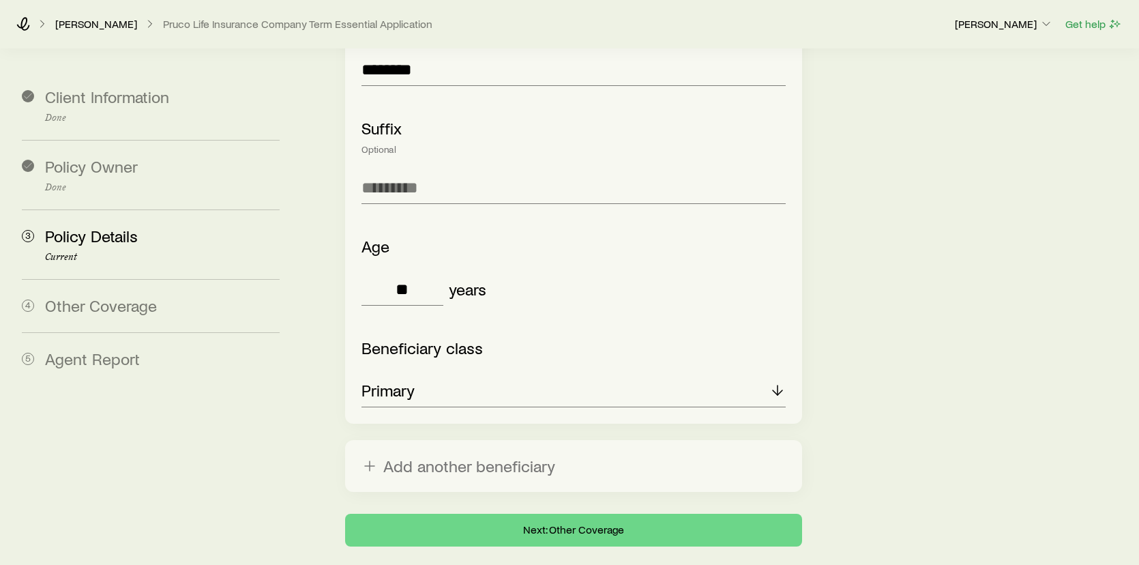
scroll to position [2277, 0]
drag, startPoint x: 666, startPoint y: 476, endPoint x: 658, endPoint y: 477, distance: 7.5
click at [664, 512] on button "Next: Other Coverage" at bounding box center [574, 528] width 458 height 33
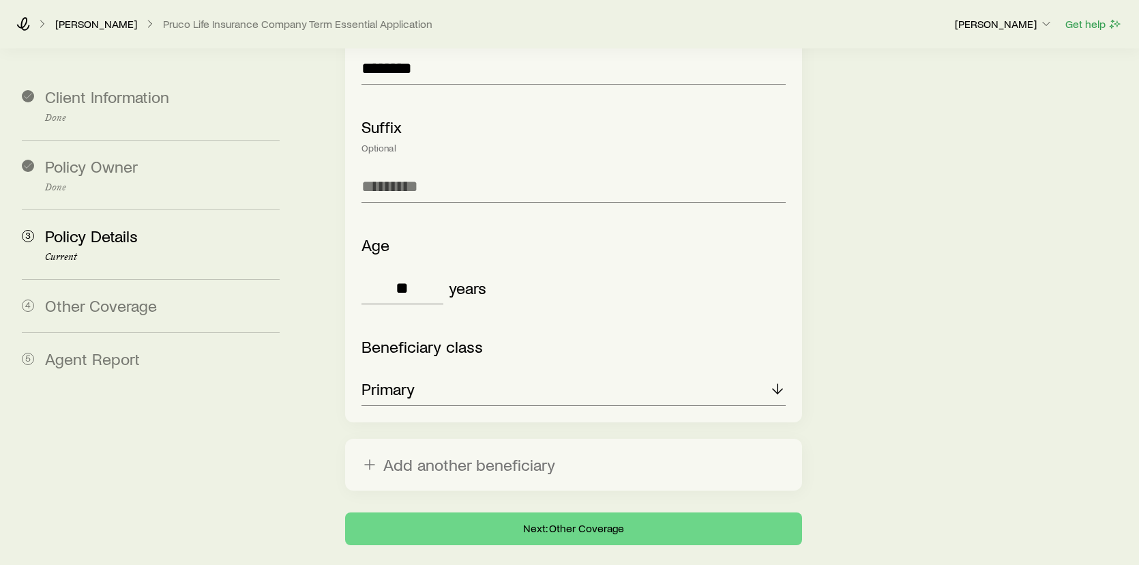
scroll to position [0, 0]
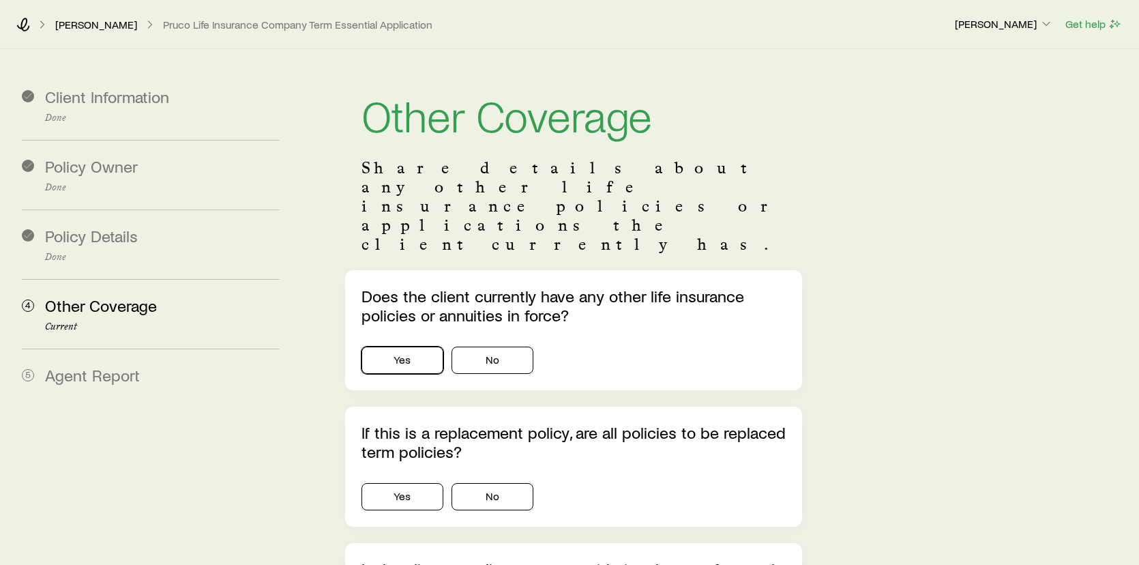
click at [396, 346] on button "Yes" at bounding box center [402, 359] width 82 height 27
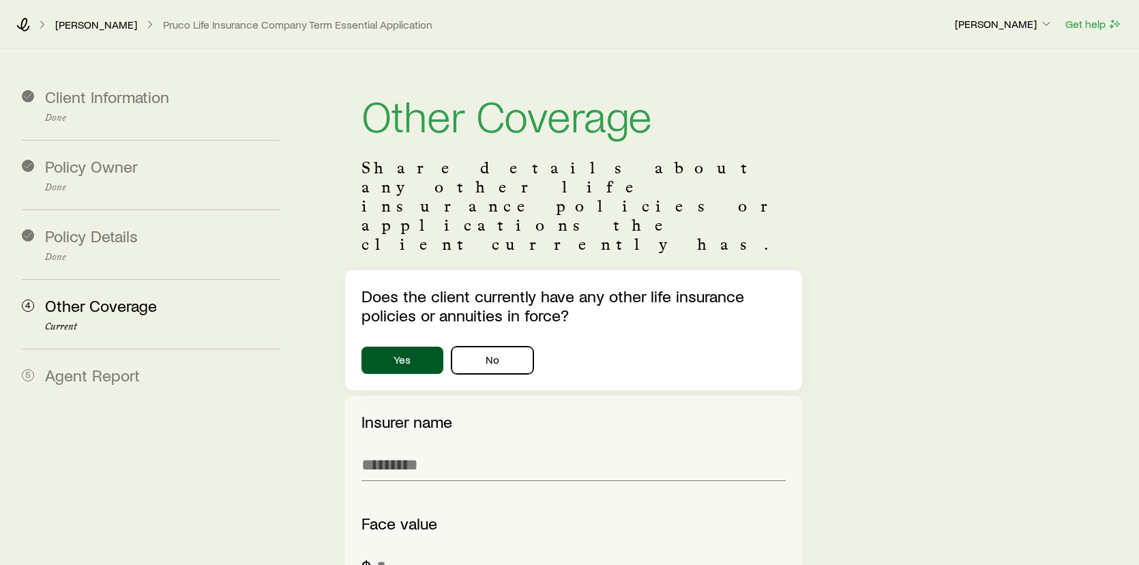
click at [486, 346] on button "No" at bounding box center [492, 359] width 82 height 27
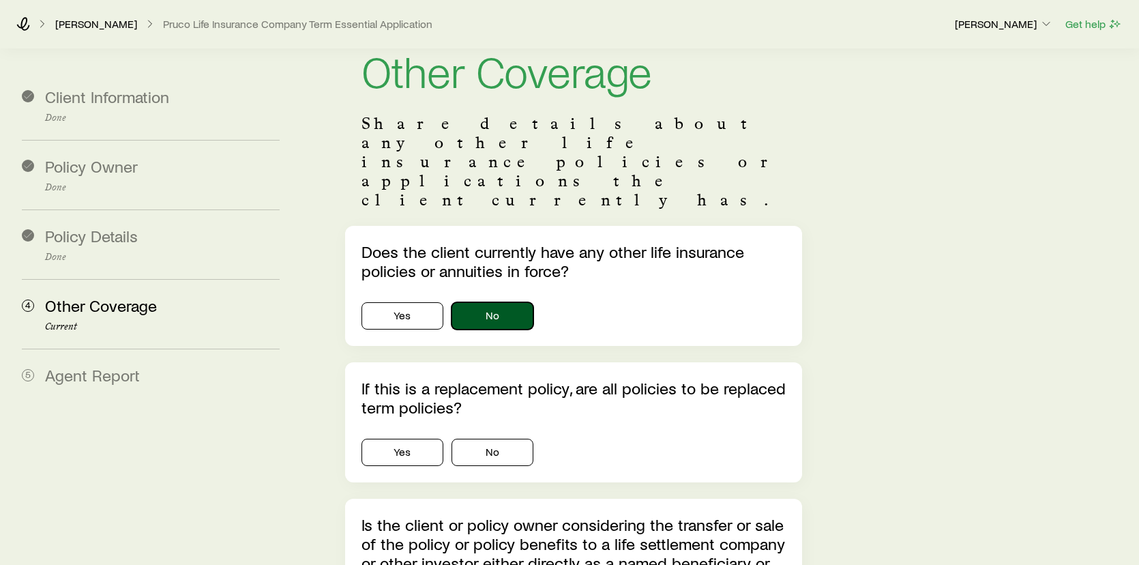
scroll to position [68, 0]
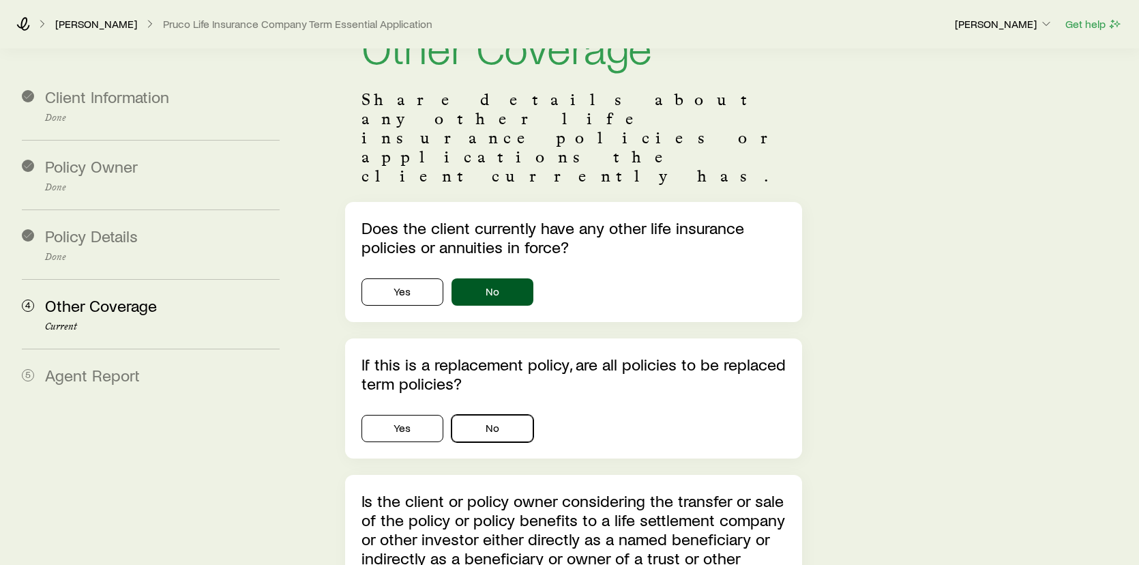
click at [486, 415] on button "No" at bounding box center [492, 428] width 82 height 27
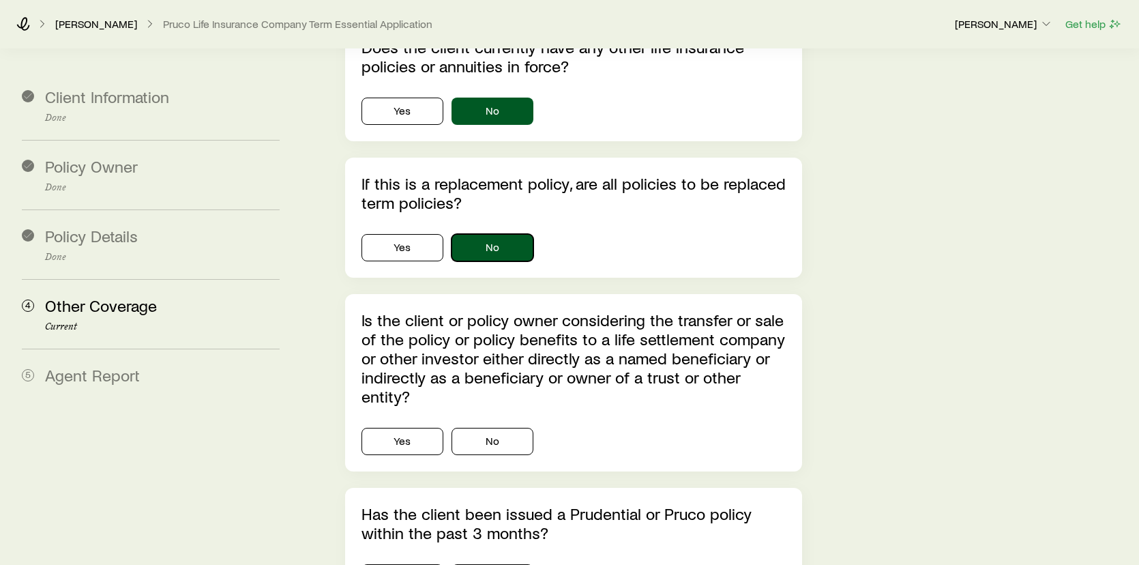
scroll to position [273, 0]
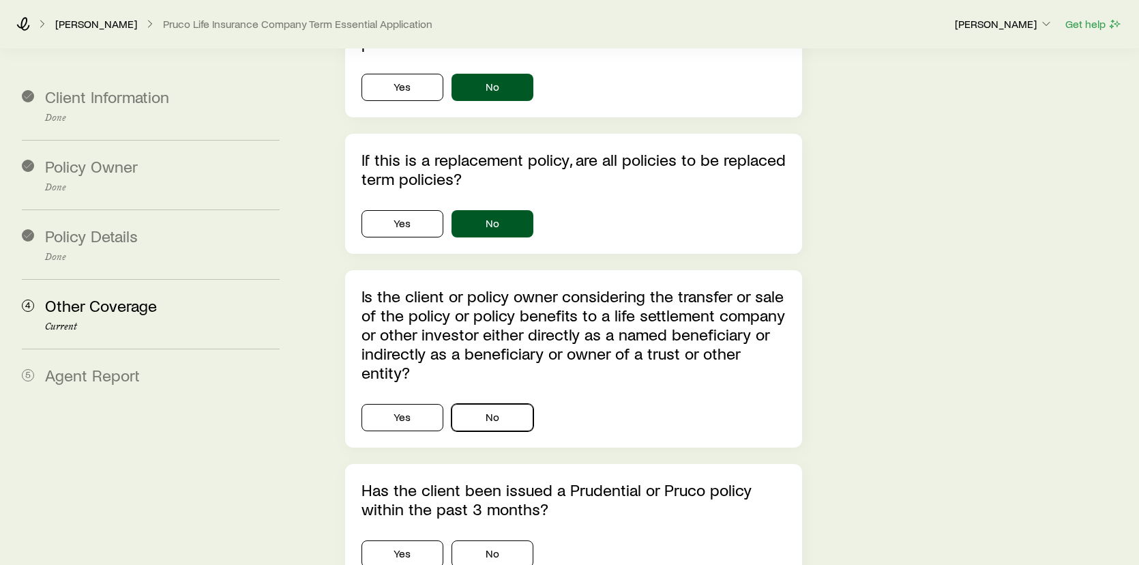
click at [483, 404] on button "No" at bounding box center [492, 417] width 82 height 27
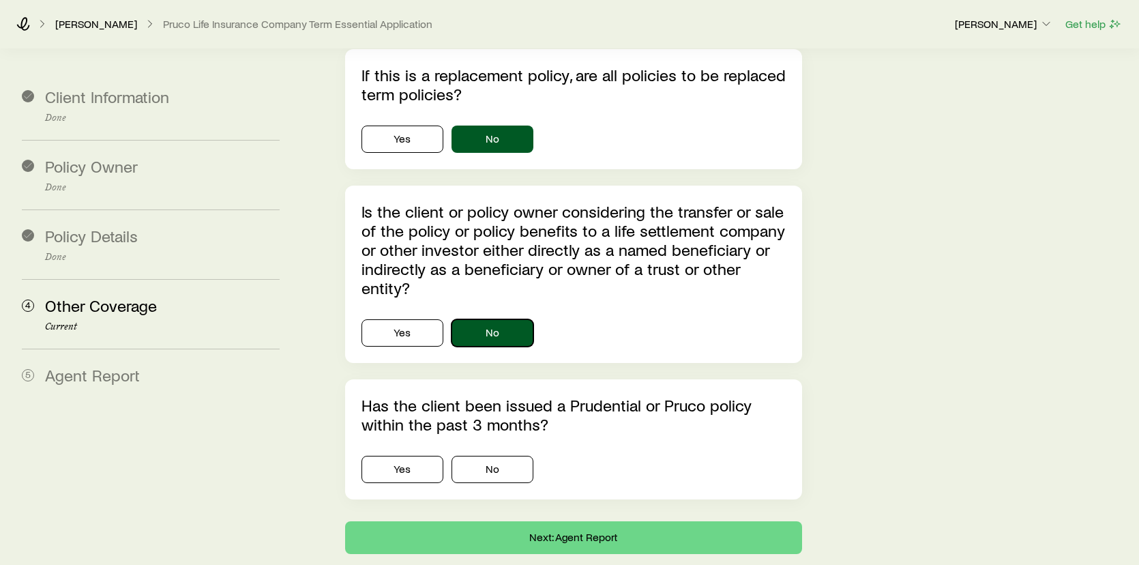
scroll to position [366, 0]
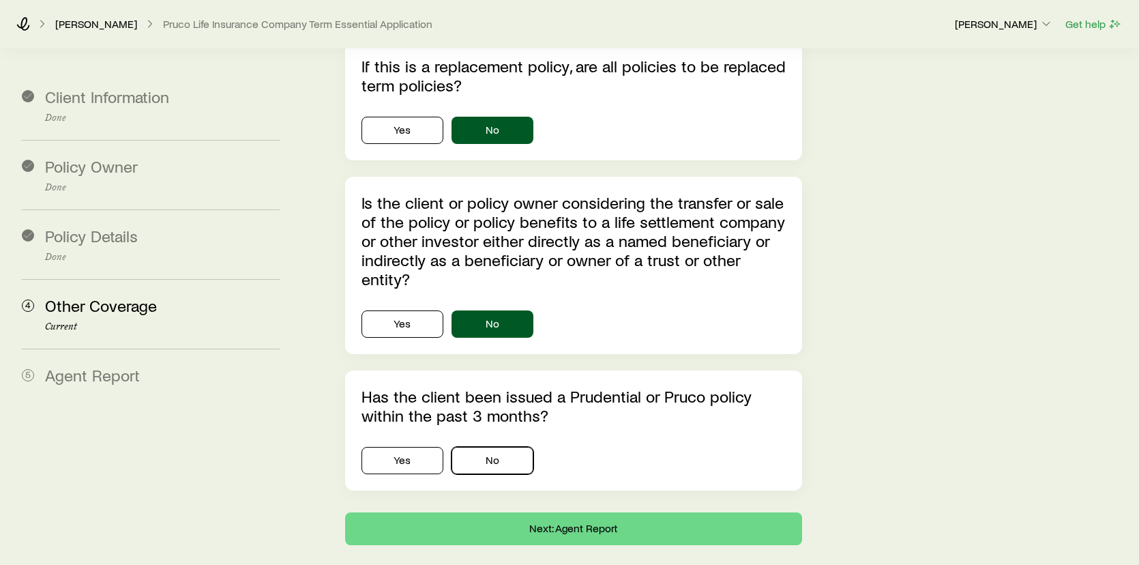
click at [487, 447] on button "No" at bounding box center [492, 460] width 82 height 27
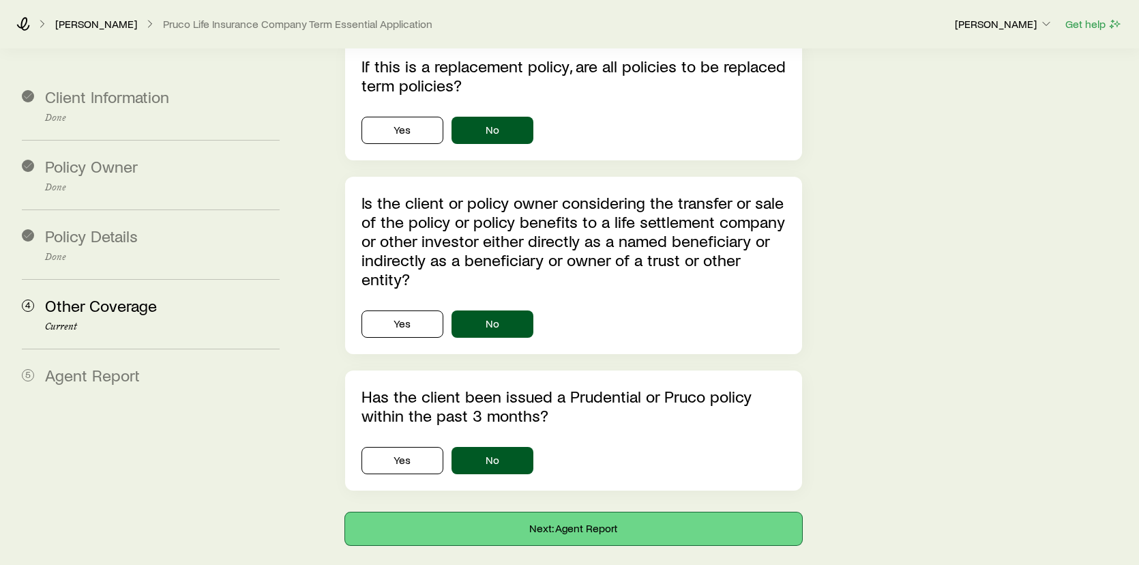
click at [623, 512] on button "Next: Agent Report" at bounding box center [574, 528] width 458 height 33
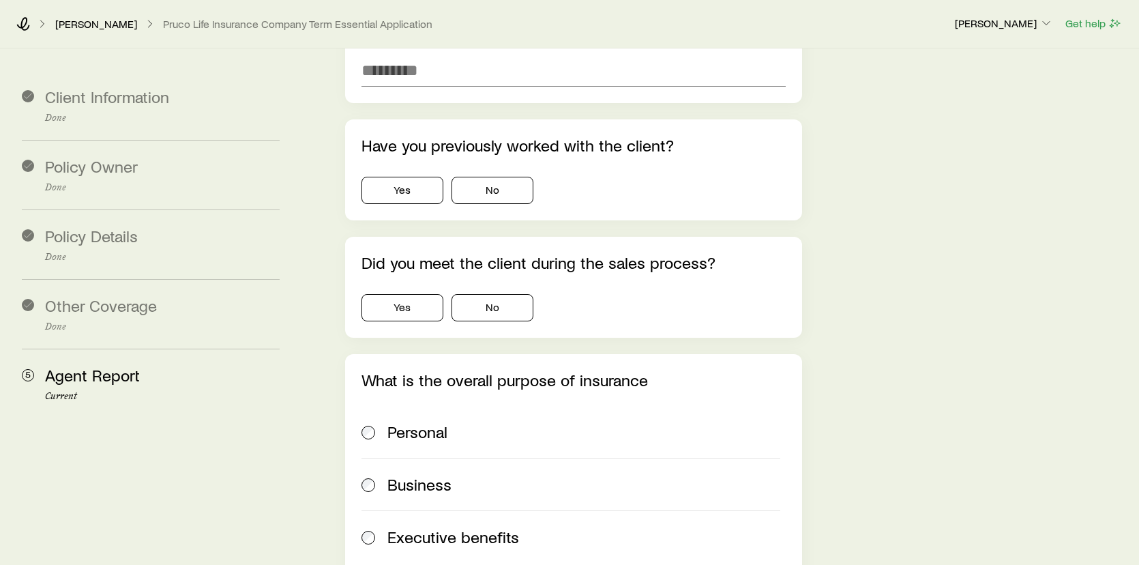
scroll to position [0, 0]
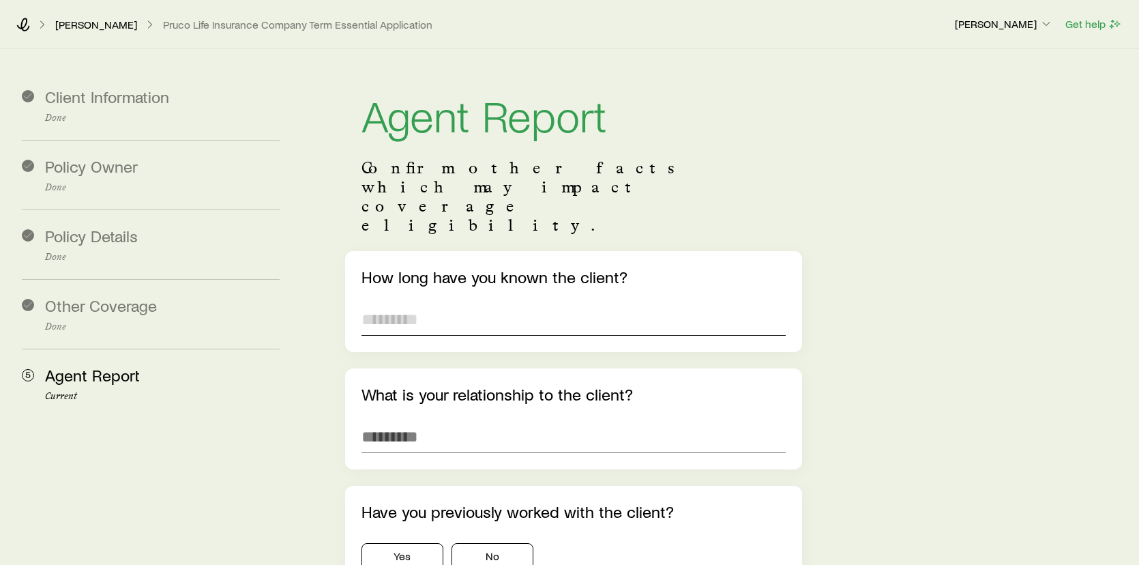
click at [473, 303] on input "text" at bounding box center [573, 319] width 425 height 33
type input "********"
click at [515, 420] on input "text" at bounding box center [573, 436] width 425 height 33
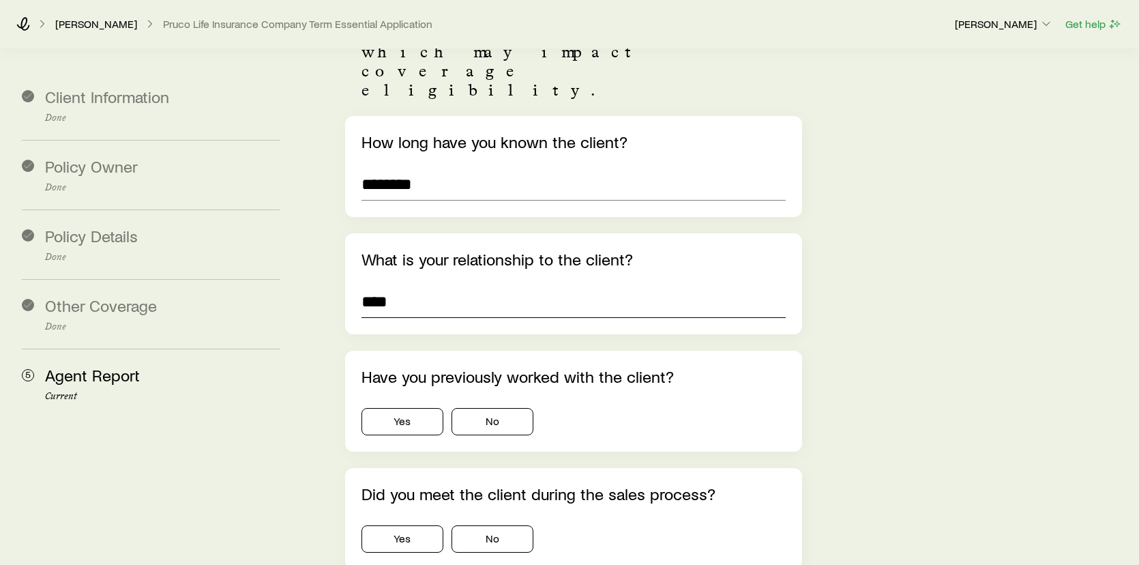
scroll to position [136, 0]
type input "****"
click at [420, 406] on button "Yes" at bounding box center [402, 419] width 82 height 27
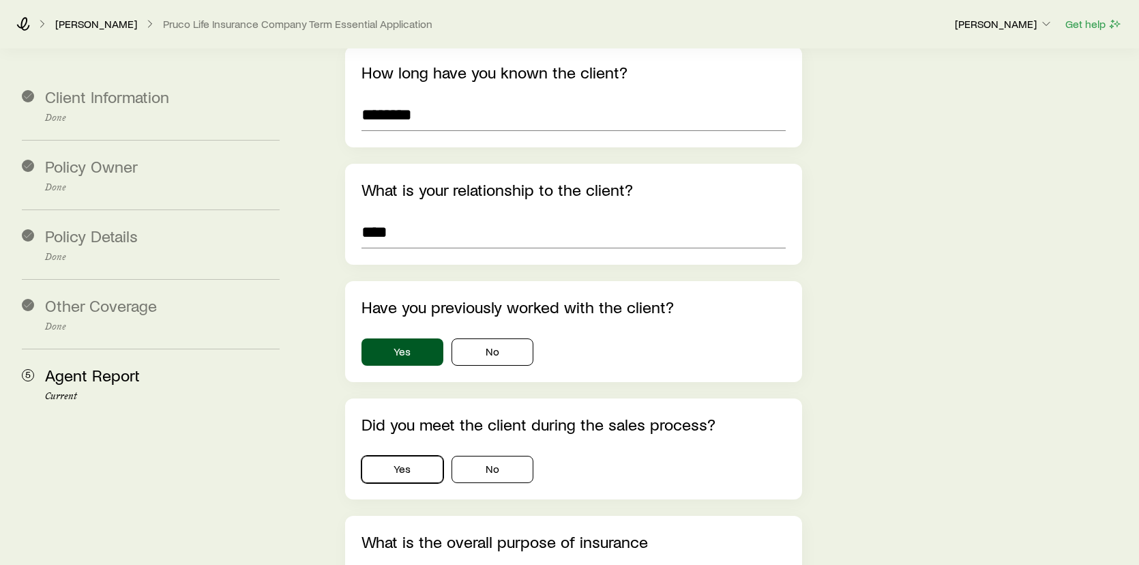
click at [421, 455] on button "Yes" at bounding box center [402, 468] width 82 height 27
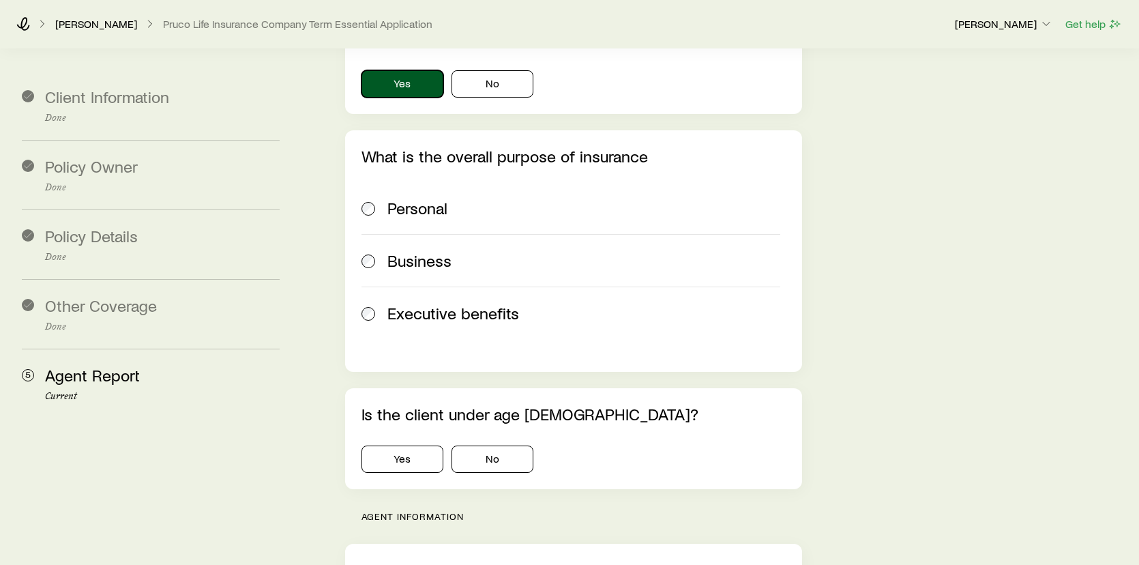
scroll to position [614, 0]
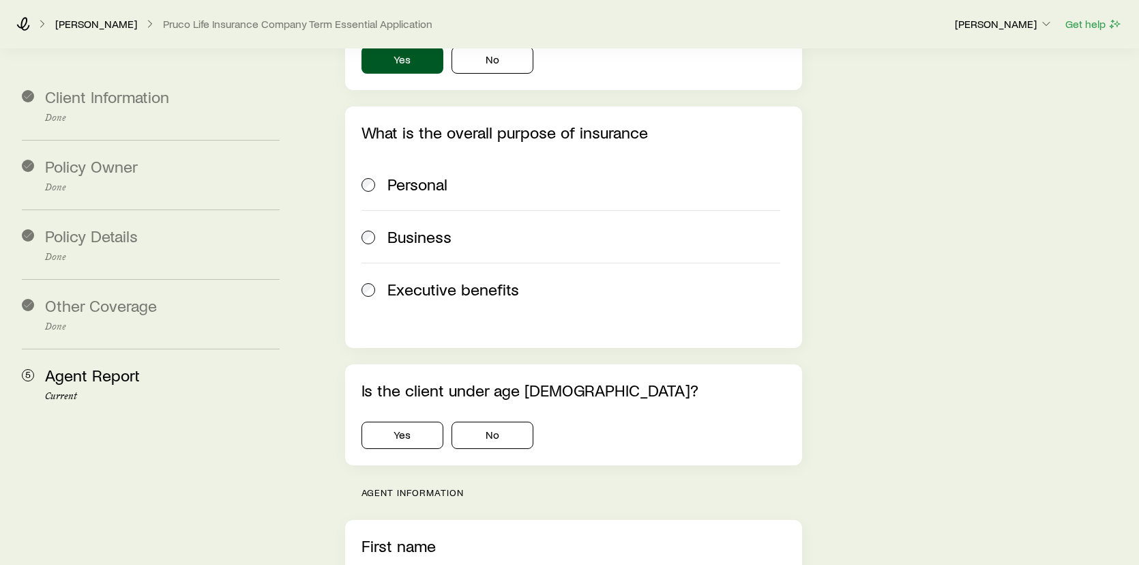
click at [361, 175] on span at bounding box center [368, 184] width 15 height 19
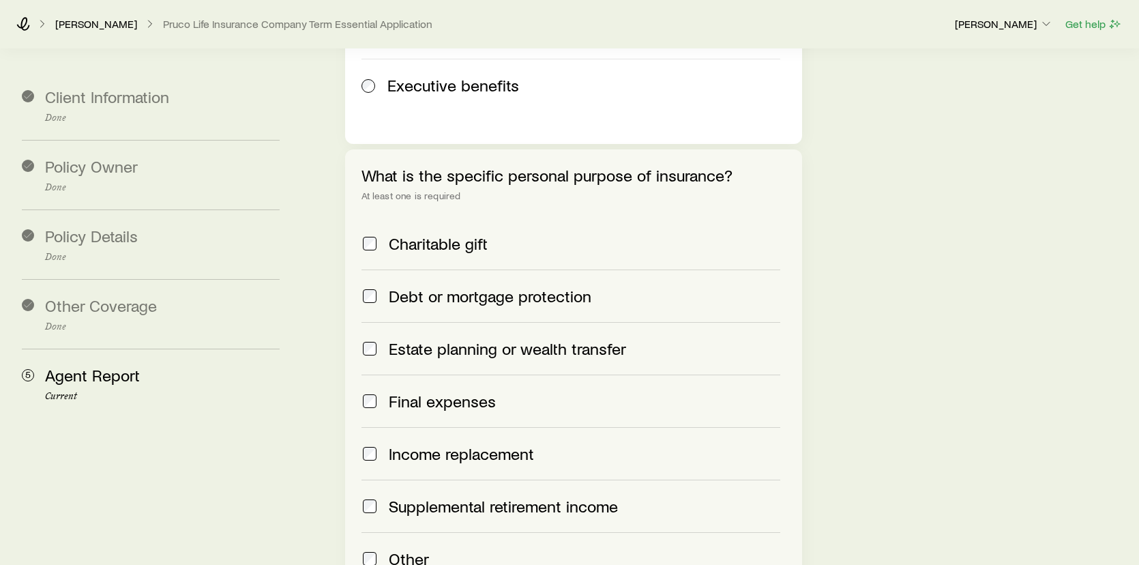
scroll to position [818, 0]
drag, startPoint x: 377, startPoint y: 442, endPoint x: 371, endPoint y: 413, distance: 30.0
click at [375, 479] on label "Supplemental retirement income" at bounding box center [570, 505] width 419 height 53
click at [376, 338] on span at bounding box center [369, 347] width 16 height 19
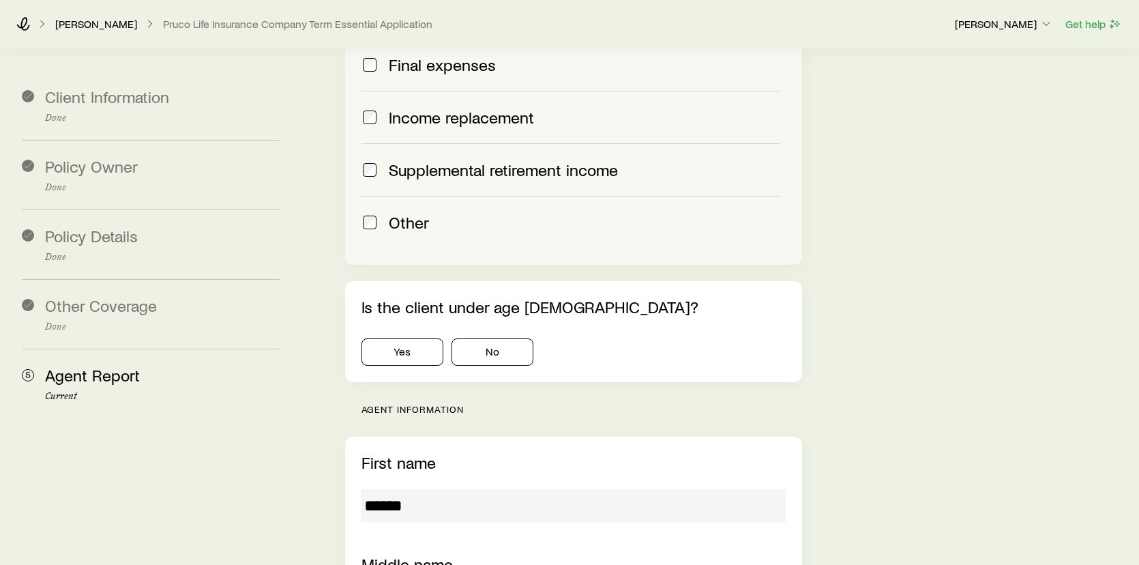
scroll to position [1159, 0]
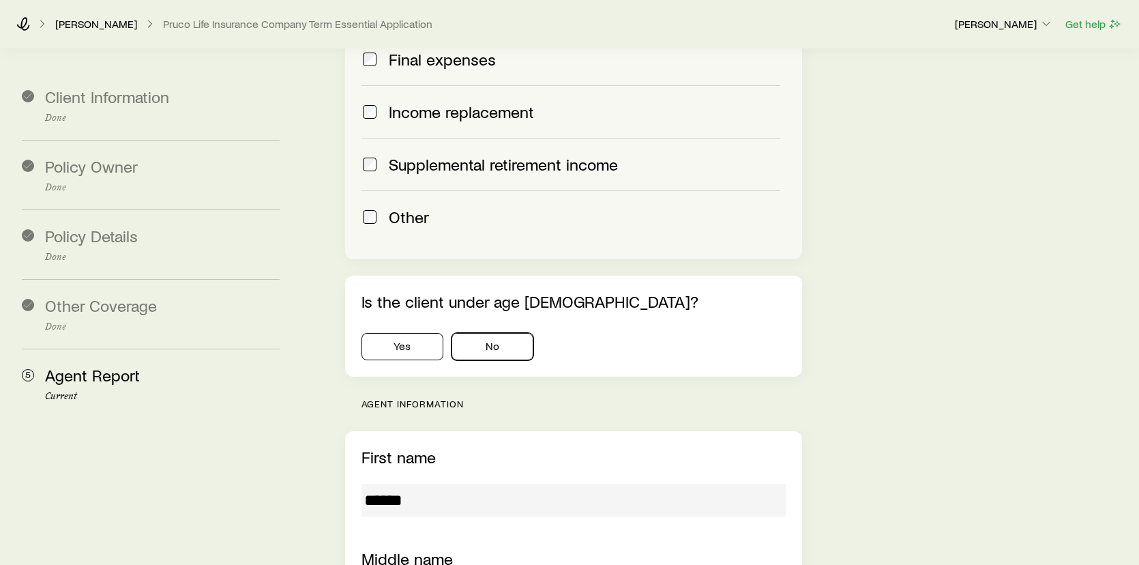
click at [501, 333] on button "No" at bounding box center [492, 346] width 82 height 27
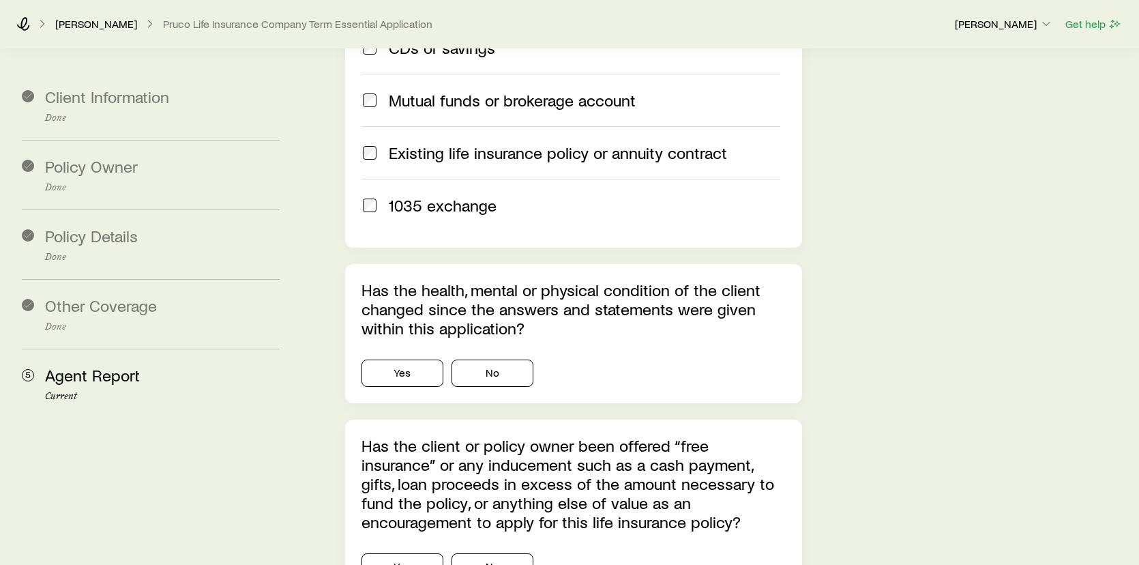
scroll to position [3341, 0]
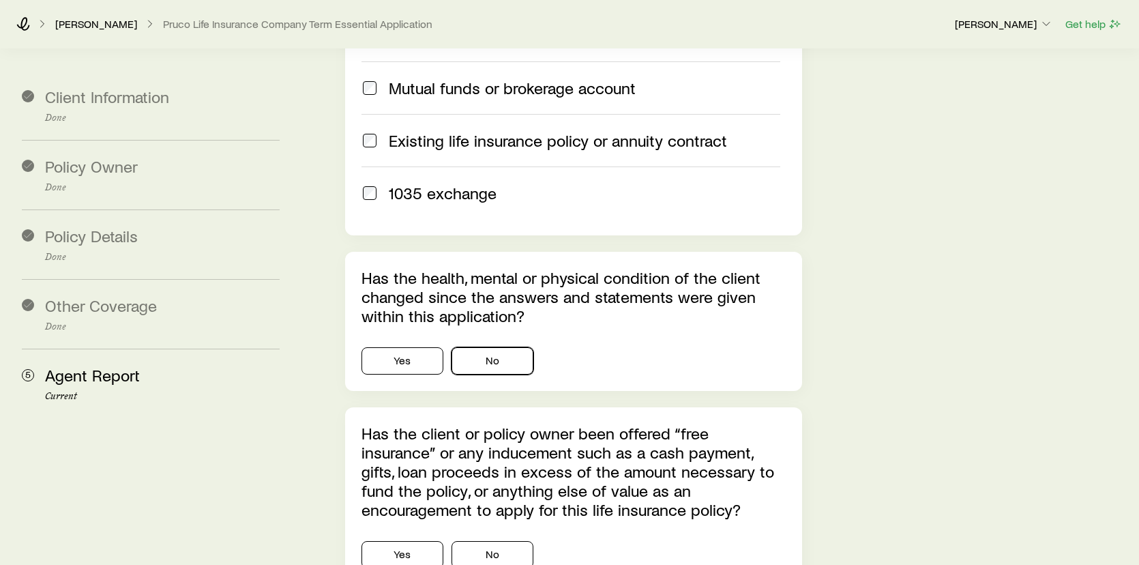
click at [489, 347] on button "No" at bounding box center [492, 360] width 82 height 27
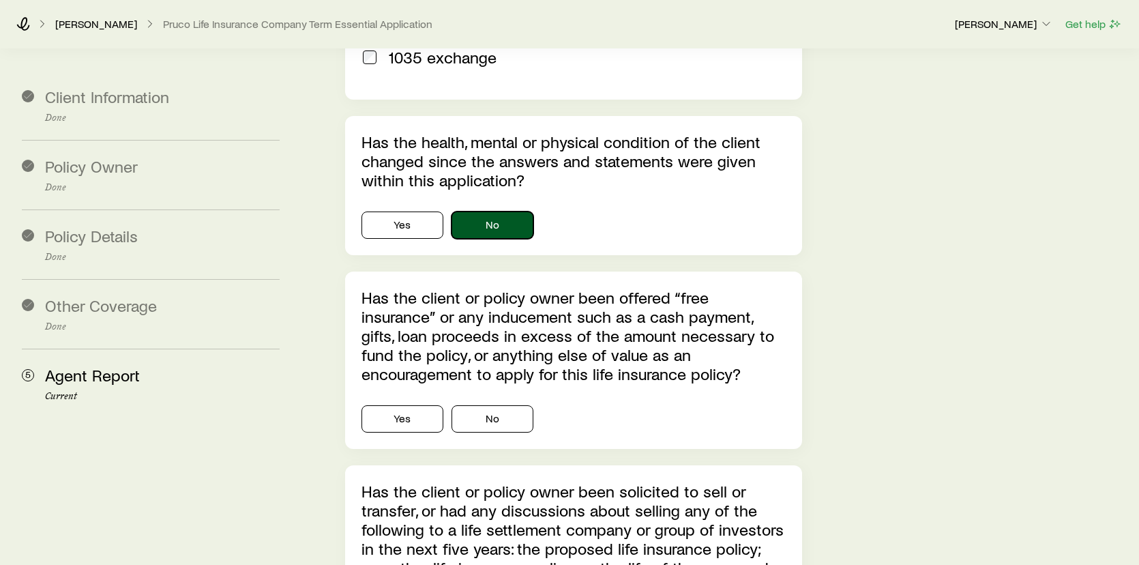
scroll to position [3478, 0]
click at [512, 404] on button "No" at bounding box center [492, 417] width 82 height 27
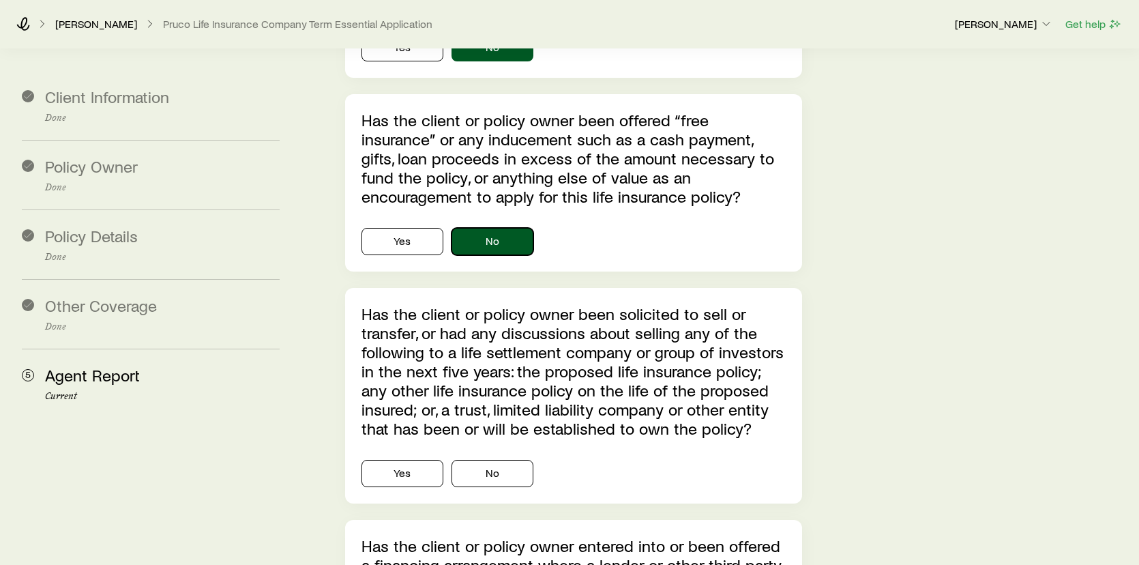
scroll to position [3682, 0]
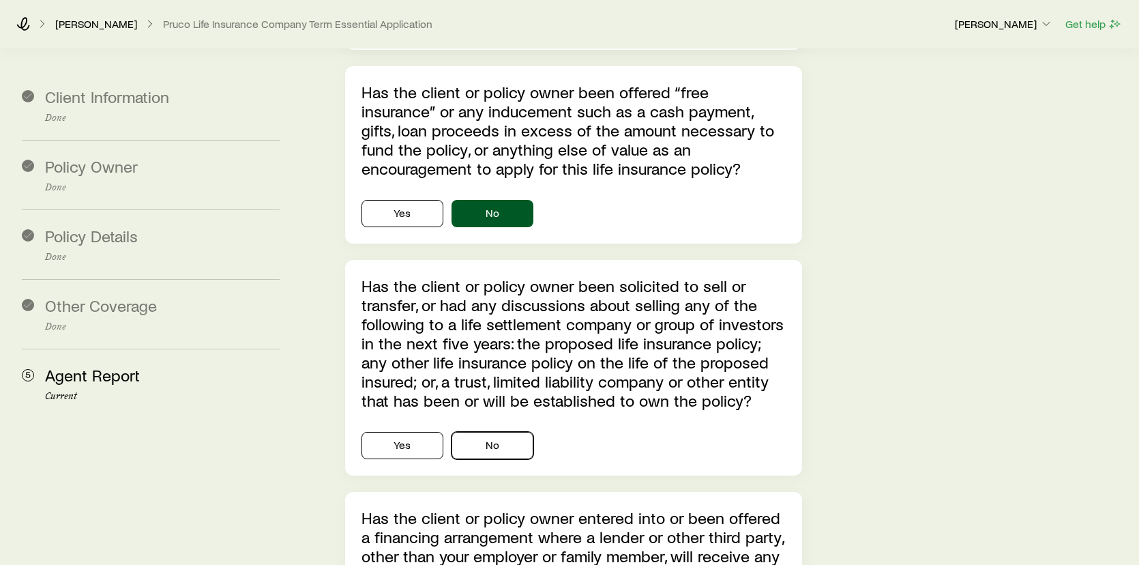
click at [511, 432] on button "No" at bounding box center [492, 445] width 82 height 27
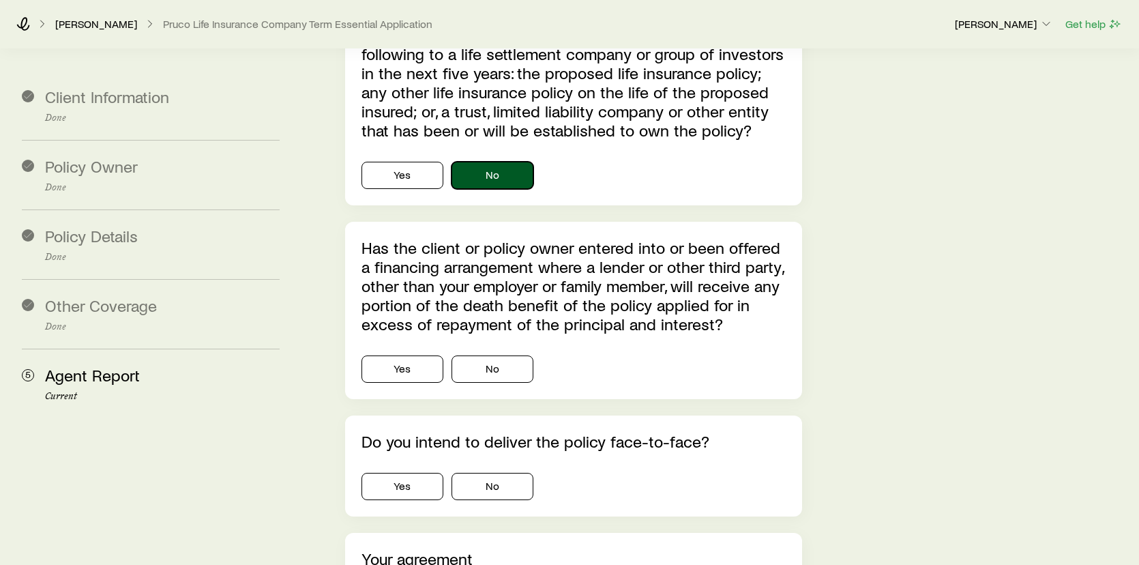
scroll to position [3955, 0]
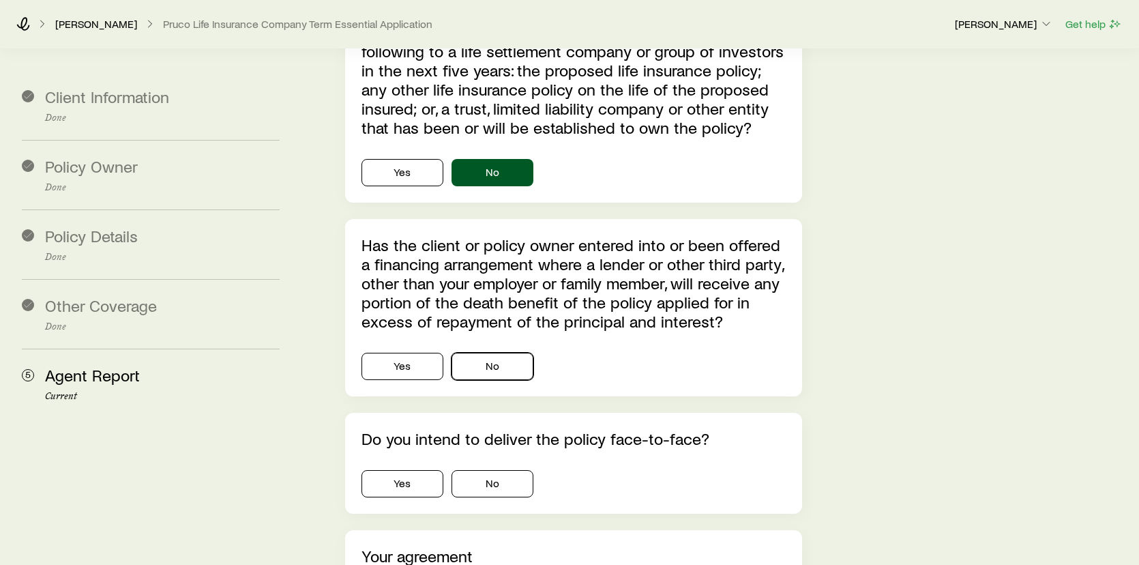
click at [511, 353] on button "No" at bounding box center [492, 366] width 82 height 27
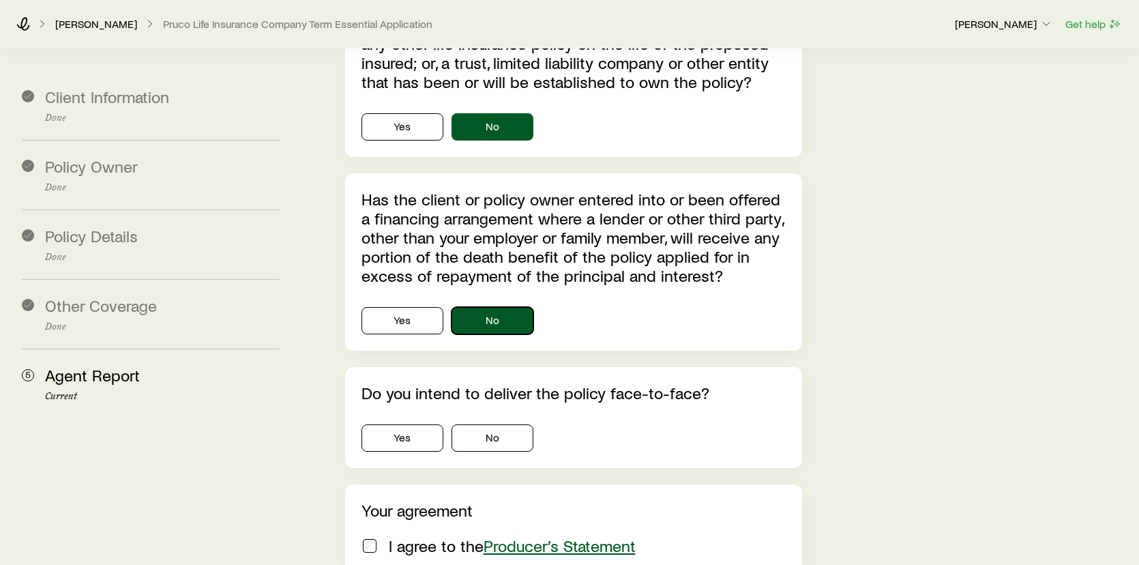
scroll to position [4023, 0]
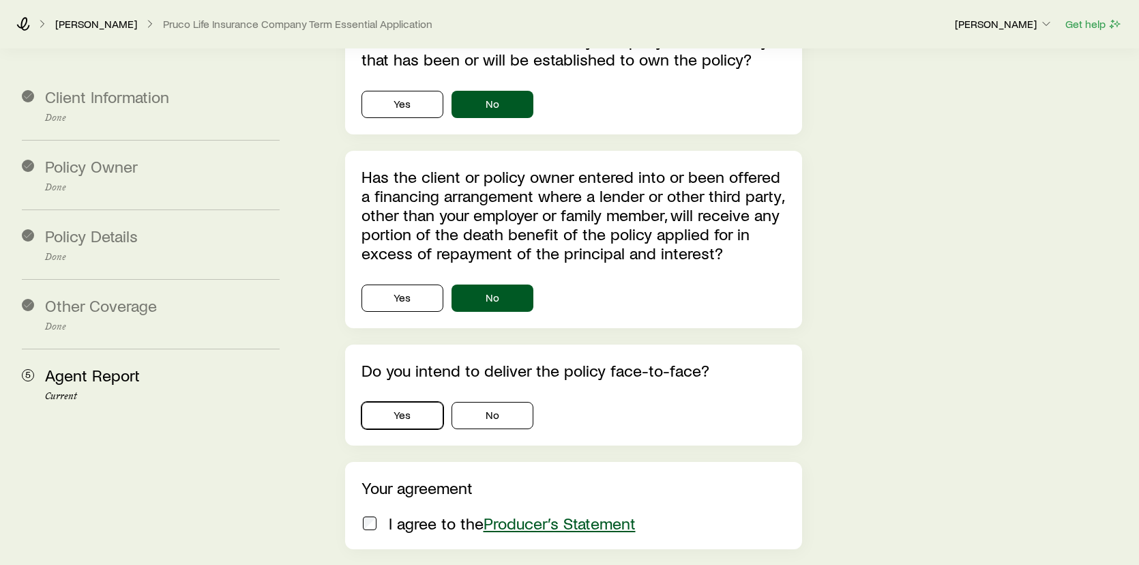
click at [398, 402] on button "Yes" at bounding box center [402, 415] width 82 height 27
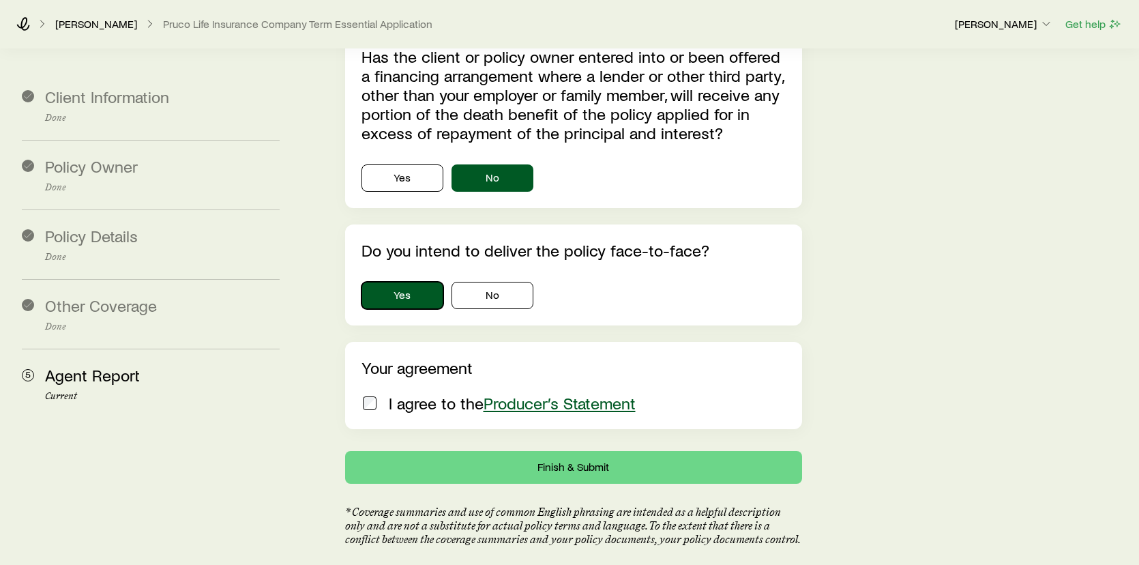
scroll to position [4144, 0]
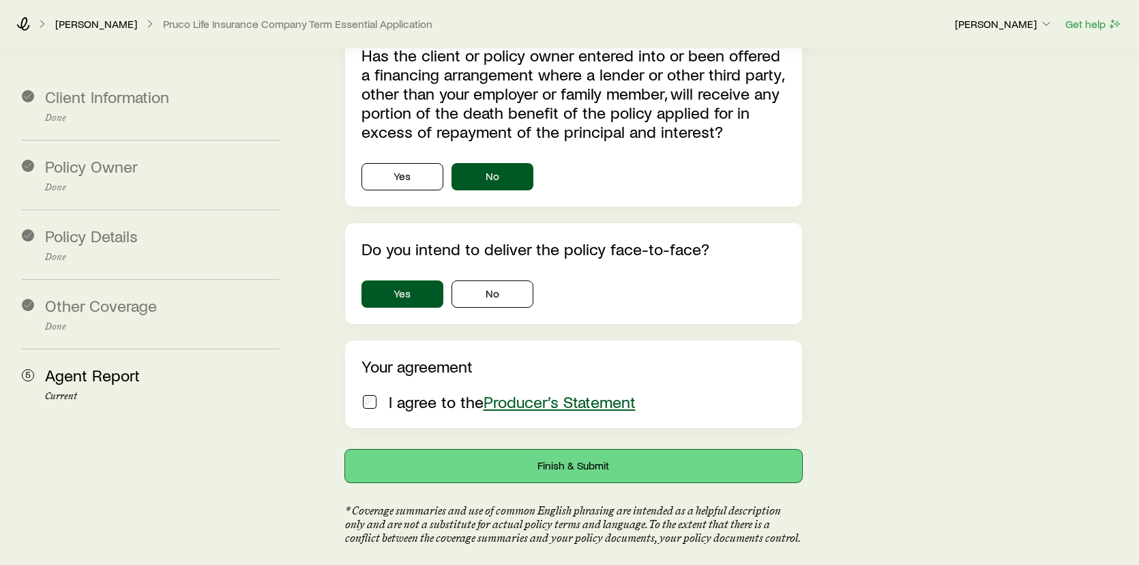
click at [573, 449] on button "Finish & Submit" at bounding box center [574, 465] width 458 height 33
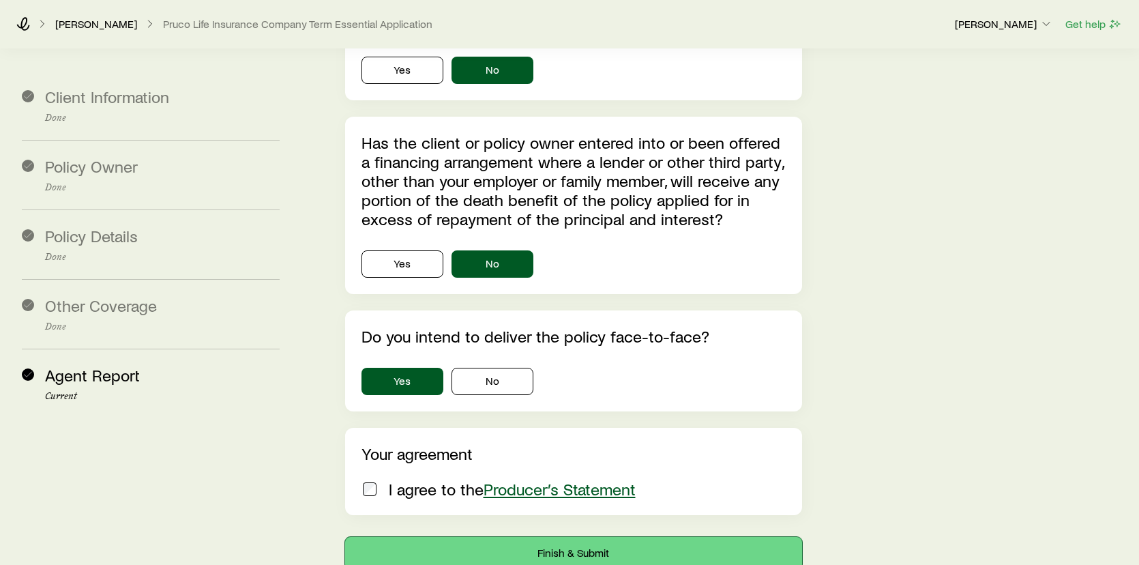
click at [634, 537] on button "Finish & Submit" at bounding box center [574, 553] width 458 height 33
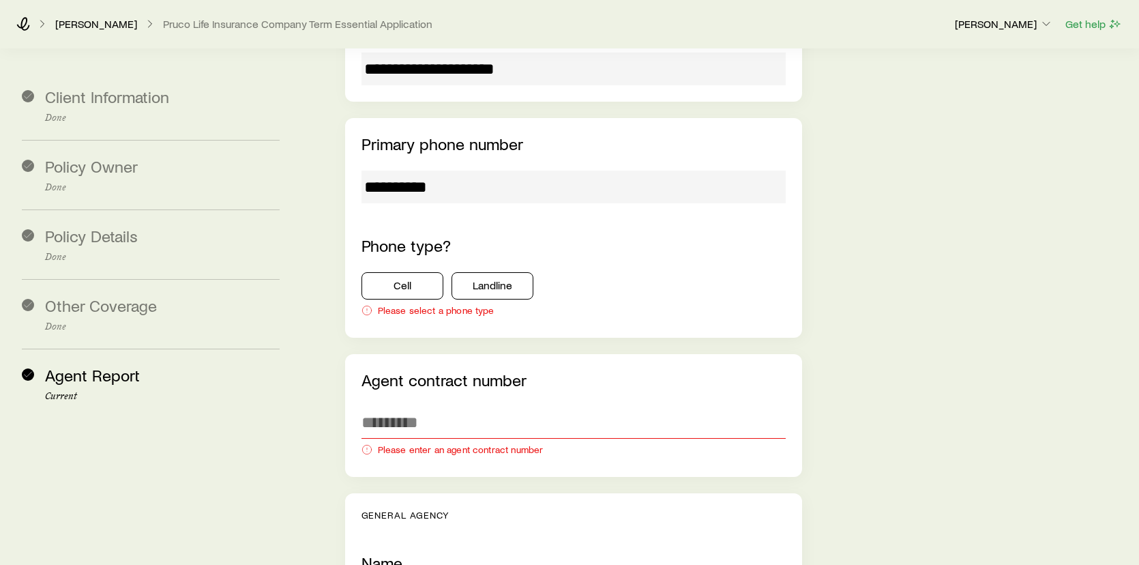
scroll to position [2156, 0]
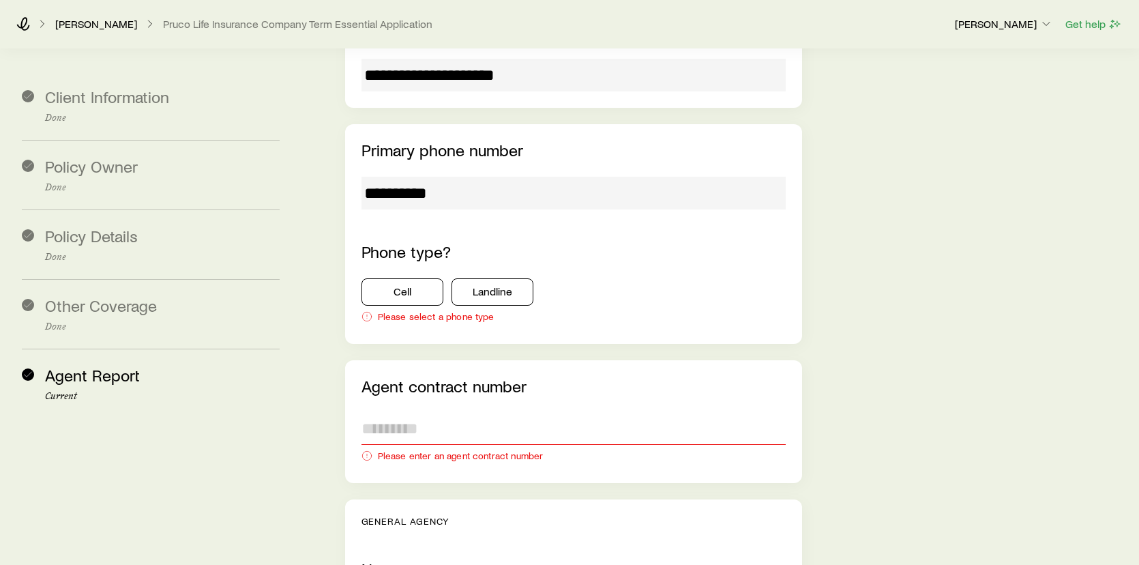
click at [451, 412] on input "text" at bounding box center [573, 428] width 425 height 33
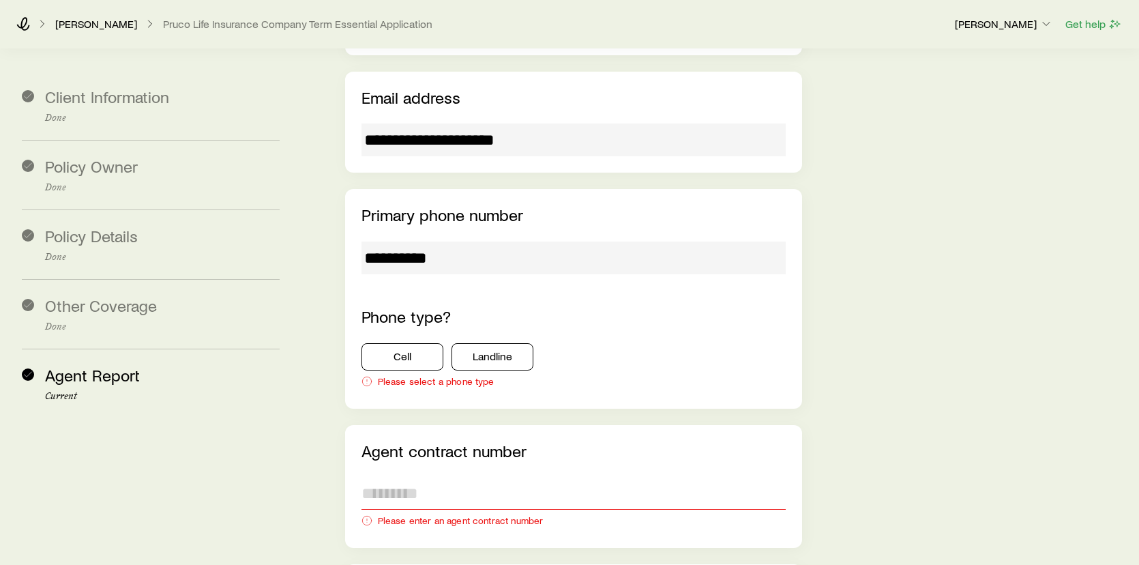
scroll to position [2088, 0]
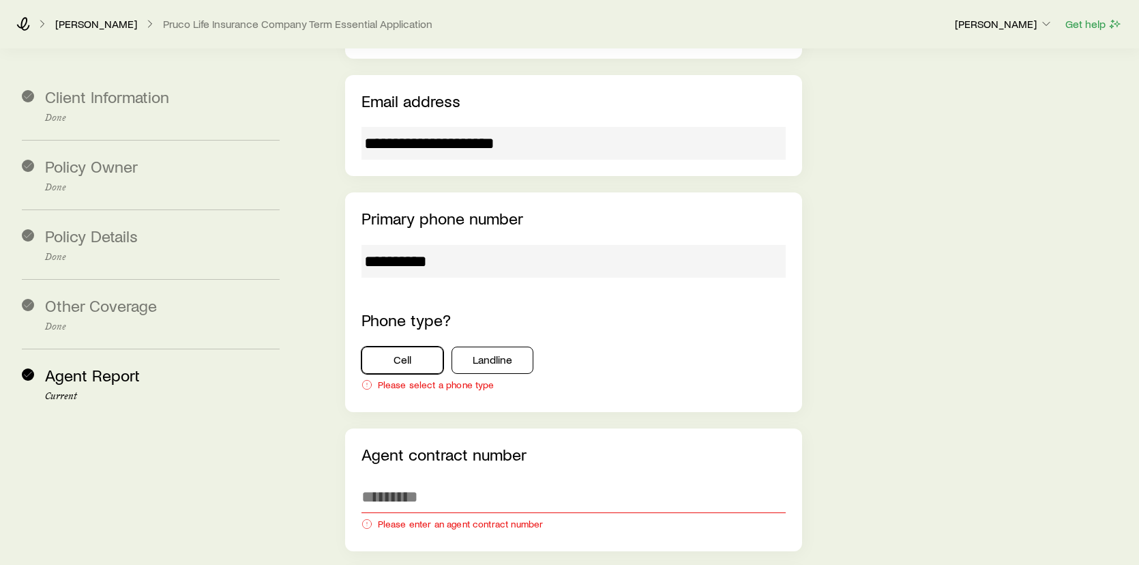
click at [418, 346] on button "Cell" at bounding box center [402, 359] width 82 height 27
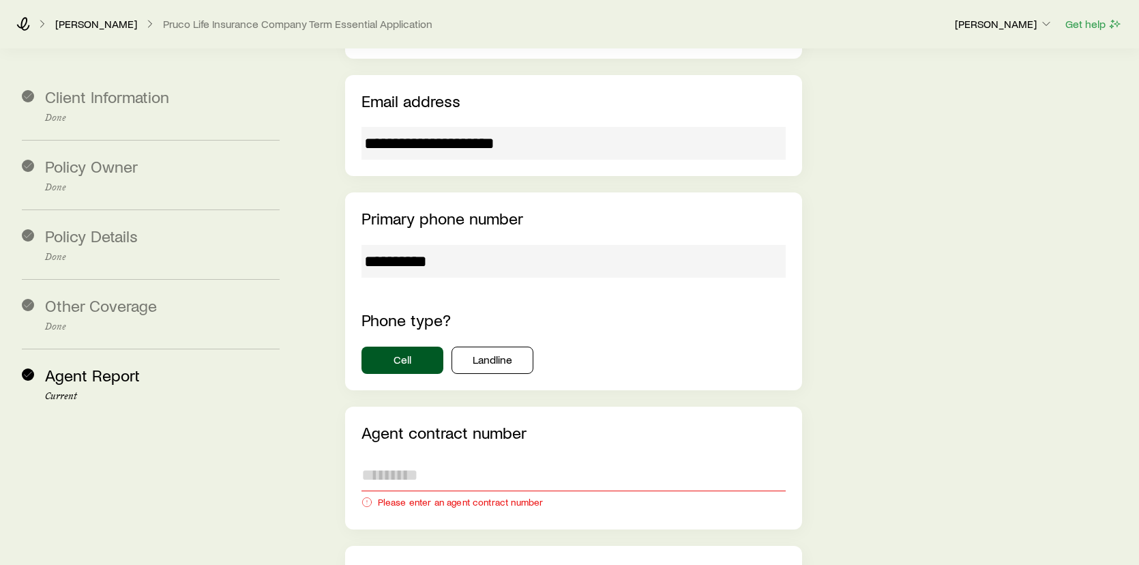
click at [445, 458] on input "text" at bounding box center [573, 474] width 425 height 33
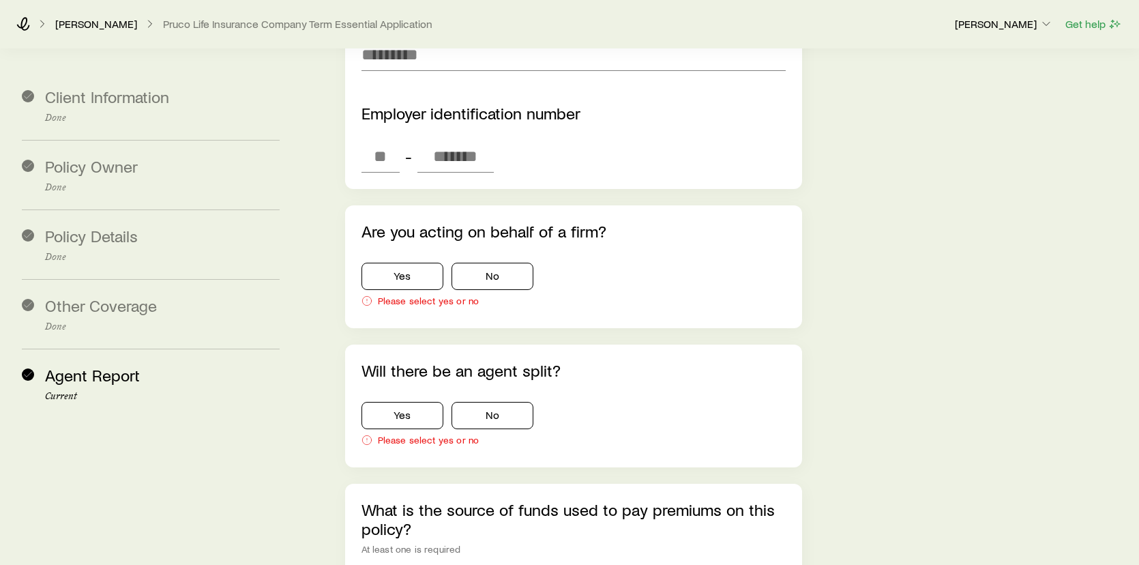
scroll to position [2770, 0]
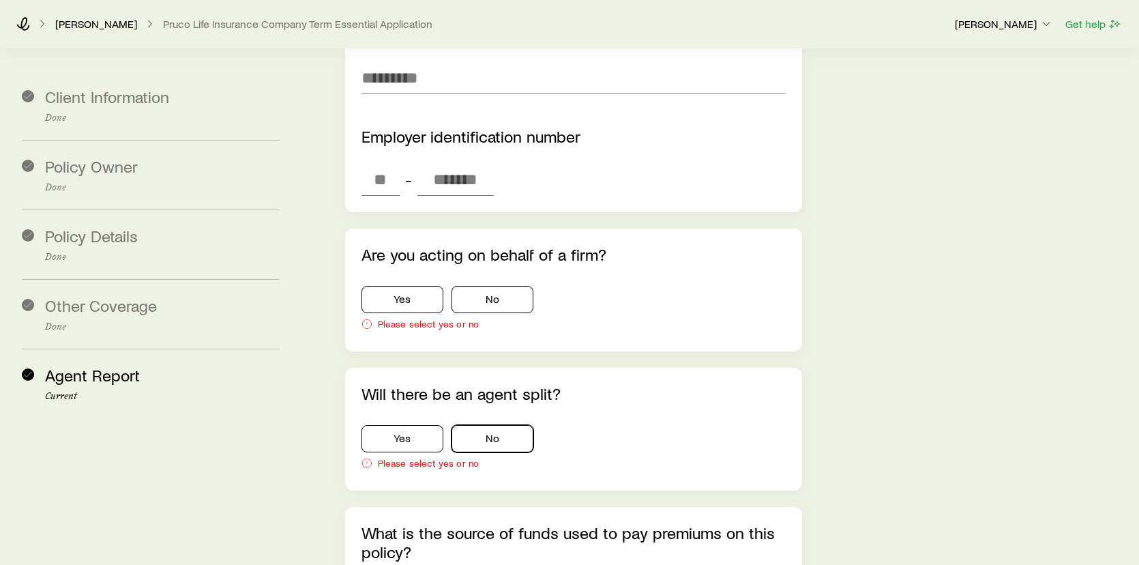
click at [502, 425] on button "No" at bounding box center [492, 438] width 82 height 27
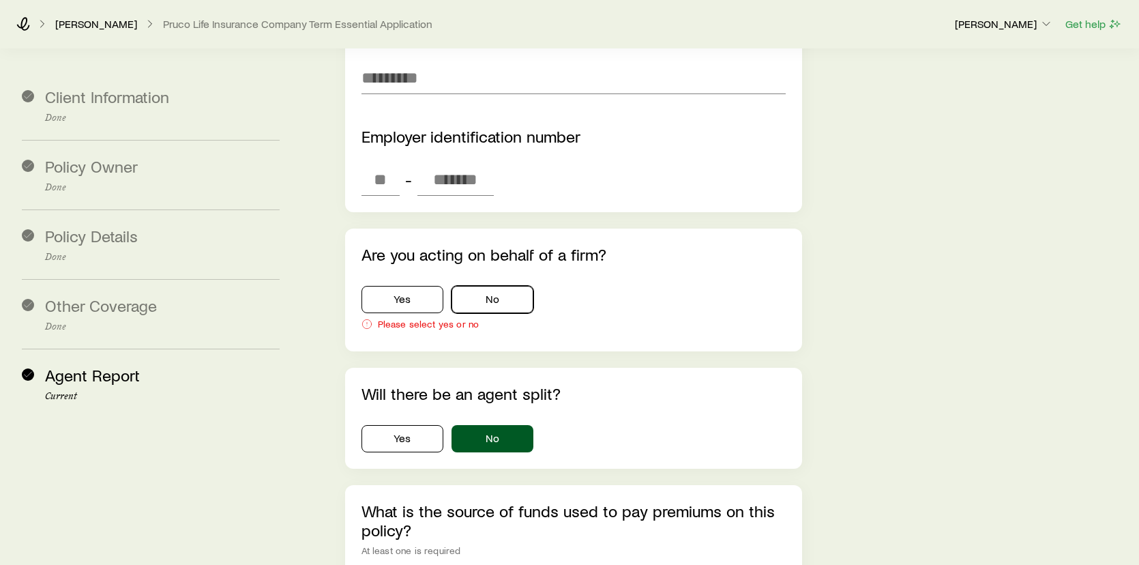
click at [496, 286] on button "No" at bounding box center [492, 299] width 82 height 27
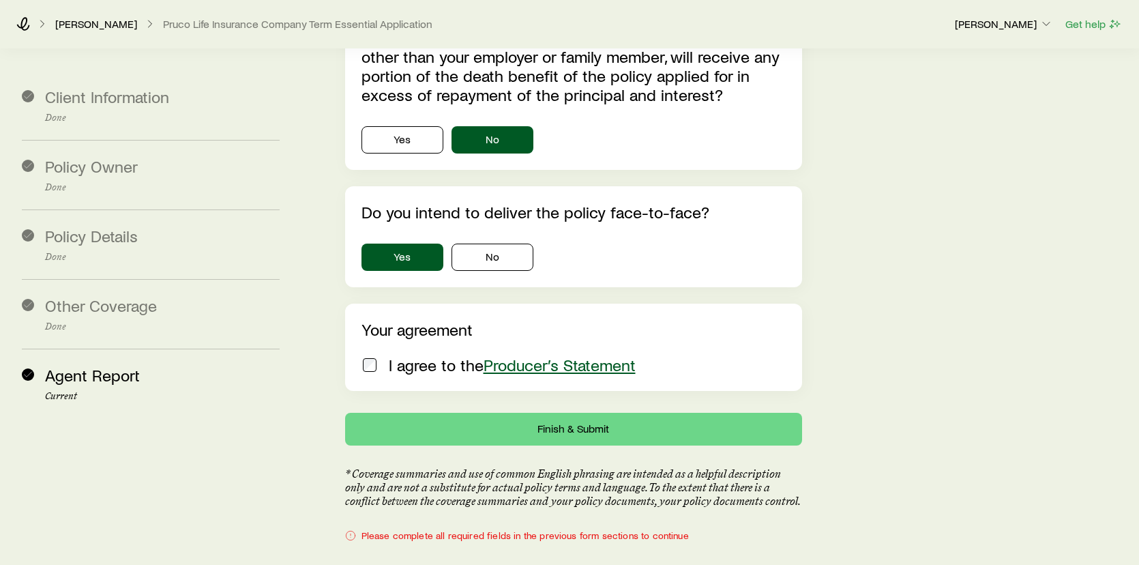
scroll to position [4204, 0]
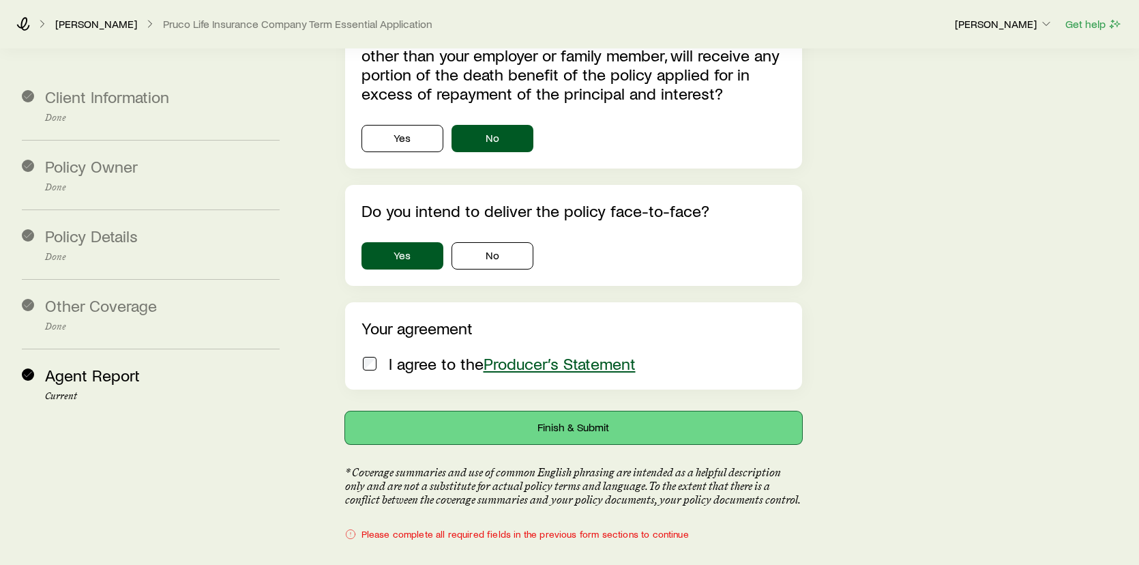
click at [579, 411] on button "Finish & Submit" at bounding box center [574, 427] width 458 height 33
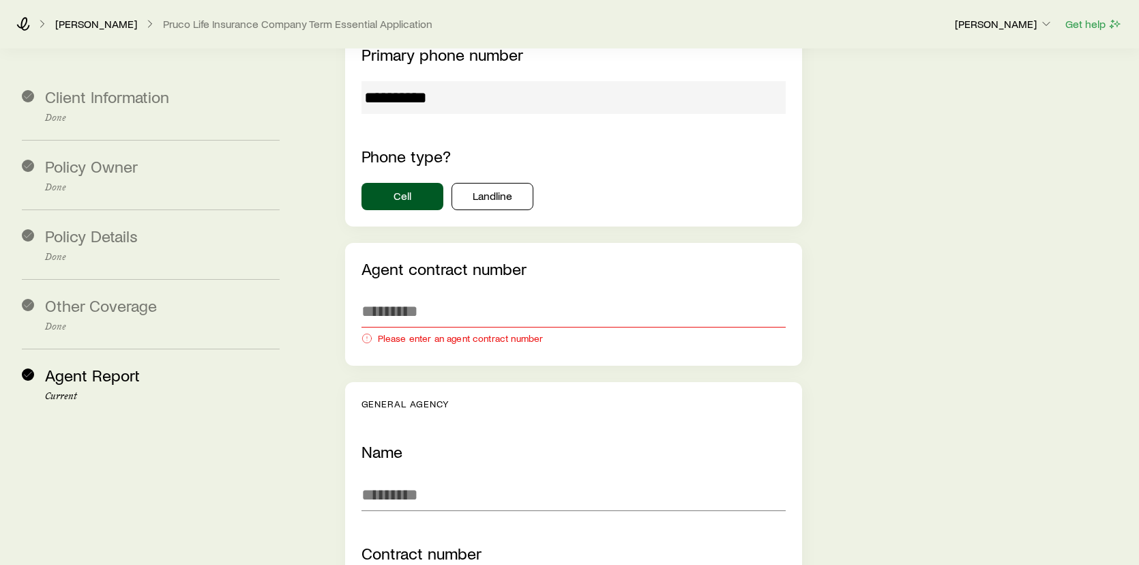
scroll to position [2227, 0]
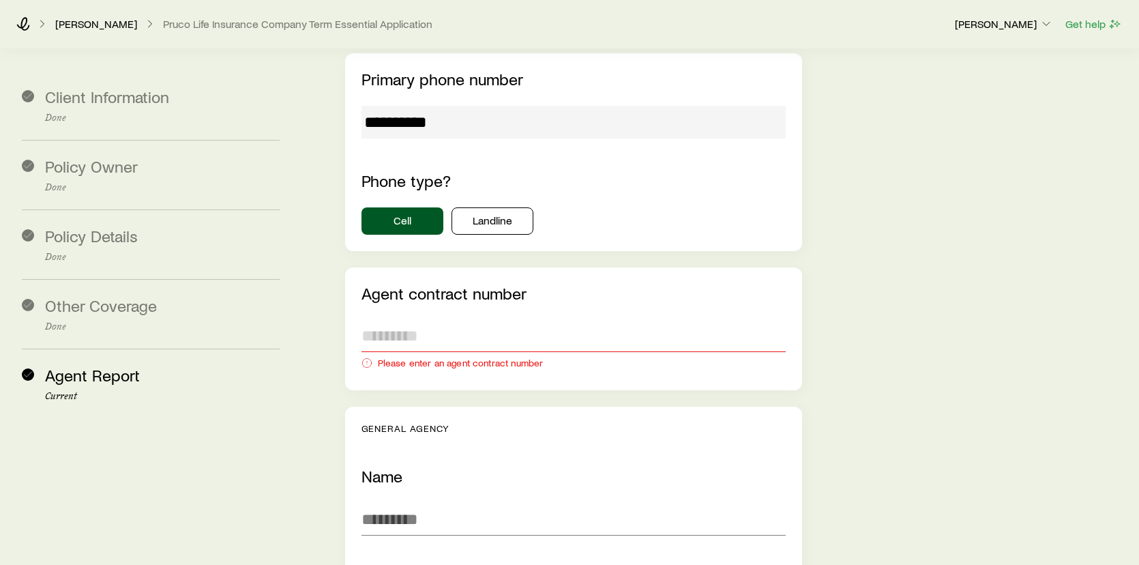
click at [437, 319] on input "text" at bounding box center [573, 335] width 425 height 33
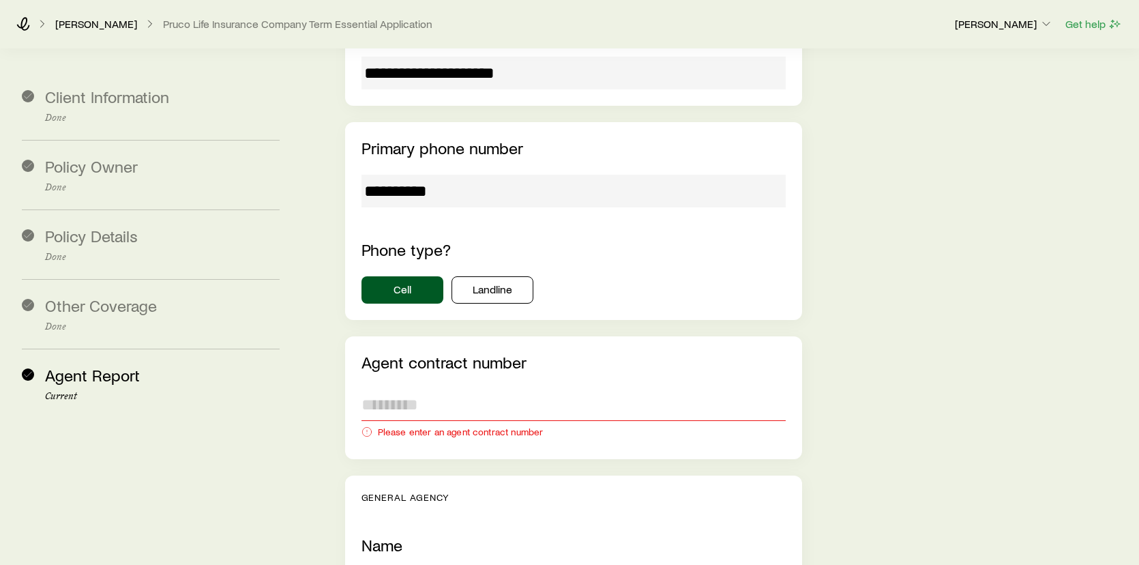
scroll to position [2159, 0]
click at [432, 387] on input "text" at bounding box center [573, 403] width 425 height 33
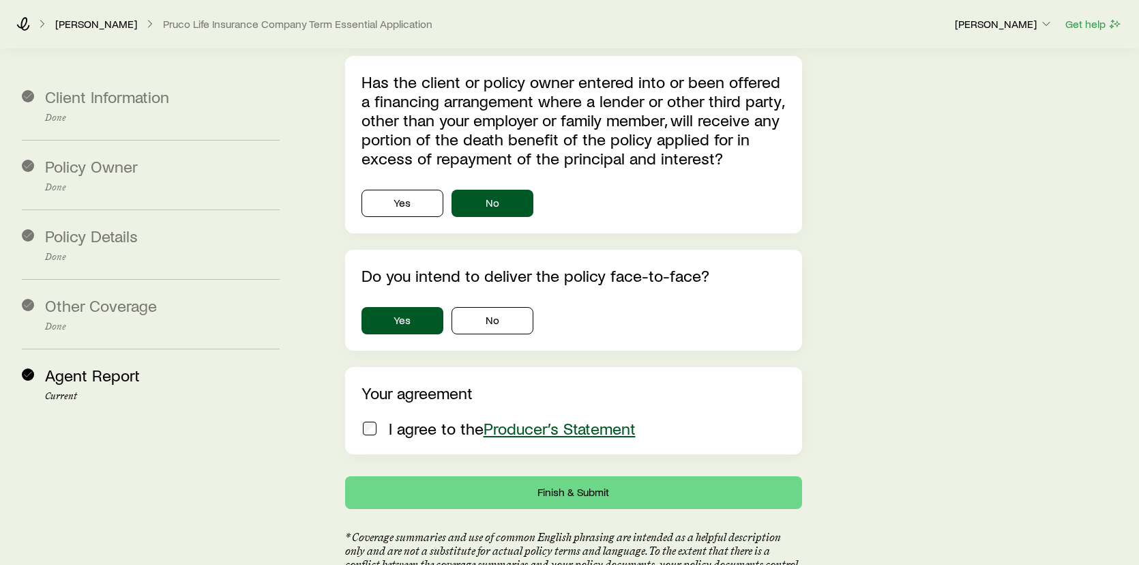
scroll to position [4183, 0]
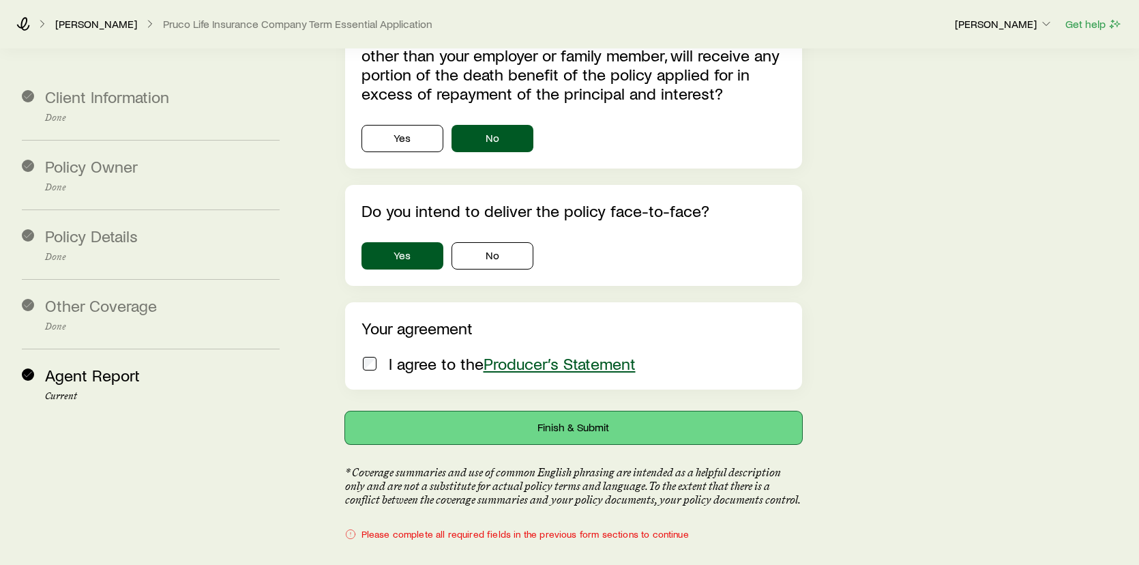
click at [545, 411] on button "Finish & Submit" at bounding box center [574, 427] width 458 height 33
click at [591, 411] on button "Finish & Submit" at bounding box center [574, 427] width 458 height 33
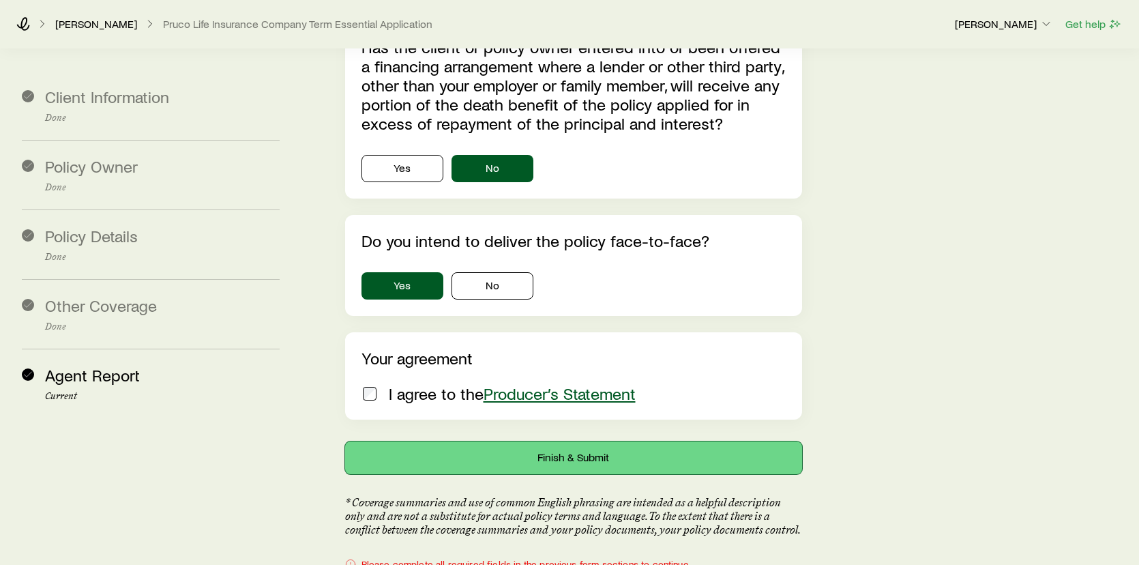
scroll to position [4159, 0]
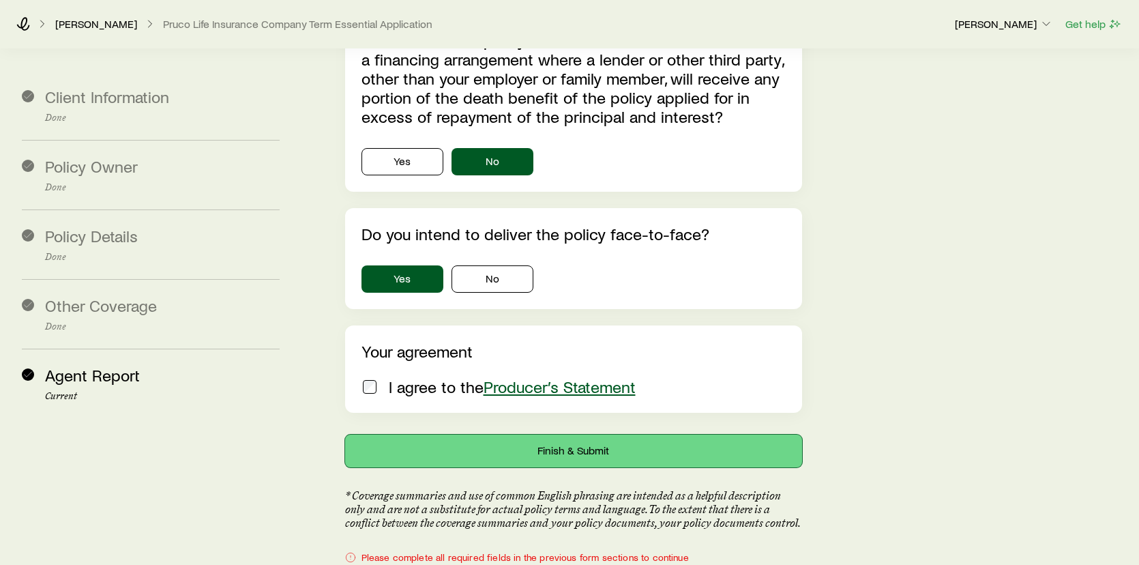
click at [607, 434] on button "Finish & Submit" at bounding box center [574, 450] width 458 height 33
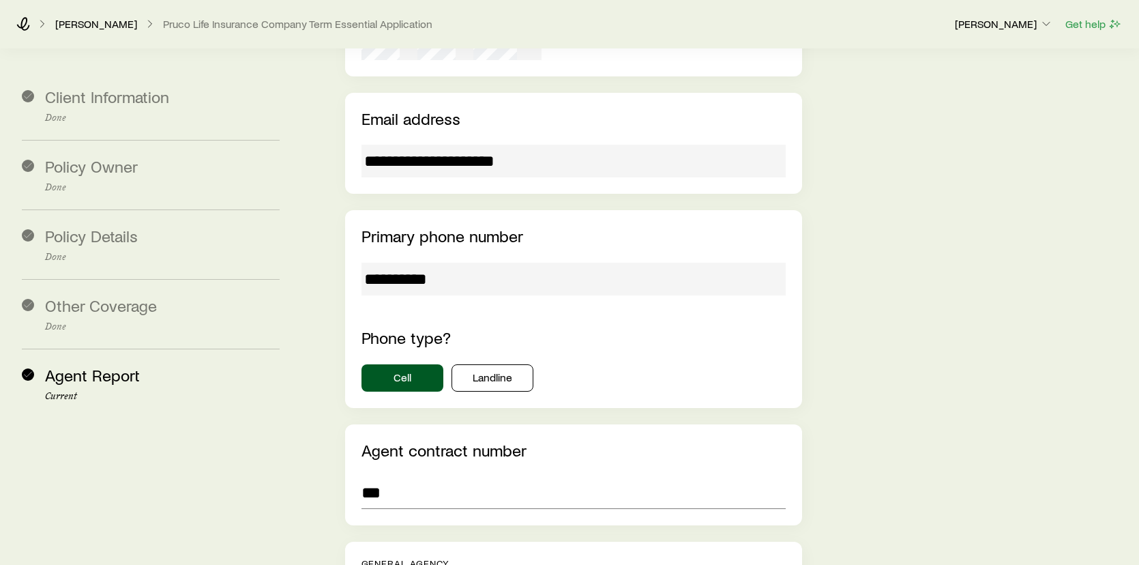
scroll to position [2046, 0]
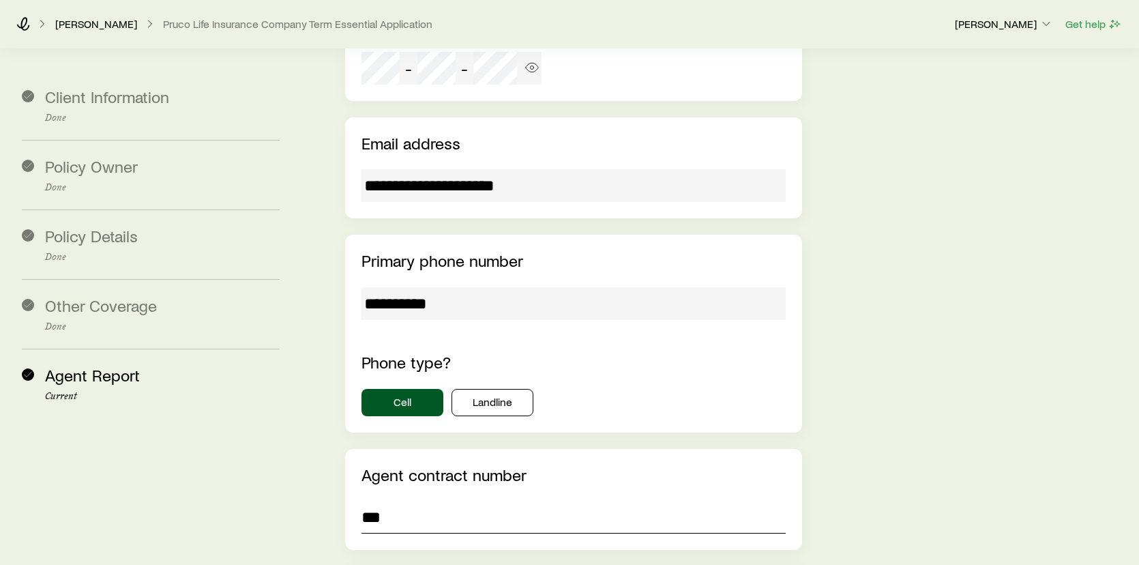
drag, startPoint x: 398, startPoint y: 453, endPoint x: 285, endPoint y: 487, distance: 117.6
click at [295, 475] on section "**********" at bounding box center [569, 342] width 1117 height 4678
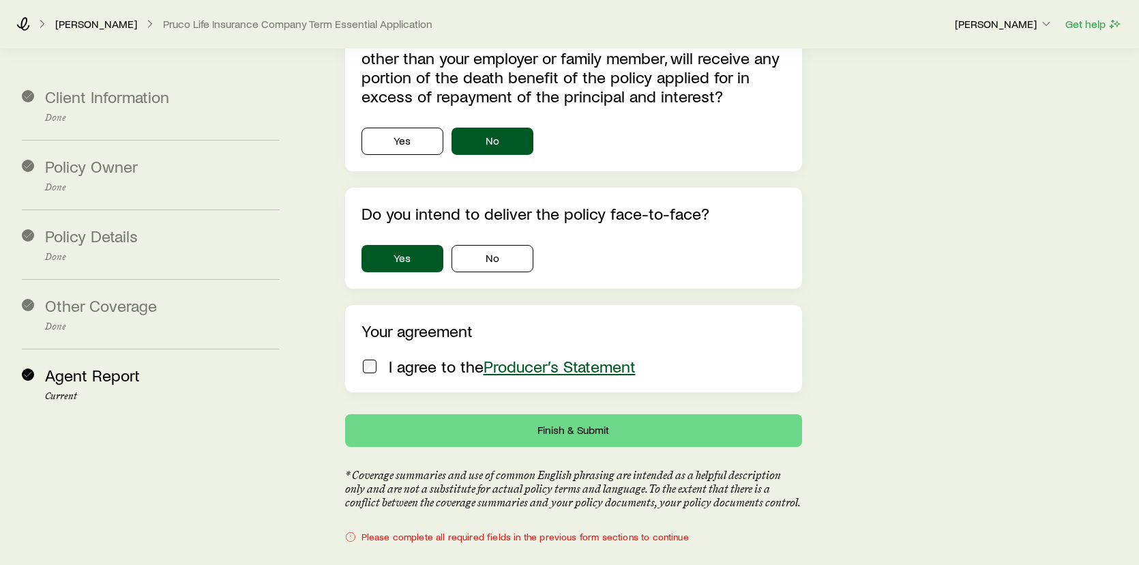
scroll to position [4183, 0]
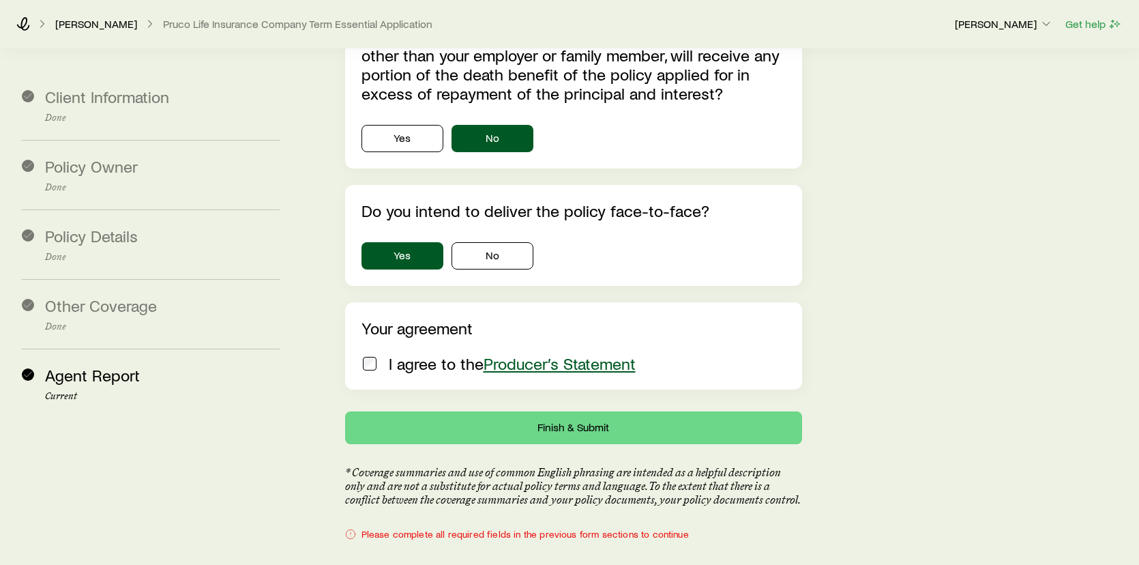
type input "********"
click at [630, 411] on button "Finish & Submit" at bounding box center [574, 427] width 458 height 33
click at [663, 411] on button "Finish & Submit" at bounding box center [574, 427] width 458 height 33
click at [84, 381] on span "Agent Report" at bounding box center [92, 375] width 95 height 20
click at [584, 411] on button "Finish & Submit" at bounding box center [574, 427] width 458 height 33
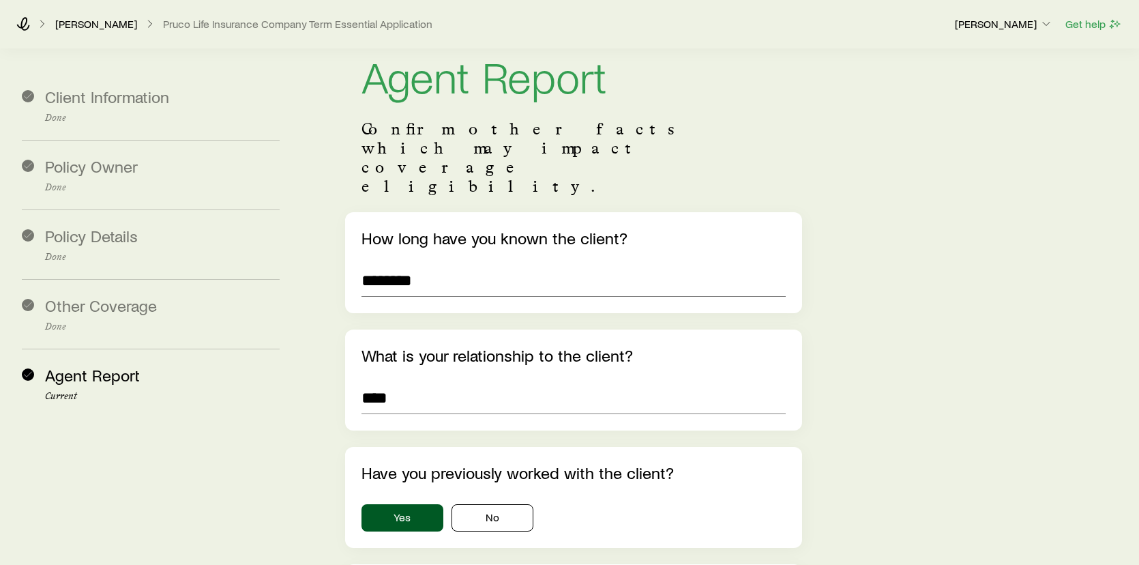
scroll to position [0, 0]
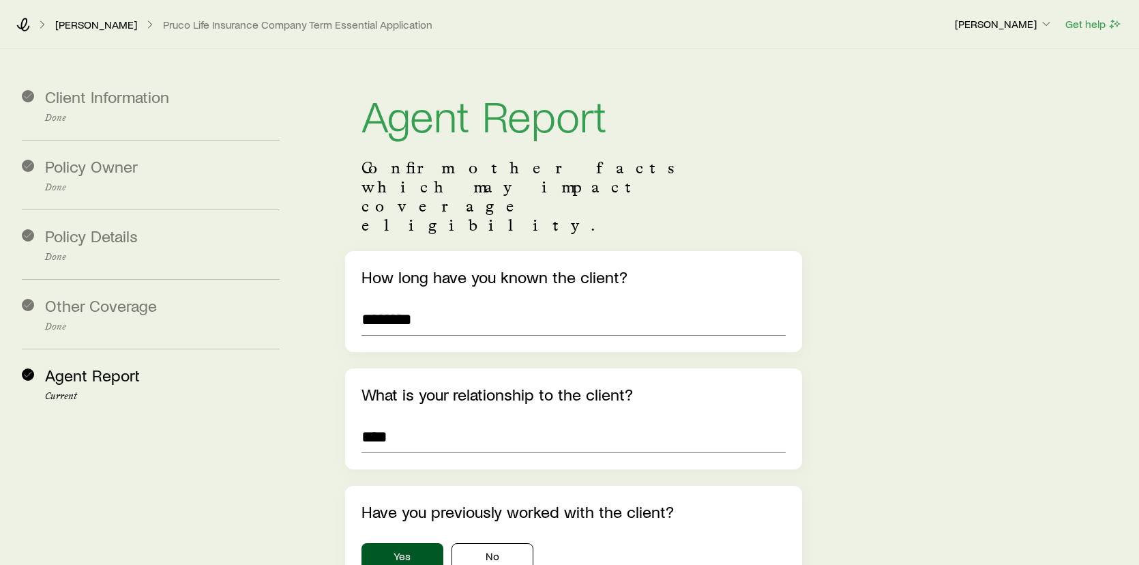
click at [116, 162] on span "Policy Owner" at bounding box center [91, 166] width 93 height 20
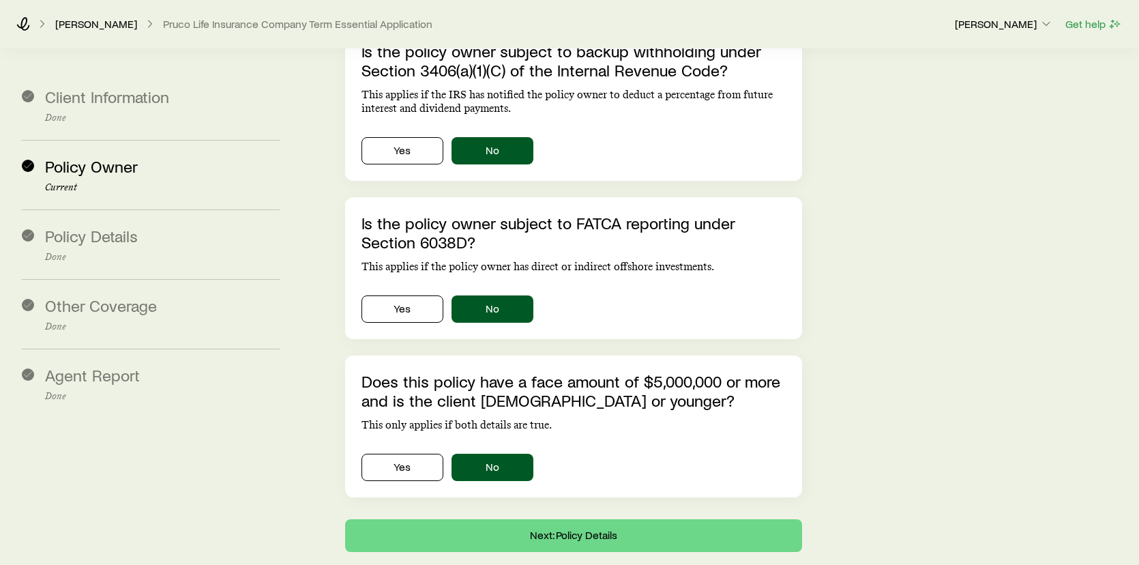
scroll to position [541, 0]
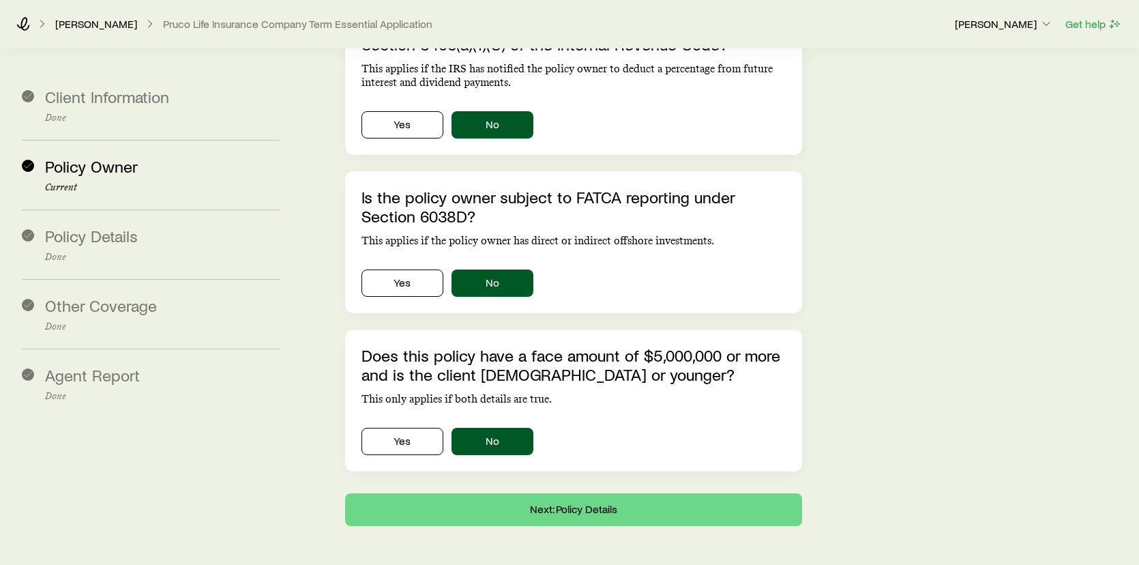
click at [174, 227] on div "Policy Details Done" at bounding box center [162, 244] width 235 height 36
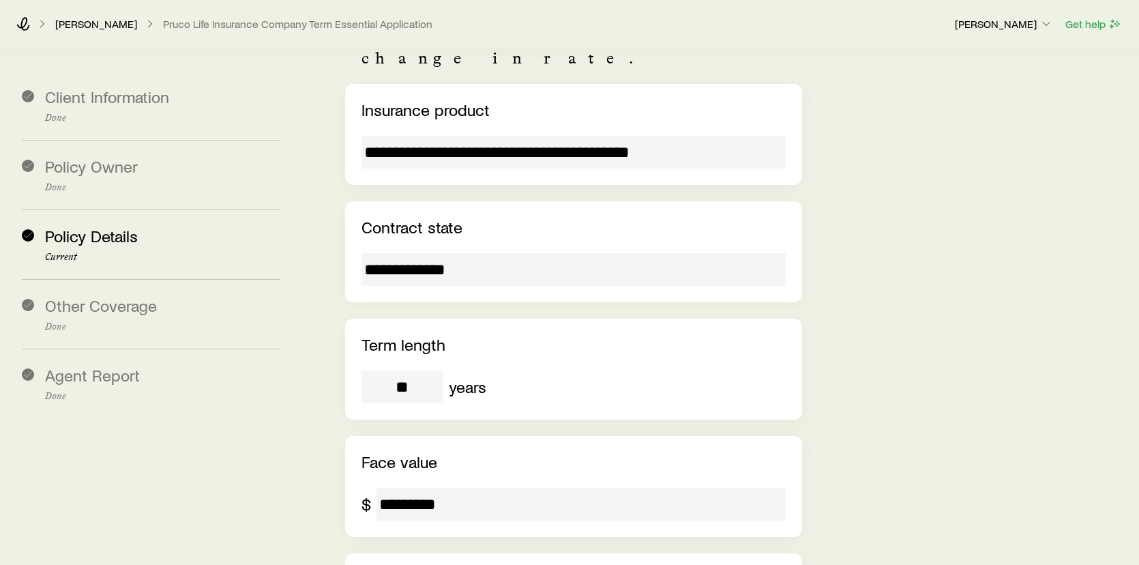
scroll to position [0, 0]
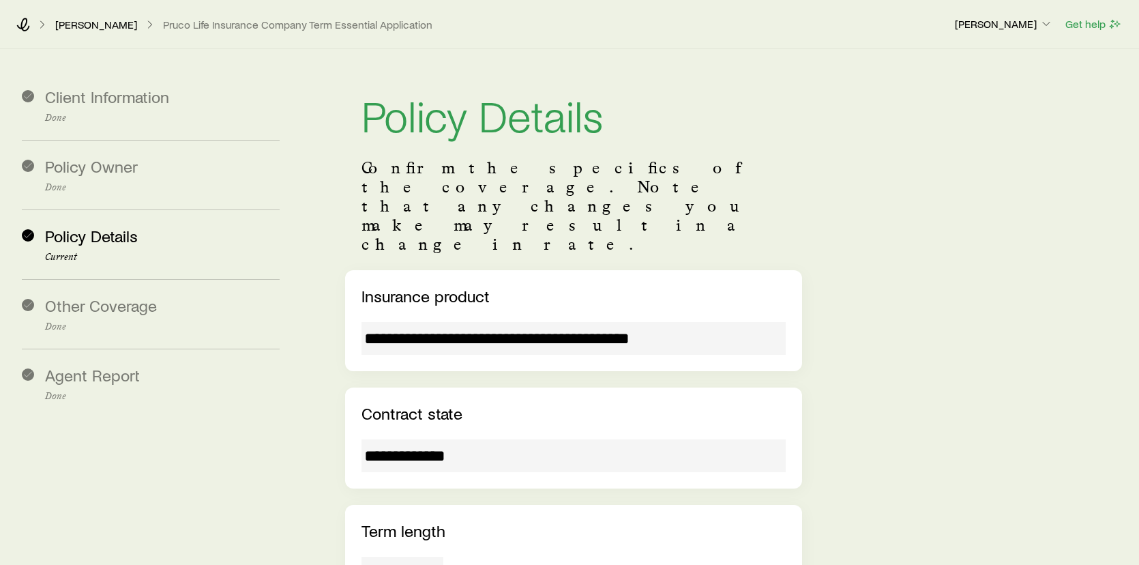
click at [88, 113] on p "Done" at bounding box center [162, 118] width 235 height 11
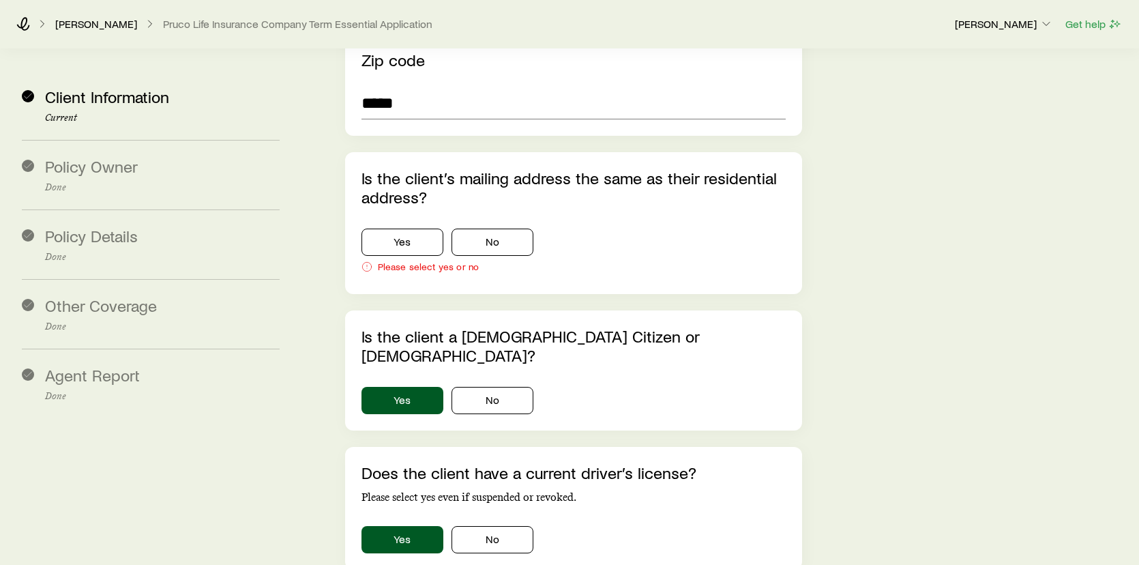
scroll to position [1432, 0]
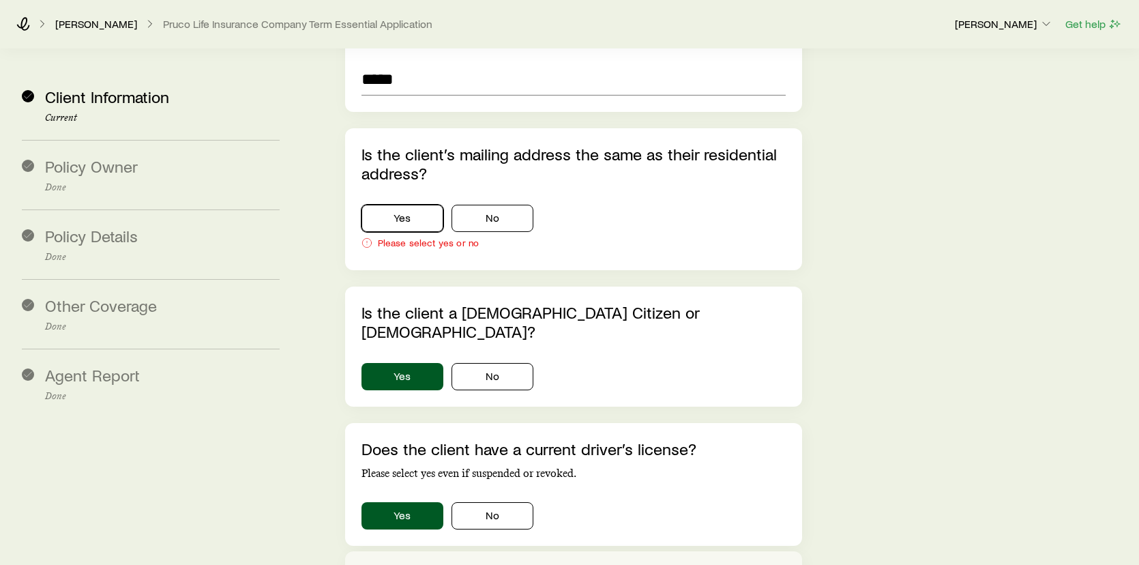
click at [401, 205] on button "Yes" at bounding box center [402, 218] width 82 height 27
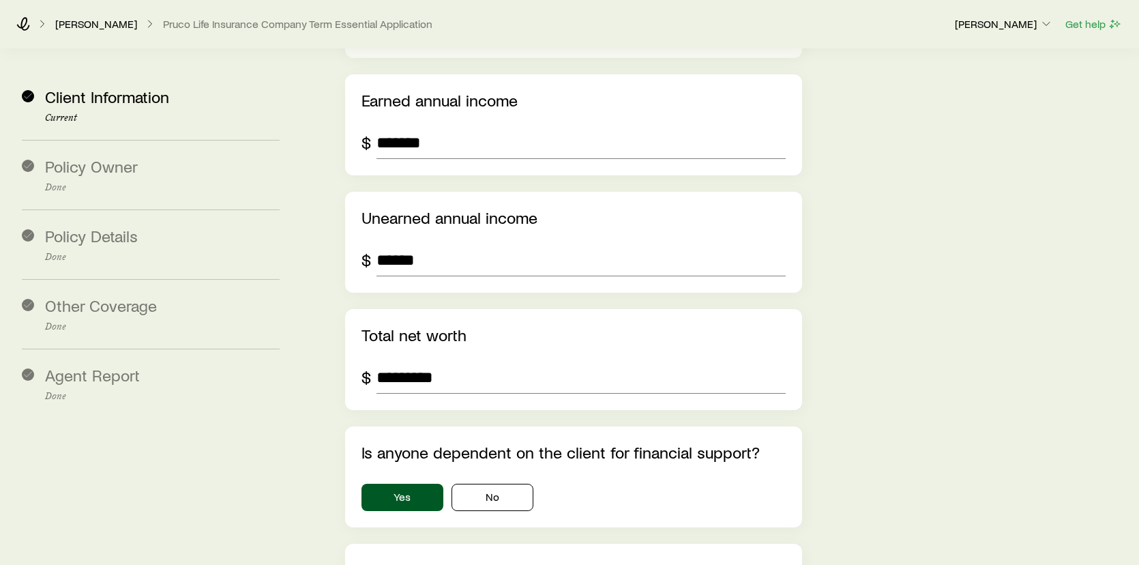
scroll to position [2250, 0]
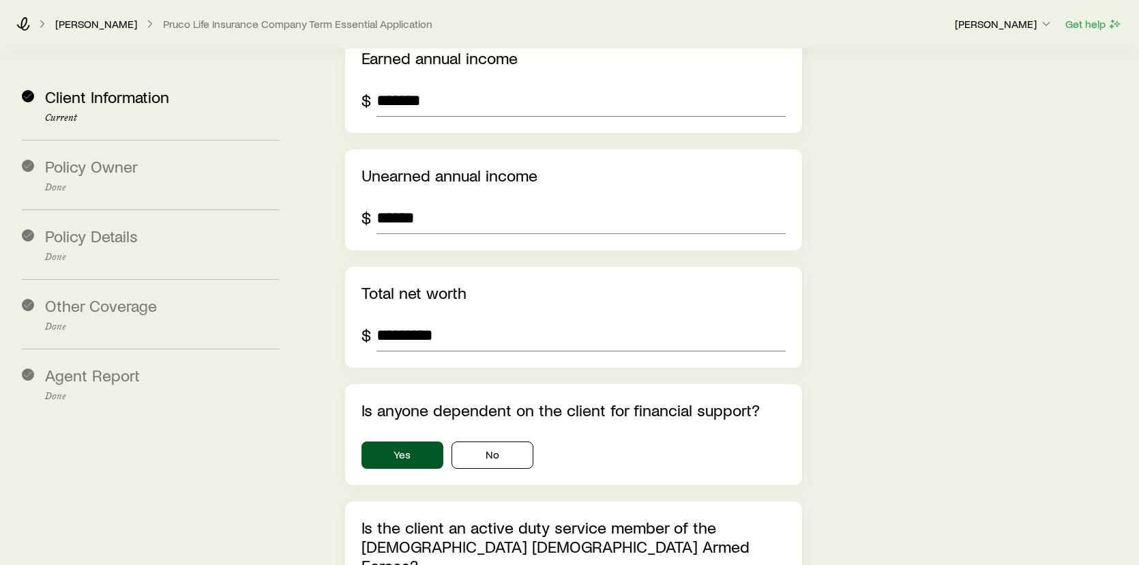
click at [86, 134] on div "Client Information Current" at bounding box center [151, 105] width 258 height 69
click at [117, 396] on p "Done" at bounding box center [162, 396] width 235 height 11
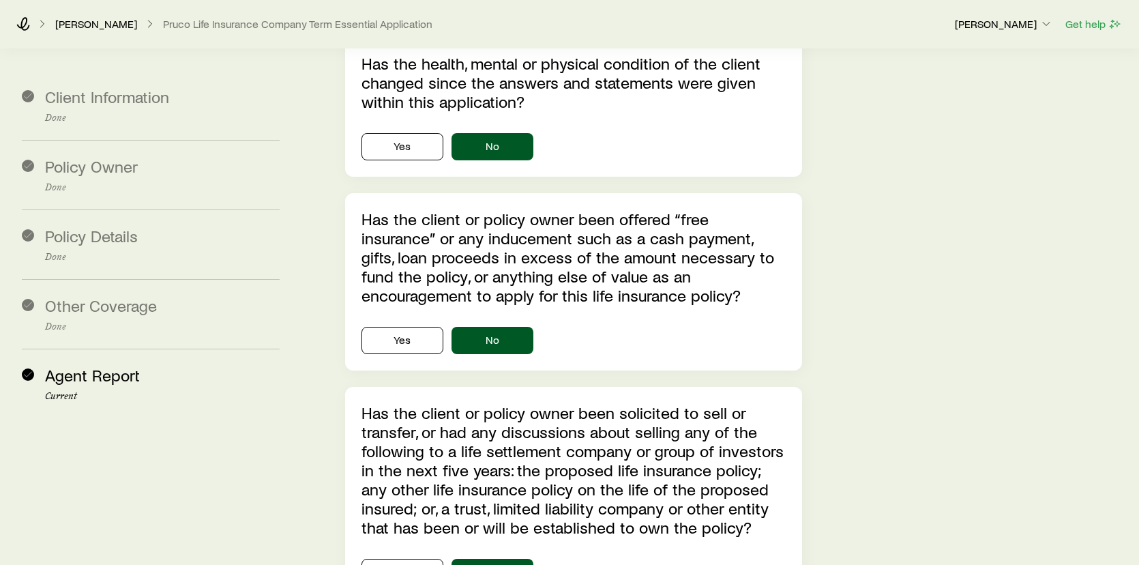
scroll to position [4144, 0]
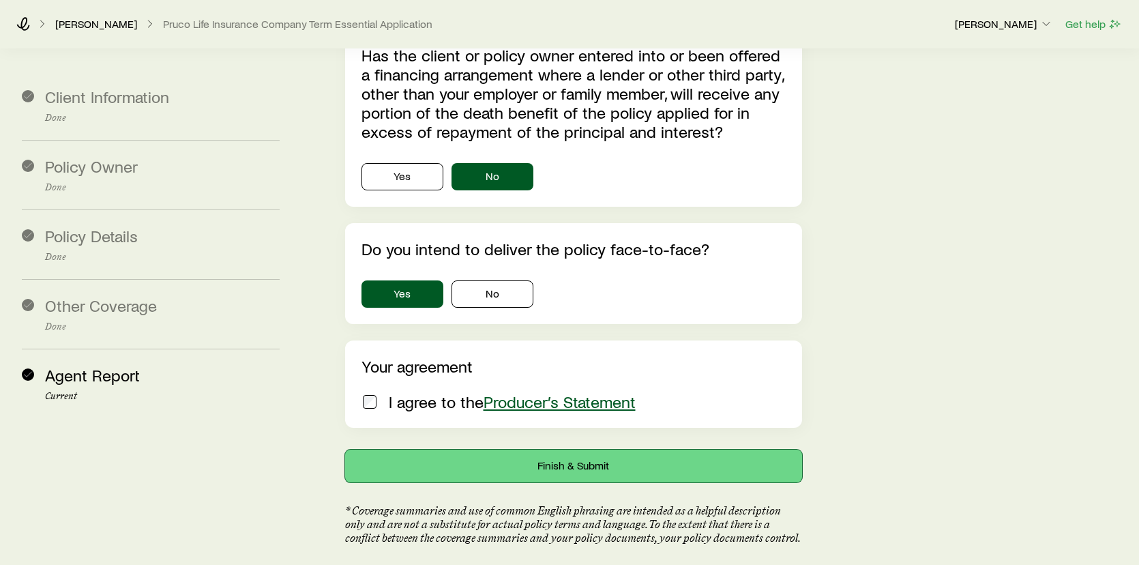
click at [530, 449] on button "Finish & Submit" at bounding box center [574, 465] width 458 height 33
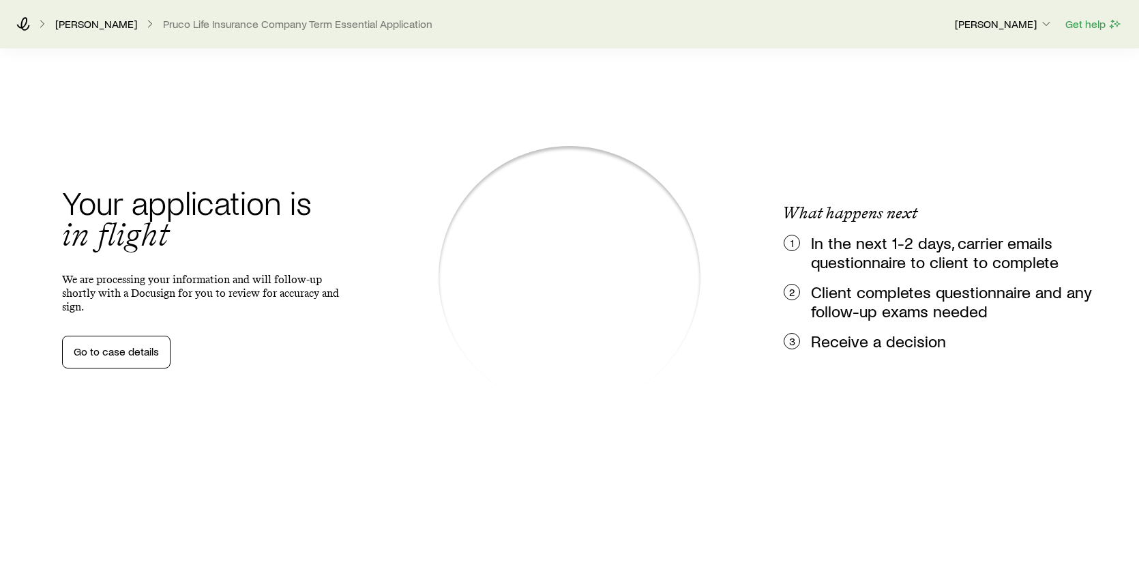
scroll to position [0, 0]
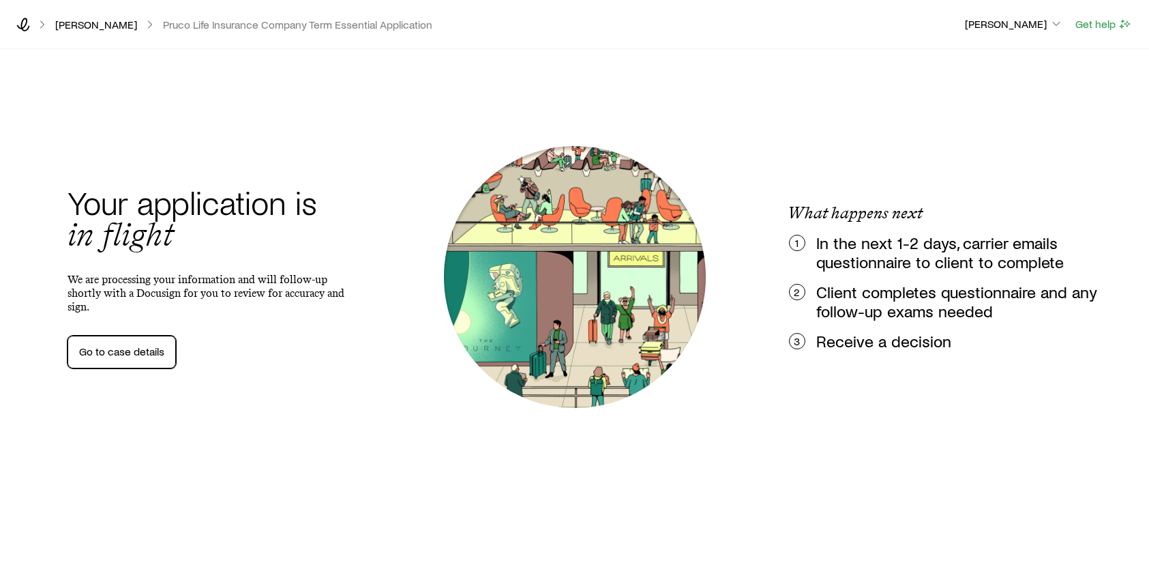
click at [100, 351] on link "Go to case details" at bounding box center [122, 351] width 108 height 33
